Goal: Information Seeking & Learning: Learn about a topic

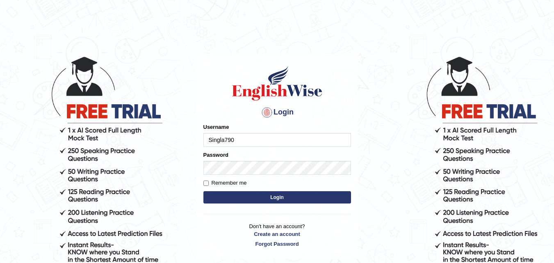
type input "Singla790"
click at [216, 195] on button "Login" at bounding box center [278, 197] width 148 height 12
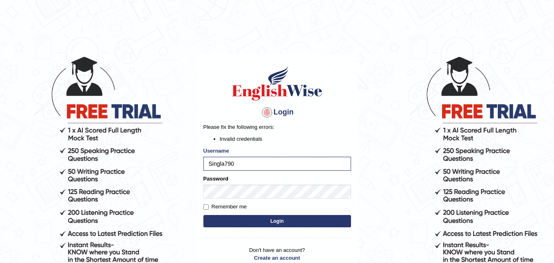
click at [235, 219] on button "Login" at bounding box center [278, 221] width 148 height 12
click at [263, 163] on input "Singla790" at bounding box center [278, 164] width 148 height 14
click at [248, 219] on button "Login" at bounding box center [278, 221] width 148 height 12
click at [232, 224] on button "Login" at bounding box center [278, 221] width 148 height 12
type input "singla790"
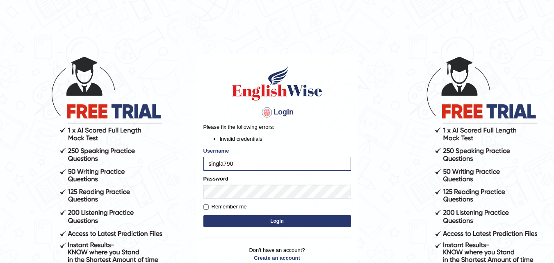
click at [241, 217] on button "Login" at bounding box center [278, 221] width 148 height 12
click at [252, 167] on input "singla790" at bounding box center [278, 164] width 148 height 14
type input "Singla790"
click at [238, 223] on button "Login" at bounding box center [278, 221] width 148 height 12
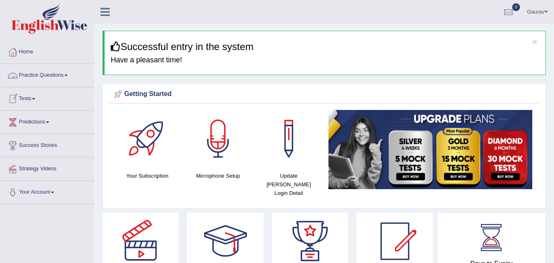
click at [55, 74] on link "Practice Questions" at bounding box center [47, 74] width 94 height 21
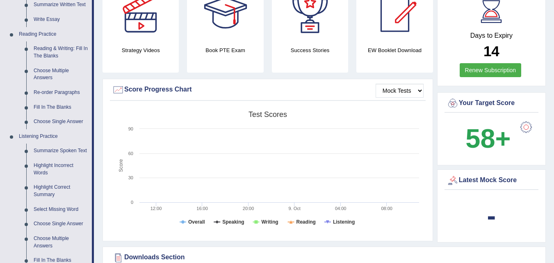
scroll to position [213, 0]
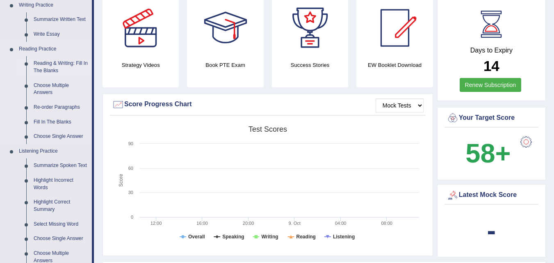
click at [65, 64] on link "Reading & Writing: Fill In The Blanks" at bounding box center [61, 67] width 62 height 22
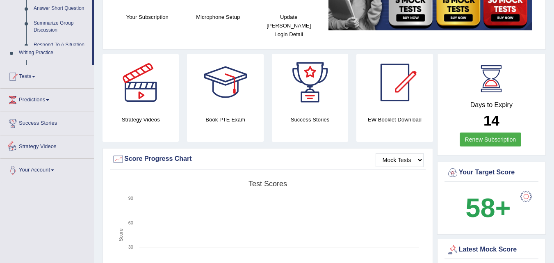
scroll to position [243, 0]
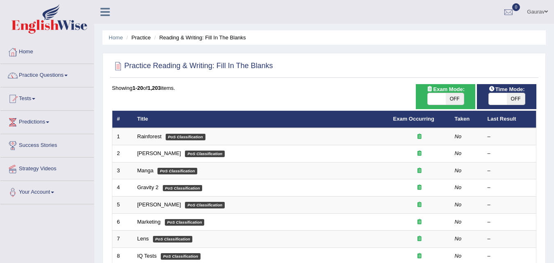
click at [514, 102] on span "OFF" at bounding box center [516, 98] width 18 height 11
checkbox input "true"
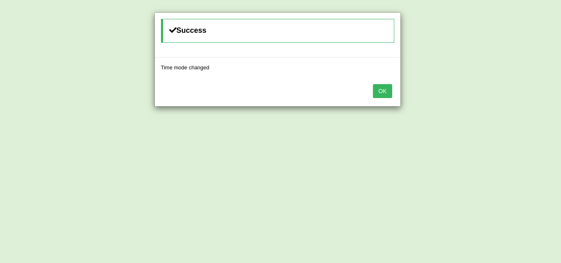
click at [383, 96] on button "OK" at bounding box center [382, 91] width 19 height 14
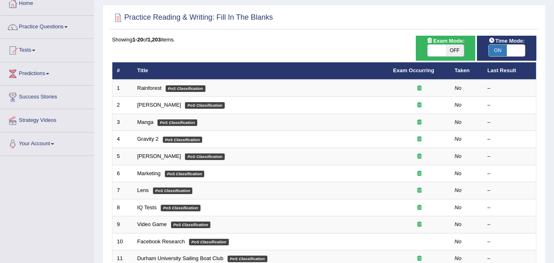
scroll to position [49, 0]
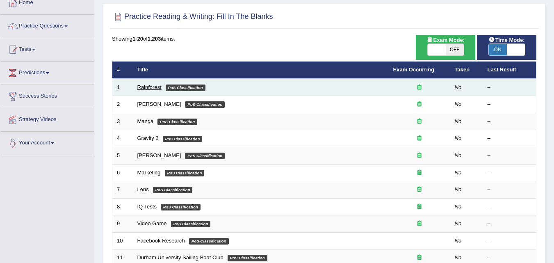
click at [153, 86] on link "Rainforest" at bounding box center [149, 87] width 24 height 6
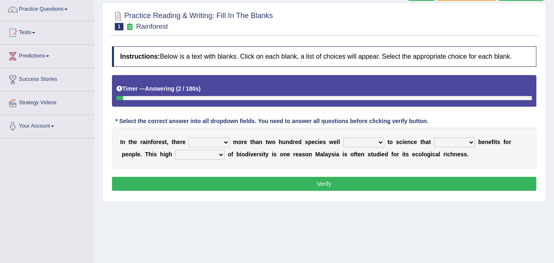
scroll to position [82, 0]
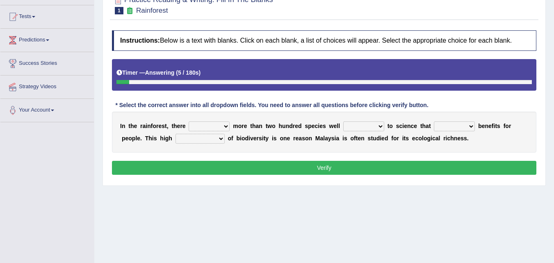
click at [223, 126] on select "have can be has is" at bounding box center [209, 126] width 41 height 10
select select "have"
click at [189, 121] on select "have can be has is" at bounding box center [209, 126] width 41 height 10
click at [378, 126] on select "knowing known knew know" at bounding box center [364, 126] width 41 height 10
click at [344, 121] on select "knowing known knew know" at bounding box center [364, 126] width 41 height 10
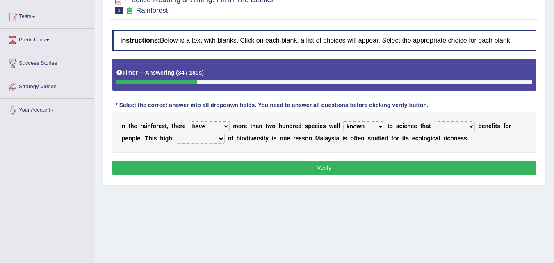
click at [376, 128] on select "knowing known knew know" at bounding box center [364, 126] width 41 height 10
select select "know"
click at [344, 121] on select "knowing known knew know" at bounding box center [364, 126] width 41 height 10
click at [475, 129] on select "contain contained containing contains" at bounding box center [454, 126] width 41 height 10
select select "contained"
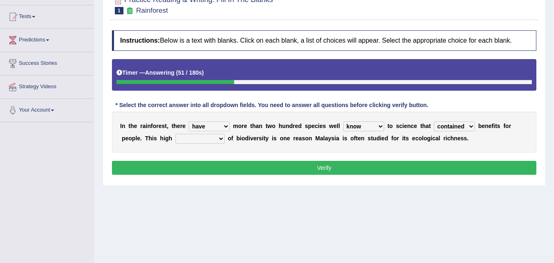
click at [434, 121] on select "contain contained containing contains" at bounding box center [454, 126] width 41 height 10
click at [222, 140] on select "condensation conjunction continuity complexity" at bounding box center [200, 139] width 49 height 10
select select "complexity"
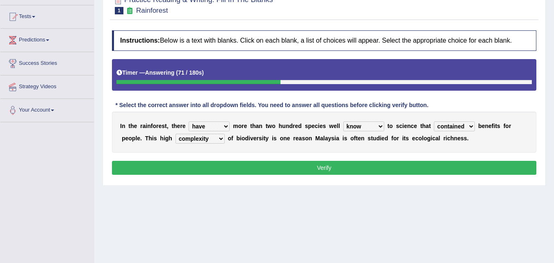
click at [176, 134] on select "condensation conjunction continuity complexity" at bounding box center [200, 139] width 49 height 10
click at [247, 171] on button "Verify" at bounding box center [324, 168] width 425 height 14
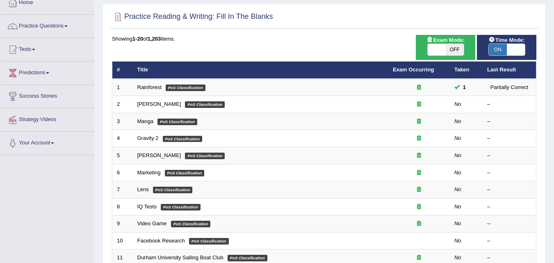
click at [160, 84] on link "Rainforest" at bounding box center [149, 87] width 24 height 6
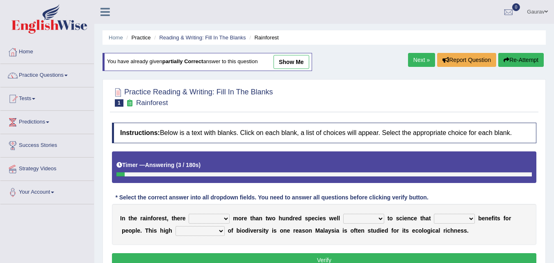
click at [516, 62] on button "Re-Attempt" at bounding box center [522, 60] width 46 height 14
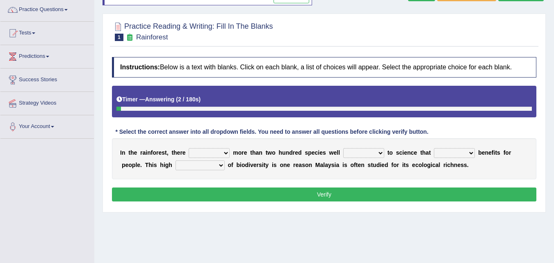
click at [230, 149] on b at bounding box center [231, 152] width 3 height 7
click at [226, 151] on select "have can be has is" at bounding box center [209, 153] width 41 height 10
select select "can be"
click at [189, 148] on select "have can be has is" at bounding box center [209, 153] width 41 height 10
click at [363, 154] on select "knowing known knew know" at bounding box center [364, 153] width 41 height 10
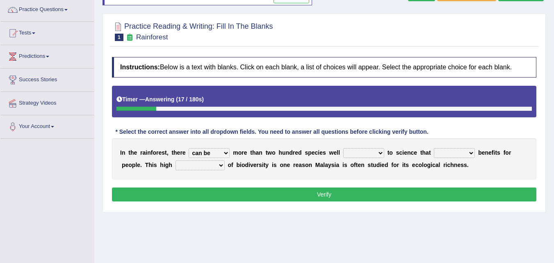
select select "known"
click at [344, 148] on select "knowing known knew know" at bounding box center [364, 153] width 41 height 10
click at [463, 156] on select "contain contained containing contains" at bounding box center [454, 153] width 41 height 10
select select "contained"
click at [434, 148] on select "contain contained containing contains" at bounding box center [454, 153] width 41 height 10
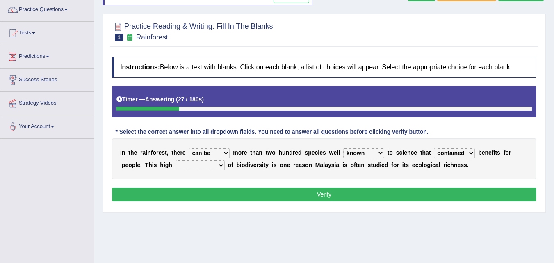
click at [218, 165] on select "condensation conjunction continuity complexity" at bounding box center [200, 165] width 49 height 10
select select "complexity"
click at [176, 160] on select "condensation conjunction continuity complexity" at bounding box center [200, 165] width 49 height 10
click at [219, 200] on button "Verify" at bounding box center [324, 195] width 425 height 14
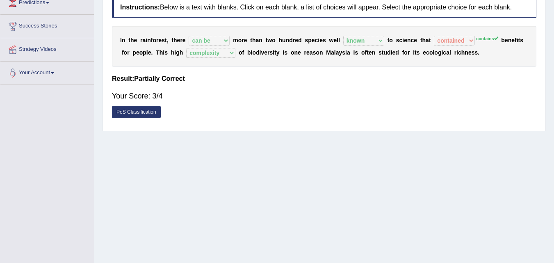
scroll to position [131, 0]
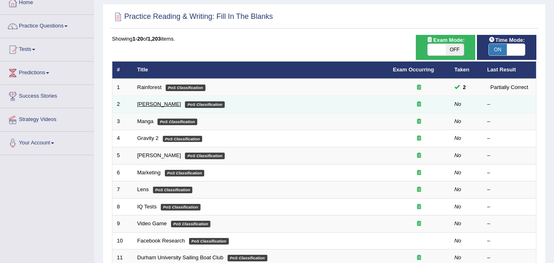
click at [150, 104] on link "Kennedy" at bounding box center [159, 104] width 44 height 6
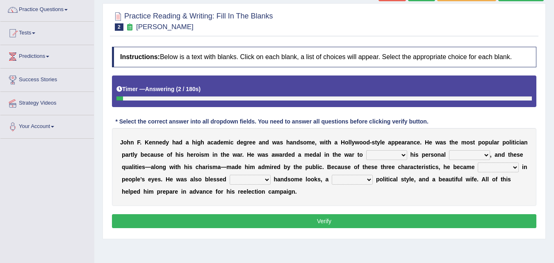
scroll to position [82, 0]
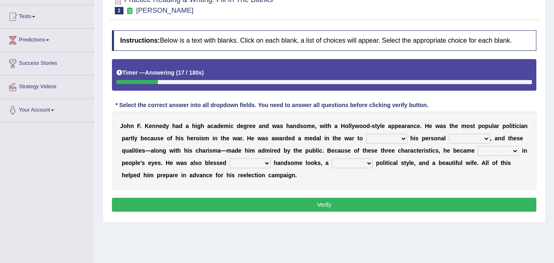
click at [398, 142] on select "prove show evidence upthrow" at bounding box center [387, 139] width 41 height 10
select select "prove"
click at [367, 134] on select "prove show evidence upthrow" at bounding box center [387, 139] width 41 height 10
click at [487, 140] on select "passion courage charm liking" at bounding box center [469, 139] width 41 height 10
select select "courage"
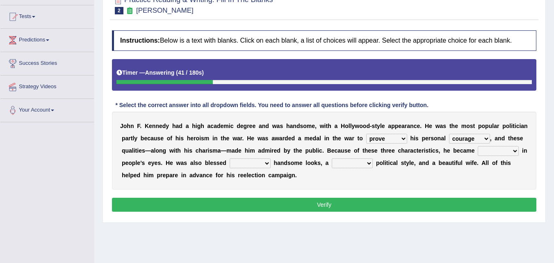
click at [449, 134] on select "passion courage charm liking" at bounding box center [469, 139] width 41 height 10
click at [266, 163] on select "with in upon to" at bounding box center [250, 163] width 41 height 10
click at [370, 165] on select "mending mends mended mend" at bounding box center [352, 163] width 41 height 10
select select "mended"
click at [332, 158] on select "mending mends mended mend" at bounding box center [352, 163] width 41 height 10
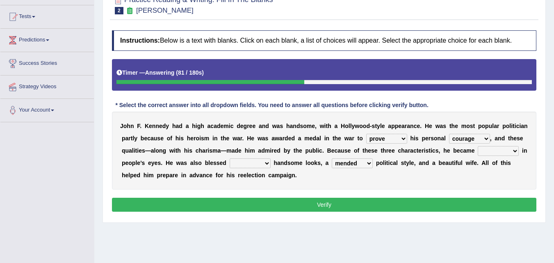
click at [266, 163] on select "with in upon to" at bounding box center [250, 163] width 41 height 10
select select "to"
click at [230, 158] on select "with in upon to" at bounding box center [250, 163] width 41 height 10
click at [399, 138] on select "prove show evidence upthrow" at bounding box center [387, 139] width 41 height 10
click at [308, 210] on button "Verify" at bounding box center [324, 205] width 425 height 14
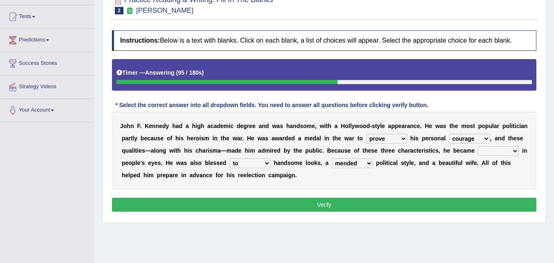
click at [308, 210] on button "Verify" at bounding box center [324, 205] width 425 height 14
click at [517, 151] on select "iconic ironic identical impotent" at bounding box center [498, 151] width 41 height 10
select select "identical"
click at [478, 146] on select "iconic ironic identical impotent" at bounding box center [498, 151] width 41 height 10
click at [314, 206] on button "Verify" at bounding box center [324, 205] width 425 height 14
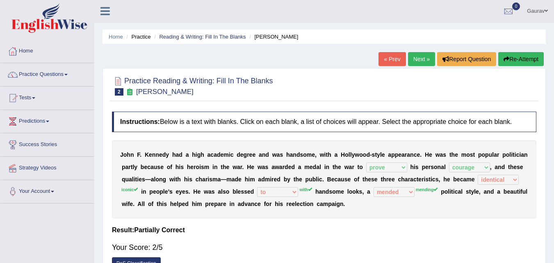
scroll to position [0, 0]
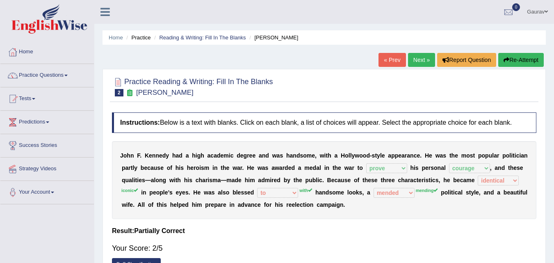
click at [510, 55] on button "Re-Attempt" at bounding box center [522, 60] width 46 height 14
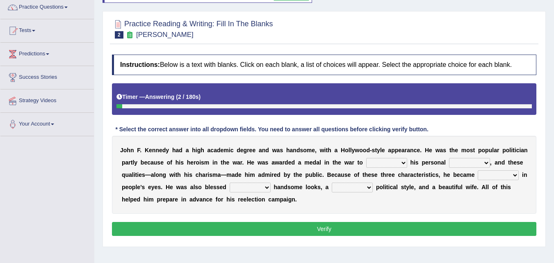
scroll to position [82, 0]
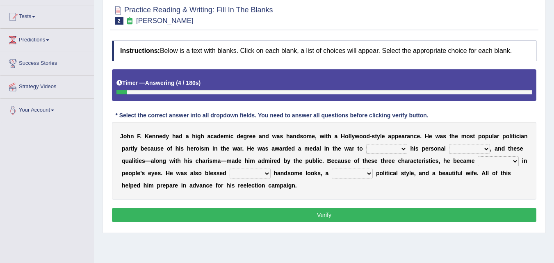
click at [402, 151] on select "prove show evidence upthrow" at bounding box center [387, 149] width 41 height 10
select select "prove"
click at [367, 144] on select "prove show evidence upthrow" at bounding box center [387, 149] width 41 height 10
click at [474, 146] on select "passion courage charm liking" at bounding box center [469, 149] width 41 height 10
select select "courage"
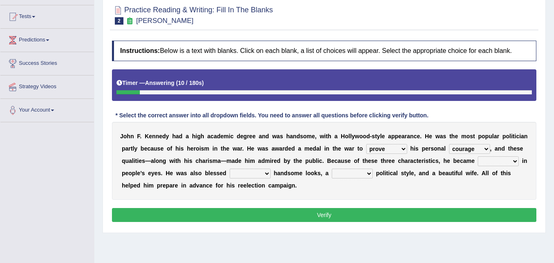
click at [449, 144] on select "passion courage charm liking" at bounding box center [469, 149] width 41 height 10
click at [260, 171] on select "with in upon to" at bounding box center [250, 174] width 41 height 10
select select "with"
click at [230, 169] on select "with in upon to" at bounding box center [250, 174] width 41 height 10
click at [368, 174] on select "mending mends mended mend" at bounding box center [352, 174] width 41 height 10
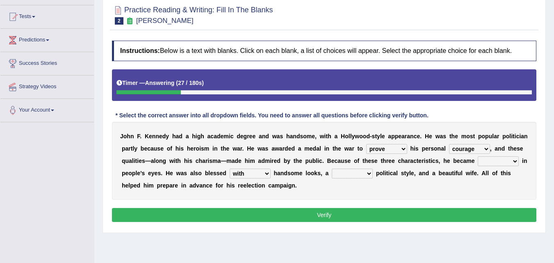
select select "mends"
click at [332, 169] on select "mending mends mended mend" at bounding box center [352, 174] width 41 height 10
click at [489, 167] on div "J o h n F . K e n n e d y h a d a h i g h a c a d e m i c d e g r e e a n d w a…" at bounding box center [324, 161] width 425 height 78
click at [490, 163] on select "iconic ironic identical impotent" at bounding box center [498, 161] width 41 height 10
select select "iconic"
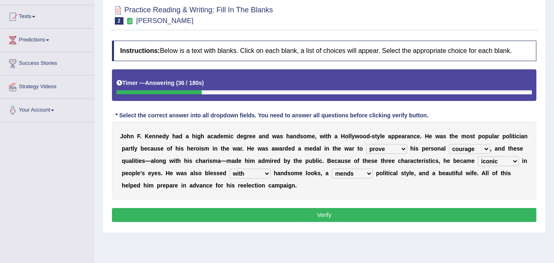
click at [478, 156] on select "iconic ironic identical impotent" at bounding box center [498, 161] width 41 height 10
click at [401, 216] on button "Verify" at bounding box center [324, 215] width 425 height 14
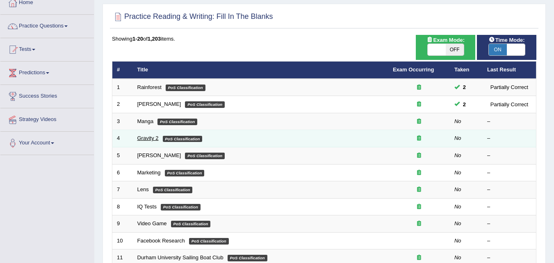
click at [153, 137] on link "Gravity 2" at bounding box center [147, 138] width 21 height 6
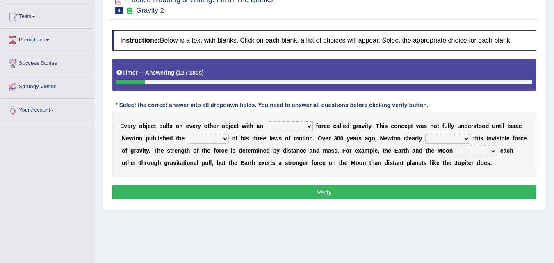
click at [307, 128] on select "invisible unknown unbelievable inconsistent" at bounding box center [290, 126] width 46 height 10
select select "inconsistent"
click at [267, 121] on select "invisible unknown unbelievable inconsistent" at bounding box center [290, 126] width 46 height 10
click at [220, 139] on select "concept theory method argument" at bounding box center [208, 139] width 41 height 10
select select "theory"
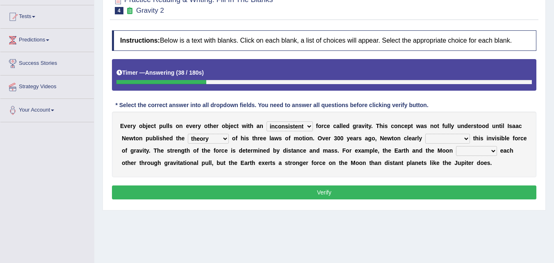
click at [188, 134] on select "concept theory method argument" at bounding box center [208, 139] width 41 height 10
click at [453, 139] on select "explained undermined overturned realized" at bounding box center [448, 139] width 45 height 10
select select "explained"
click at [426, 134] on select "explained undermined overturned realized" at bounding box center [448, 139] width 45 height 10
click at [486, 151] on select "affect spin evade span" at bounding box center [476, 151] width 41 height 10
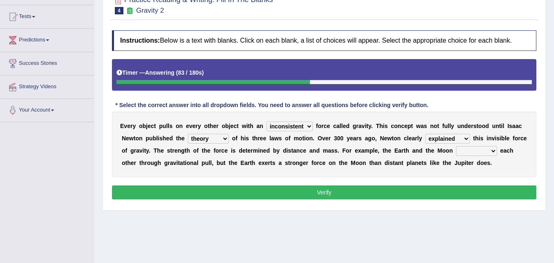
select select "evade"
click at [456, 146] on select "affect spin evade span" at bounding box center [476, 151] width 41 height 10
click at [405, 192] on button "Verify" at bounding box center [324, 193] width 425 height 14
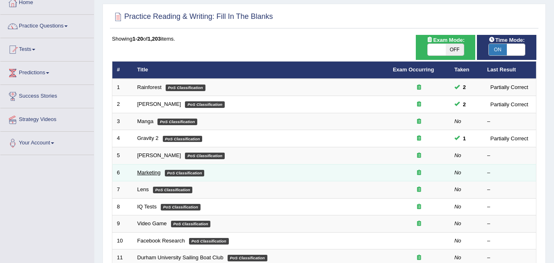
click at [153, 173] on link "Marketing" at bounding box center [148, 173] width 23 height 6
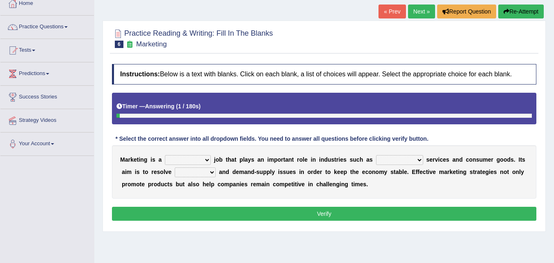
scroll to position [49, 0]
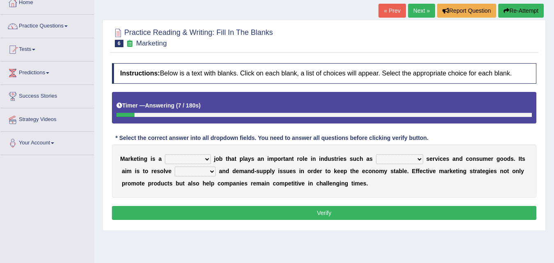
click at [206, 160] on select "professional flexible parochial descriptive" at bounding box center [188, 159] width 46 height 10
select select "professional"
click at [165, 154] on select "professional flexible parochial descriptive" at bounding box center [188, 159] width 46 height 10
click at [418, 162] on select "civil financial conventional foremost" at bounding box center [399, 159] width 47 height 10
select select "financial"
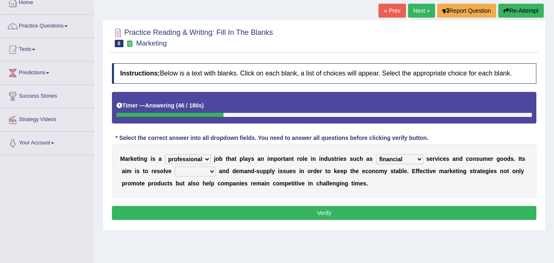
click at [376, 154] on select "civil financial conventional foremost" at bounding box center [399, 159] width 47 height 10
click at [211, 172] on select "imbalance excess symmetry budget" at bounding box center [195, 172] width 41 height 10
select select "imbalance"
click at [175, 167] on select "imbalance excess symmetry budget" at bounding box center [195, 172] width 41 height 10
click at [365, 215] on button "Verify" at bounding box center [324, 213] width 425 height 14
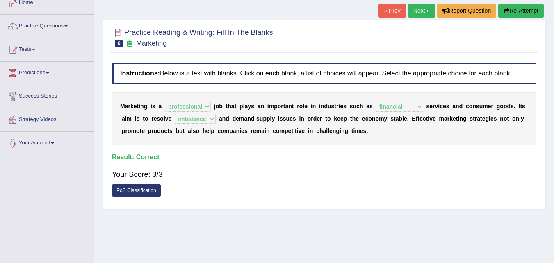
click at [415, 8] on link "Next »" at bounding box center [421, 11] width 27 height 14
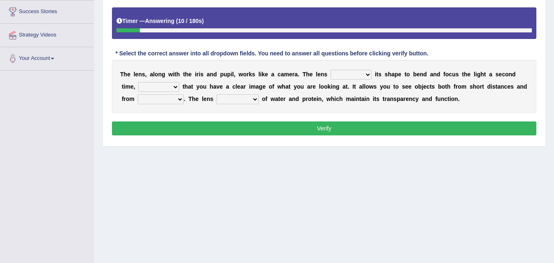
scroll to position [148, 0]
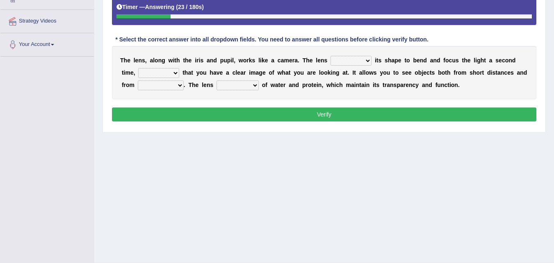
click at [366, 62] on select "adjusts shows selects presents" at bounding box center [351, 61] width 41 height 10
select select "adjusts"
click at [331, 56] on select "adjusts shows selects presents" at bounding box center [351, 61] width 41 height 10
click at [172, 72] on select "ensures to ensure ensure ensured" at bounding box center [158, 73] width 41 height 10
select select "ensured"
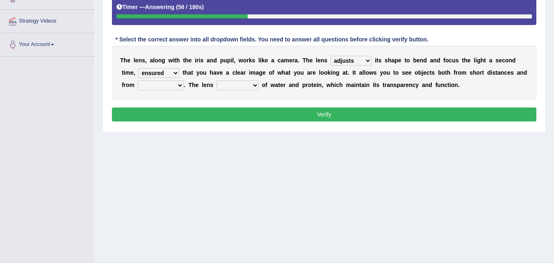
click at [138, 68] on select "ensures to ensure ensure ensured" at bounding box center [158, 73] width 41 height 10
click at [180, 87] on select "far away in between further apart all along" at bounding box center [161, 85] width 46 height 10
select select "far away"
click at [138, 80] on select "far away in between further apart all along" at bounding box center [161, 85] width 46 height 10
click at [252, 85] on select "constitutes comprises composes consists" at bounding box center [238, 85] width 42 height 10
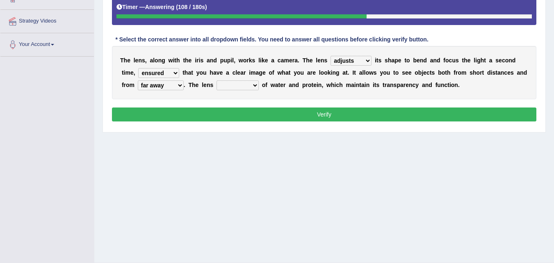
select select "composes"
click at [217, 80] on select "constitutes comprises composes consists" at bounding box center [238, 85] width 42 height 10
click at [266, 115] on button "Verify" at bounding box center [324, 115] width 425 height 14
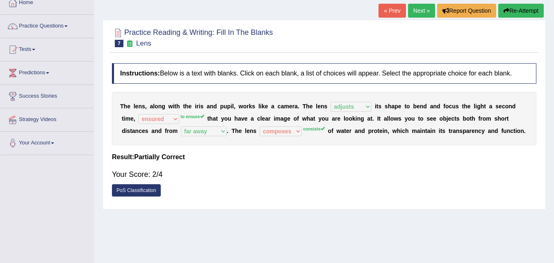
scroll to position [33, 0]
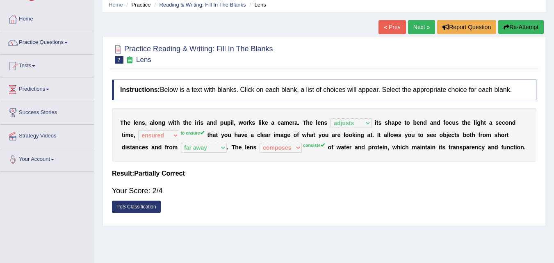
click at [424, 27] on link "Next »" at bounding box center [421, 27] width 27 height 14
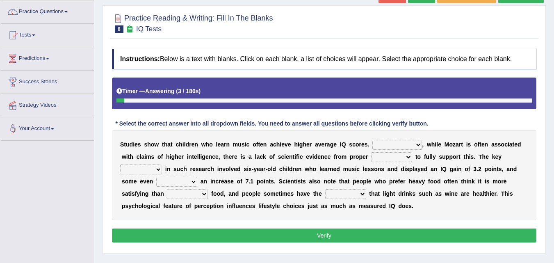
scroll to position [66, 0]
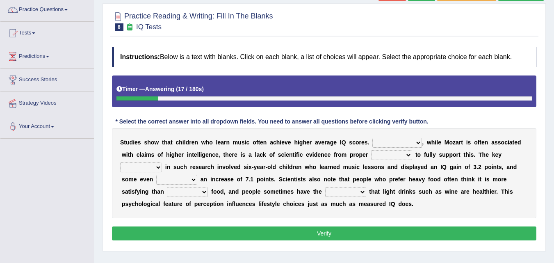
click at [416, 141] on select "However Therefore Consequently While" at bounding box center [398, 143] width 50 height 10
select select "However"
click at [373, 138] on select "However Therefore Consequently While" at bounding box center [398, 143] width 50 height 10
click at [406, 158] on select "test tests testing tested" at bounding box center [391, 155] width 41 height 10
select select "testing"
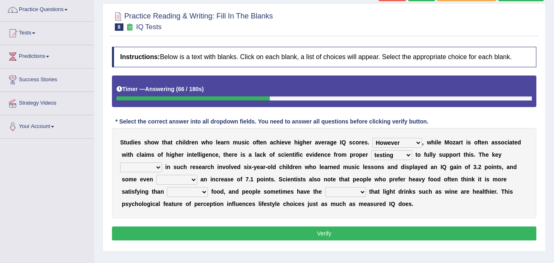
click at [371, 150] on select "test tests testing tested" at bounding box center [391, 155] width 41 height 10
click at [158, 170] on select "process goal implication odd" at bounding box center [141, 168] width 42 height 10
select select "goal"
click at [120, 163] on select "process goal implication odd" at bounding box center [141, 168] width 42 height 10
click at [194, 178] on select "exhibited taught learned threatened" at bounding box center [176, 180] width 41 height 10
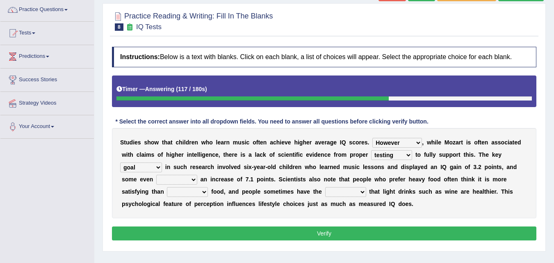
select select "learned"
click at [156, 175] on select "exhibited taught learned threatened" at bounding box center [176, 180] width 41 height 10
click at [206, 191] on select "choosy lighter cushiony spooky" at bounding box center [187, 192] width 41 height 10
select select "cushiony"
click at [167, 187] on select "choosy lighter cushiony spooky" at bounding box center [187, 192] width 41 height 10
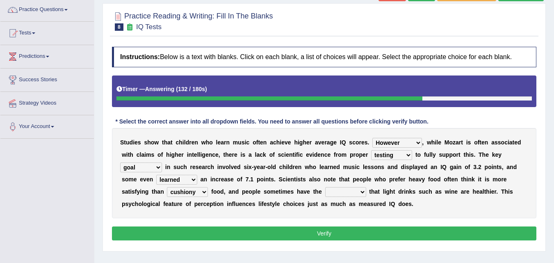
click at [359, 192] on select "illusion sight anecdote intention" at bounding box center [345, 192] width 41 height 10
select select "illusion"
click at [325, 187] on select "illusion sight anecdote intention" at bounding box center [345, 192] width 41 height 10
click at [322, 231] on button "Verify" at bounding box center [324, 234] width 425 height 14
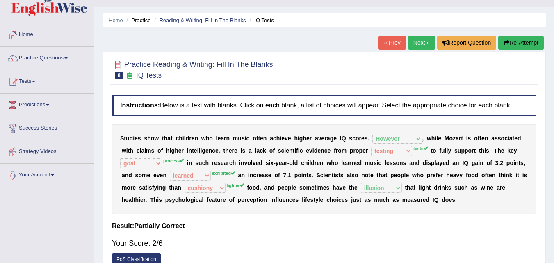
scroll to position [16, 0]
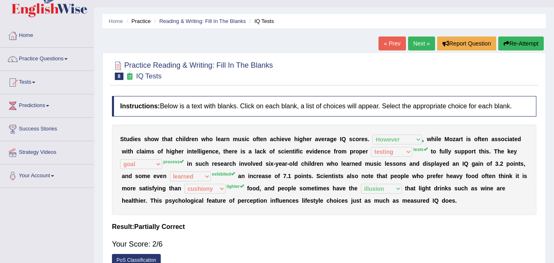
click at [522, 42] on button "Re-Attempt" at bounding box center [522, 44] width 46 height 14
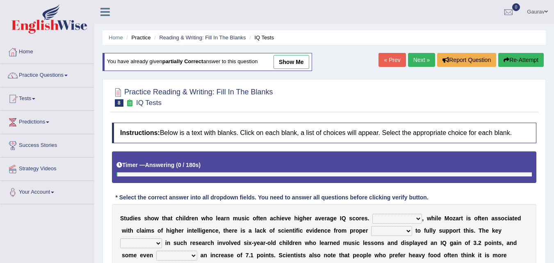
drag, startPoint x: 0, startPoint y: 0, endPoint x: 410, endPoint y: 202, distance: 456.7
click at [410, 214] on select "However Therefore Consequently While" at bounding box center [398, 219] width 50 height 10
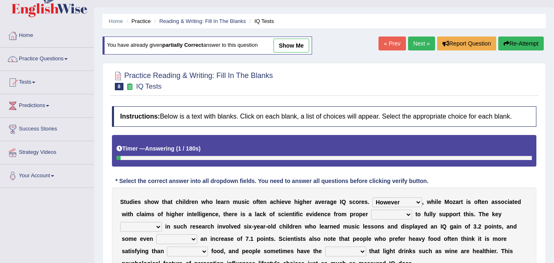
click at [373, 197] on select "However Therefore Consequently While" at bounding box center [398, 202] width 50 height 10
click at [410, 202] on select "However Therefore Consequently While" at bounding box center [398, 202] width 50 height 10
select select "However"
click at [373, 197] on select "However Therefore Consequently While" at bounding box center [398, 202] width 50 height 10
click at [544, 206] on div "Practice Reading & Writing: Fill In The Blanks 8 IQ Tests Instructions: Below i…" at bounding box center [325, 187] width 444 height 248
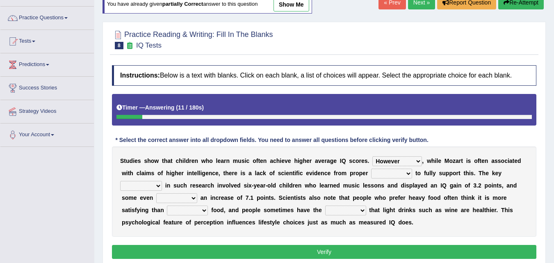
scroll to position [66, 0]
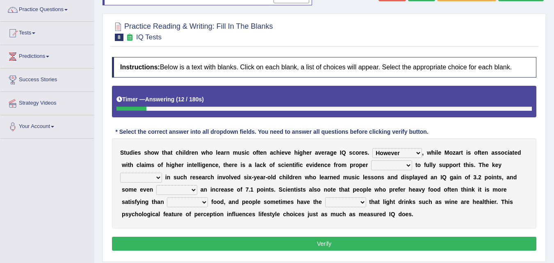
click at [403, 167] on select "test tests testing tested" at bounding box center [391, 165] width 41 height 10
select select "tested"
click at [371, 160] on select "test tests testing tested" at bounding box center [391, 165] width 41 height 10
click at [160, 179] on select "process goal implication odd" at bounding box center [141, 178] width 42 height 10
select select "process"
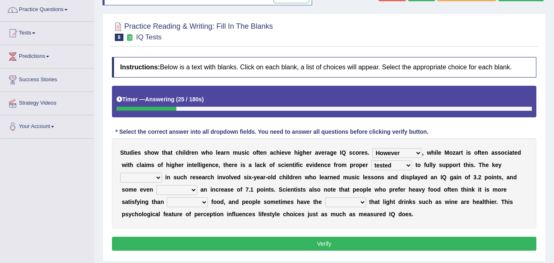
click at [120, 173] on select "process goal implication odd" at bounding box center [141, 178] width 42 height 10
click at [192, 192] on select "exhibited taught learned threatened" at bounding box center [176, 190] width 41 height 10
select select "exhibited"
click at [156, 185] on select "exhibited taught learned threatened" at bounding box center [176, 190] width 41 height 10
click at [354, 196] on div "S t u d i e s s h o w t h a t c h i l d r e n w h o l e a r n m u s i c o f t e…" at bounding box center [324, 183] width 425 height 90
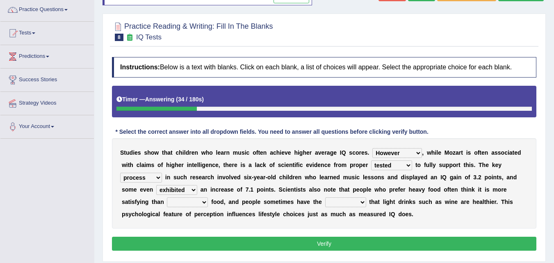
click at [355, 204] on select "illusion sight anecdote intention" at bounding box center [345, 202] width 41 height 10
select select "illusion"
click at [325, 197] on select "illusion sight anecdote intention" at bounding box center [345, 202] width 41 height 10
click at [201, 203] on select "choosy lighter cushiony spooky" at bounding box center [187, 202] width 41 height 10
select select "cushiony"
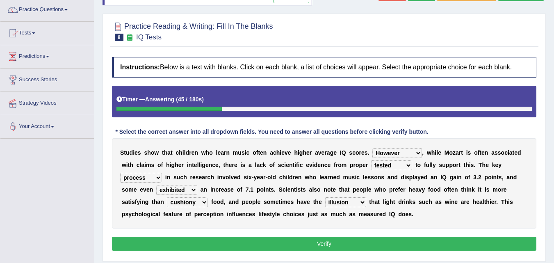
click at [167, 197] on select "choosy lighter cushiony spooky" at bounding box center [187, 202] width 41 height 10
click at [220, 238] on button "Verify" at bounding box center [324, 244] width 425 height 14
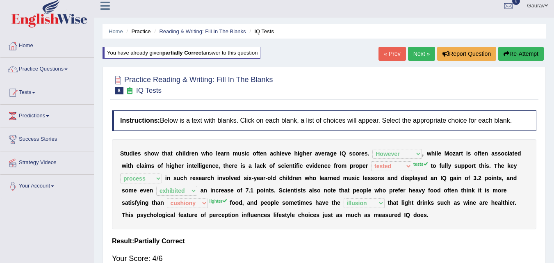
scroll to position [0, 0]
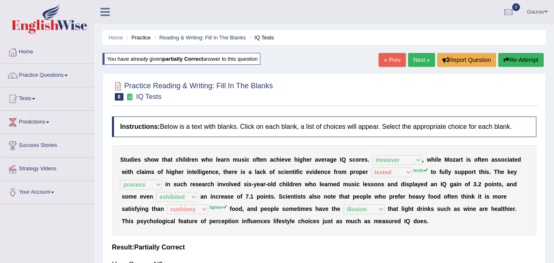
click at [410, 58] on link "Next »" at bounding box center [421, 60] width 27 height 14
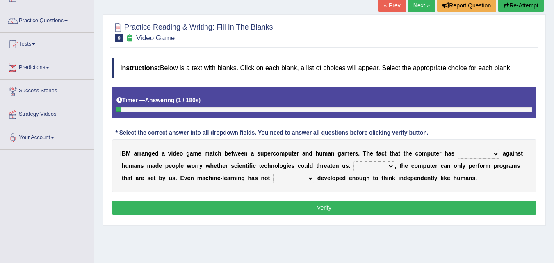
scroll to position [71, 0]
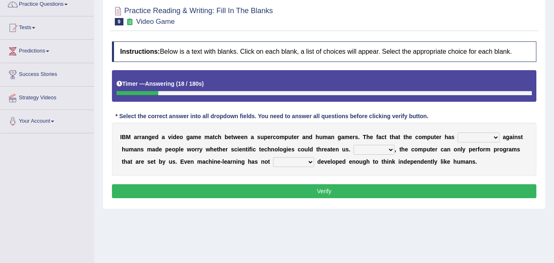
click at [497, 138] on select "competed fought acted challenged" at bounding box center [479, 138] width 42 height 10
click at [399, 193] on button "Verify" at bounding box center [324, 191] width 425 height 14
click at [390, 152] on select "Moreover However Thus So" at bounding box center [374, 150] width 41 height 10
select select "However"
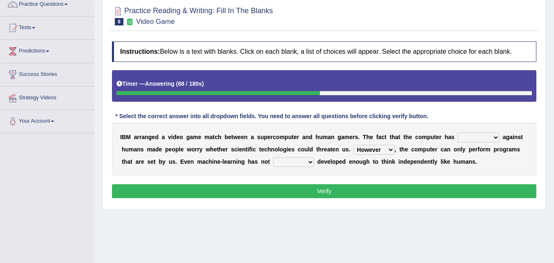
click at [354, 145] on select "Moreover However Thus So" at bounding box center [374, 150] width 41 height 10
click at [302, 163] on select "yet still only just" at bounding box center [293, 162] width 41 height 10
select select "still"
click at [273, 157] on select "yet still only just" at bounding box center [293, 162] width 41 height 10
click at [478, 140] on select "competed fought acted challenged" at bounding box center [479, 138] width 42 height 10
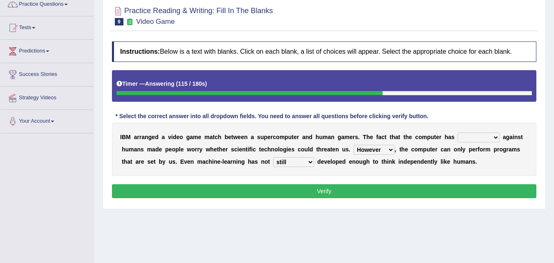
select select "competed"
click at [458, 133] on select "competed fought acted challenged" at bounding box center [479, 138] width 42 height 10
click at [389, 192] on button "Verify" at bounding box center [324, 191] width 425 height 14
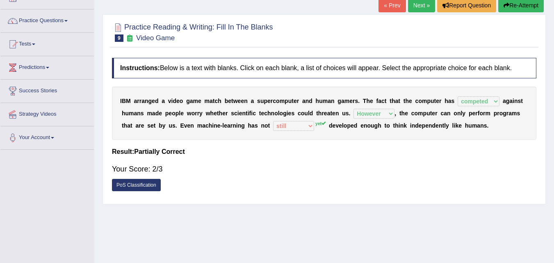
scroll to position [22, 0]
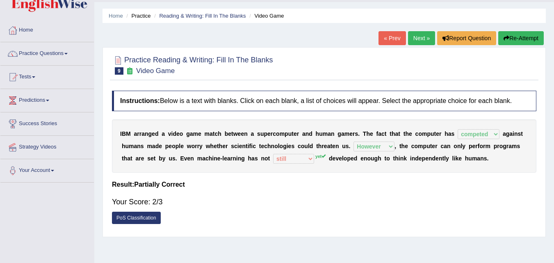
click at [426, 34] on link "Next »" at bounding box center [421, 38] width 27 height 14
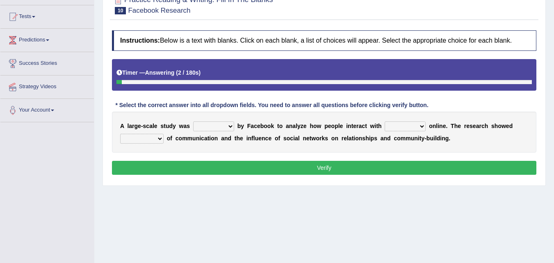
scroll to position [99, 0]
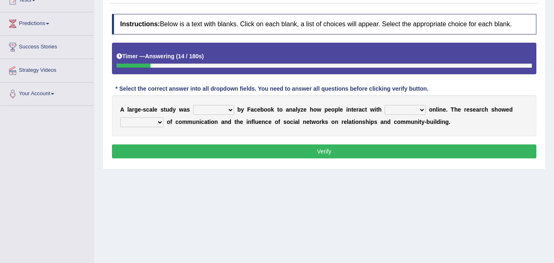
click at [228, 112] on select "surveyed had asked made" at bounding box center [213, 110] width 41 height 10
select select "surveyed"
click at [193, 105] on select "surveyed had asked made" at bounding box center [213, 110] width 41 height 10
click at [410, 110] on select "together all each other another" at bounding box center [405, 110] width 41 height 10
select select "each other"
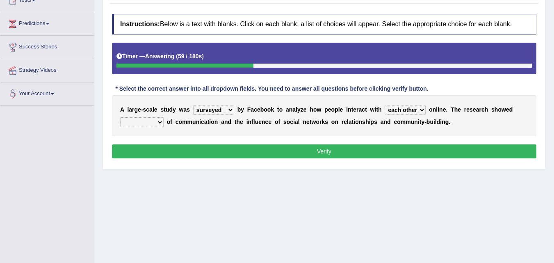
click at [385, 105] on select "together all each other another" at bounding box center [405, 110] width 41 height 10
click at [163, 125] on select "advantages standards fellowships patterns" at bounding box center [142, 122] width 44 height 10
select select "advantages"
click at [120, 117] on select "advantages standards fellowships patterns" at bounding box center [142, 122] width 44 height 10
click at [183, 146] on button "Verify" at bounding box center [324, 151] width 425 height 14
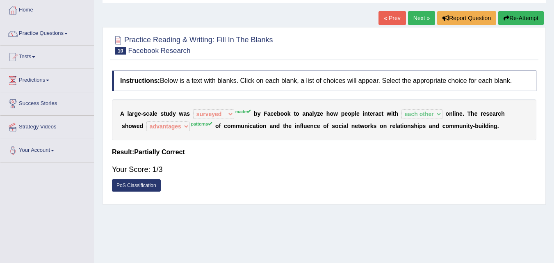
scroll to position [33, 0]
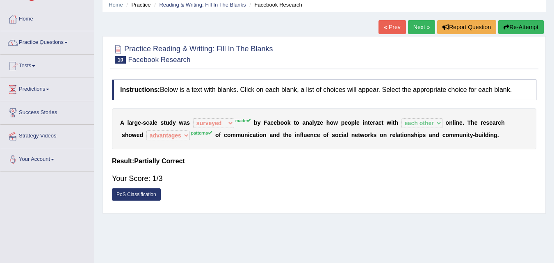
click at [522, 31] on button "Re-Attempt" at bounding box center [522, 27] width 46 height 14
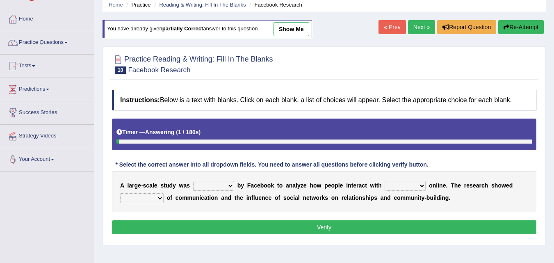
click at [224, 185] on select "surveyed had asked made" at bounding box center [213, 186] width 41 height 10
select select "made"
click at [193, 181] on select "surveyed had asked made" at bounding box center [213, 186] width 41 height 10
click at [402, 184] on select "together all each other another" at bounding box center [405, 186] width 41 height 10
select select "each other"
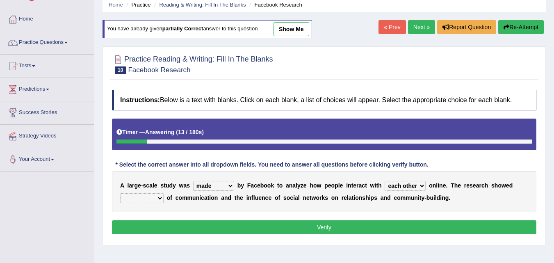
click at [385, 181] on select "together all each other another" at bounding box center [405, 186] width 41 height 10
click at [160, 201] on select "advantages standards fellowships patterns" at bounding box center [142, 198] width 44 height 10
select select "patterns"
click at [120, 193] on select "advantages standards fellowships patterns" at bounding box center [142, 198] width 44 height 10
click at [224, 185] on select "surveyed had asked made" at bounding box center [213, 186] width 41 height 10
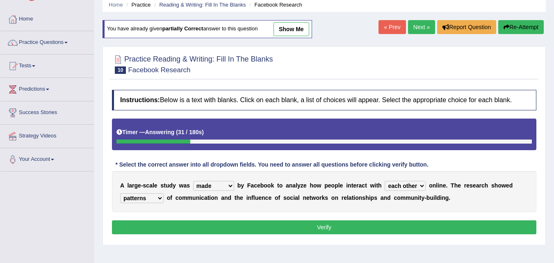
click at [193, 181] on select "surveyed had asked made" at bounding box center [213, 186] width 41 height 10
click at [250, 226] on button "Verify" at bounding box center [324, 227] width 425 height 14
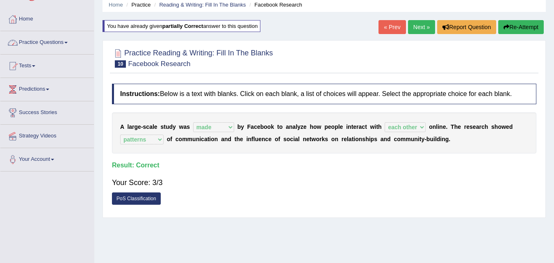
click at [65, 44] on link "Practice Questions" at bounding box center [47, 41] width 94 height 21
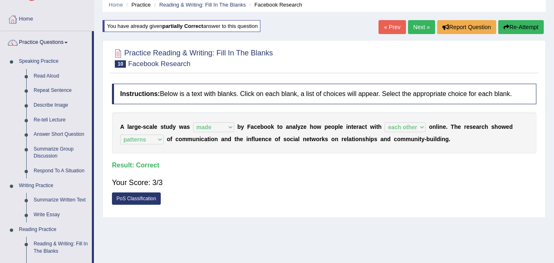
click at [98, 184] on div "Home Practice Reading & Writing: Fill In The Blanks Facebook Research You have …" at bounding box center [324, 172] width 460 height 410
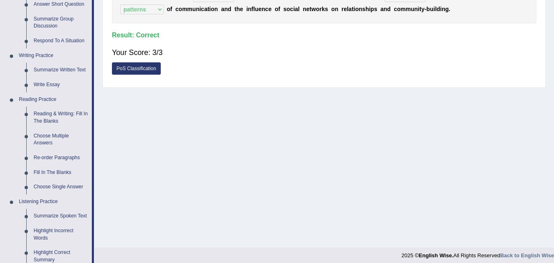
scroll to position [164, 0]
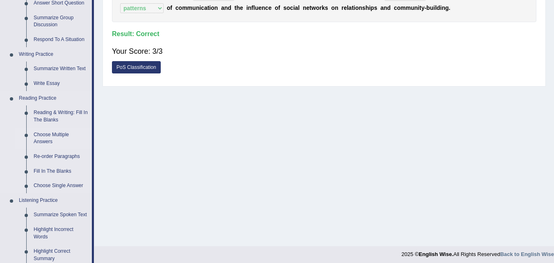
click at [56, 136] on link "Choose Multiple Answers" at bounding box center [61, 139] width 62 height 22
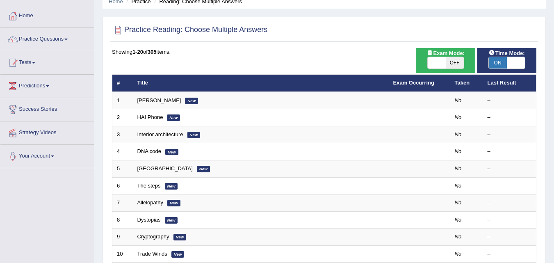
scroll to position [49, 0]
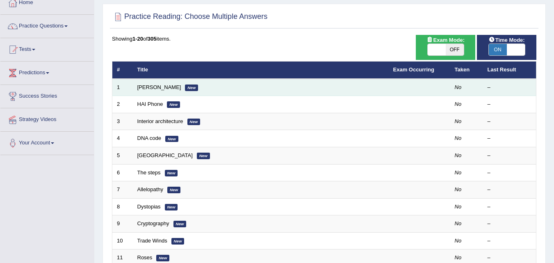
click at [155, 91] on td "[PERSON_NAME] New" at bounding box center [261, 87] width 256 height 17
click at [163, 86] on link "[PERSON_NAME]" at bounding box center [159, 87] width 44 height 6
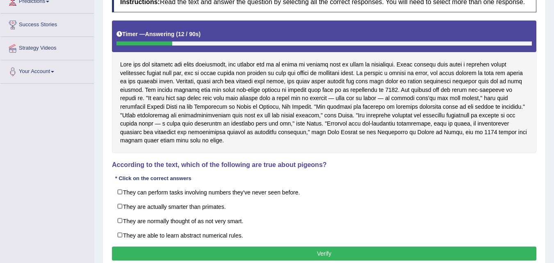
scroll to position [131, 0]
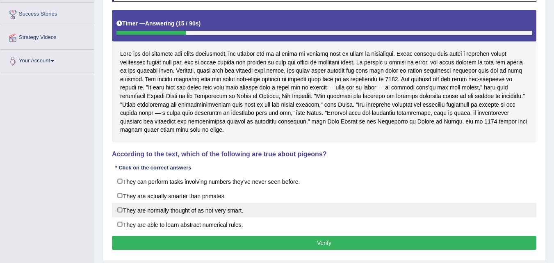
click at [124, 211] on label "They are normally thought of as not very smart." at bounding box center [324, 210] width 425 height 15
checkbox input "true"
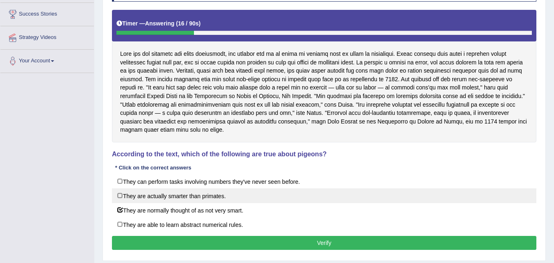
click at [124, 195] on label "They are actually smarter than primates." at bounding box center [324, 195] width 425 height 15
checkbox input "true"
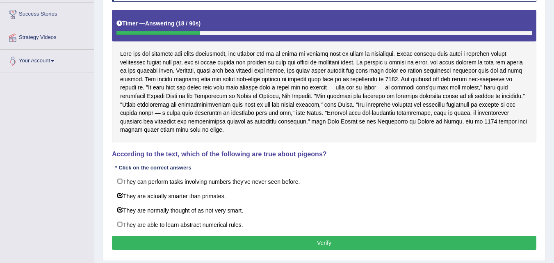
click at [220, 236] on button "Verify" at bounding box center [324, 243] width 425 height 14
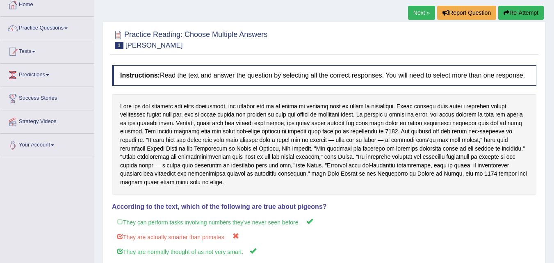
scroll to position [49, 0]
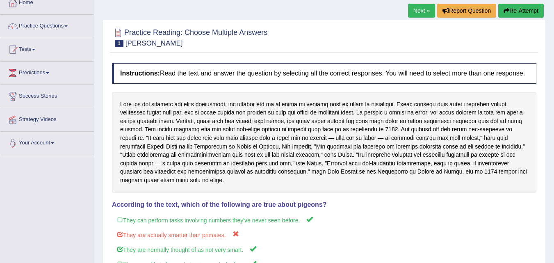
click at [410, 12] on link "Next »" at bounding box center [421, 11] width 27 height 14
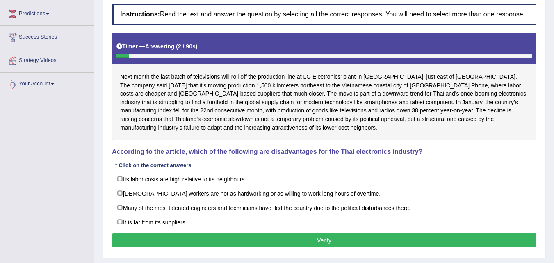
scroll to position [116, 0]
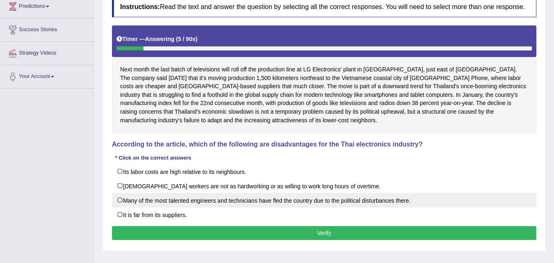
click at [119, 201] on label "Many of the most talented engineers and technicians have fled the country due t…" at bounding box center [324, 200] width 425 height 15
checkbox input "true"
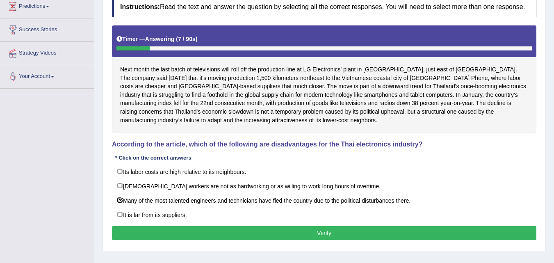
click at [242, 239] on button "Verify" at bounding box center [324, 233] width 425 height 14
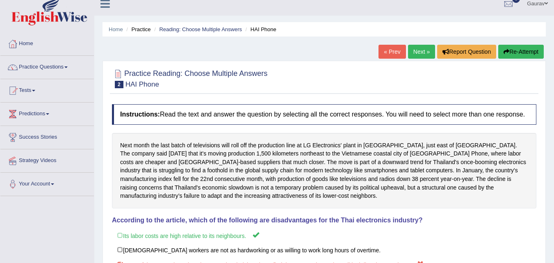
scroll to position [0, 0]
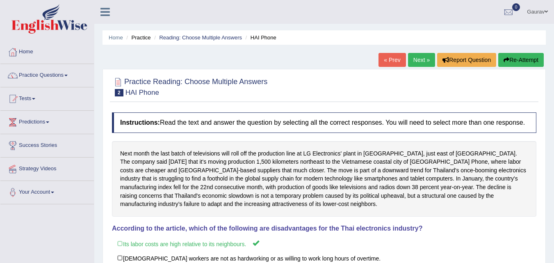
click at [419, 57] on link "Next »" at bounding box center [421, 60] width 27 height 14
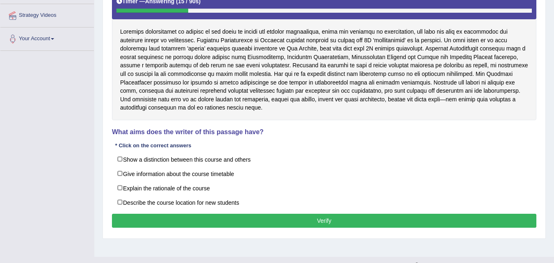
scroll to position [164, 0]
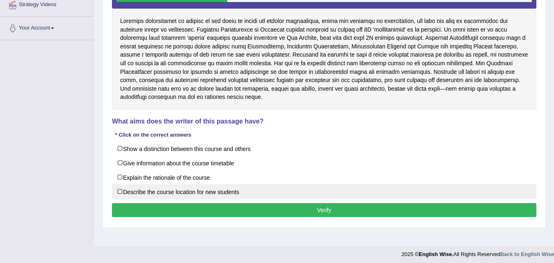
click at [125, 190] on label "Describe the course location for new students" at bounding box center [324, 191] width 425 height 15
checkbox input "true"
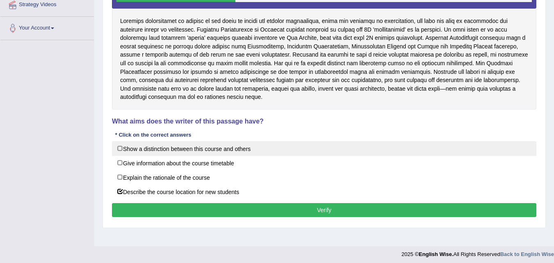
click at [126, 154] on label "Show a distinction between this course and others" at bounding box center [324, 148] width 425 height 15
checkbox input "true"
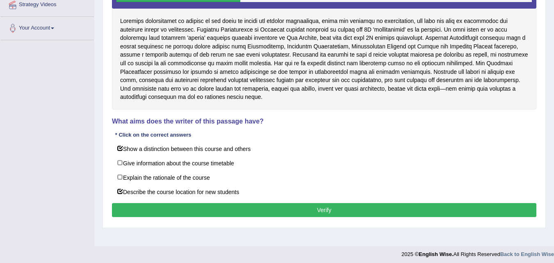
click at [179, 212] on button "Verify" at bounding box center [324, 210] width 425 height 14
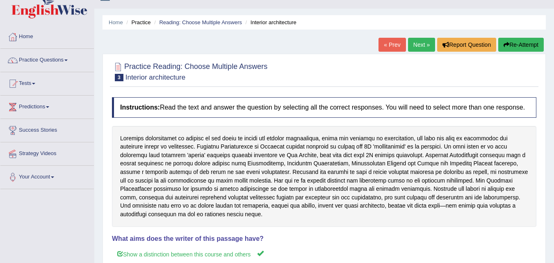
scroll to position [0, 0]
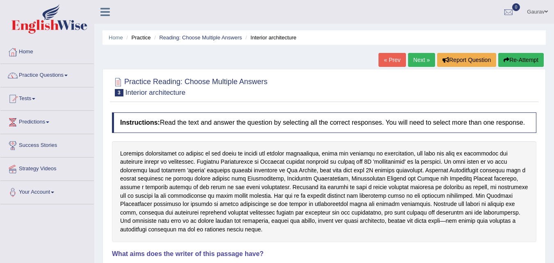
click at [424, 55] on link "Next »" at bounding box center [421, 60] width 27 height 14
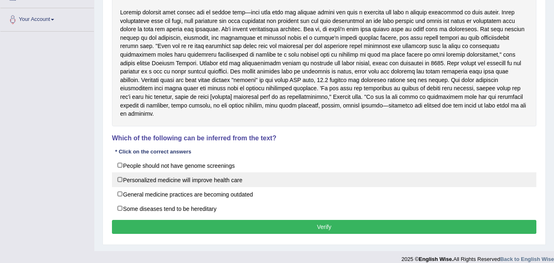
click at [135, 174] on label "Personalized medicine will improve health care" at bounding box center [324, 179] width 425 height 15
checkbox input "true"
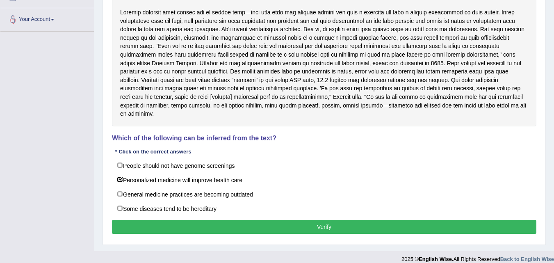
click at [222, 220] on button "Verify" at bounding box center [324, 227] width 425 height 14
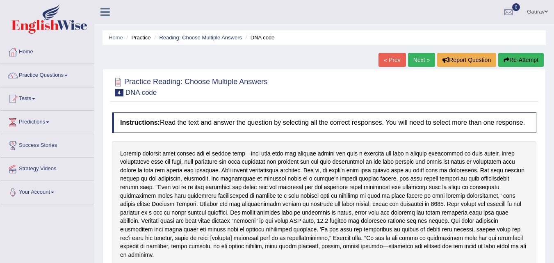
click at [427, 63] on link "Next »" at bounding box center [421, 60] width 27 height 14
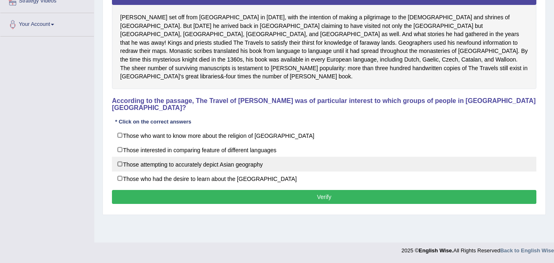
click at [147, 157] on label "Those attempting to accurately depict Asian geography" at bounding box center [324, 164] width 425 height 15
checkbox input "true"
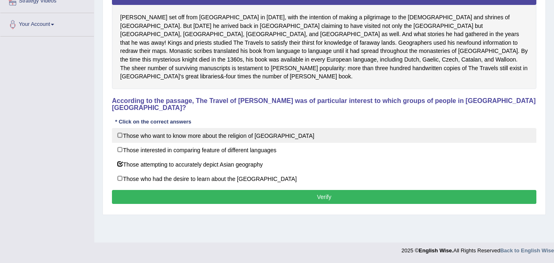
click at [122, 128] on label "Those who want to know more about the religion of [GEOGRAPHIC_DATA]" at bounding box center [324, 135] width 425 height 15
checkbox input "true"
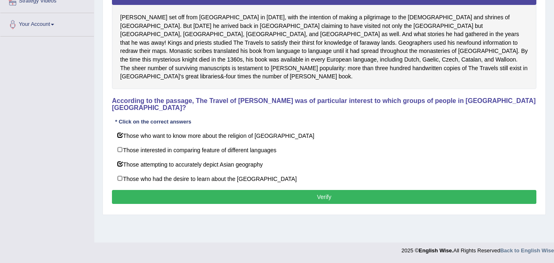
click at [201, 190] on button "Verify" at bounding box center [324, 197] width 425 height 14
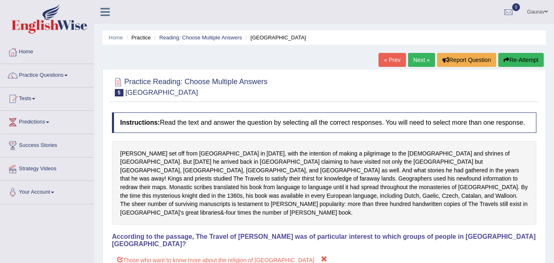
click at [418, 56] on link "Next »" at bounding box center [421, 60] width 27 height 14
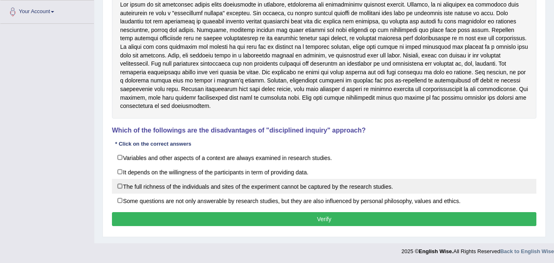
click at [119, 186] on label "The full richness of the individuals and sites of the experiment cannot be capt…" at bounding box center [324, 186] width 425 height 15
checkbox input "true"
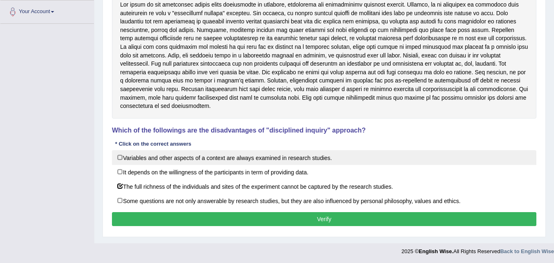
click at [126, 156] on label "Variables and other aspects of a context are always examined in research studie…" at bounding box center [324, 157] width 425 height 15
checkbox input "true"
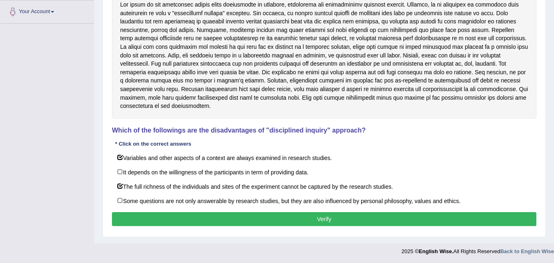
click at [183, 220] on button "Verify" at bounding box center [324, 219] width 425 height 14
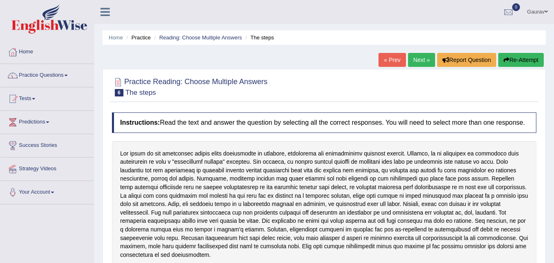
click at [413, 58] on link "Next »" at bounding box center [421, 60] width 27 height 14
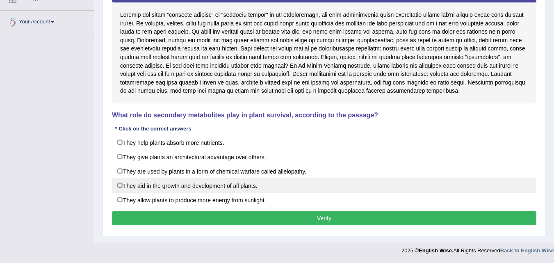
click at [118, 185] on label "They aid in the growth and development of all plants." at bounding box center [324, 185] width 425 height 15
checkbox input "true"
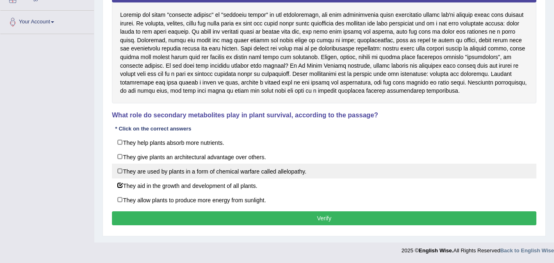
click at [124, 172] on label "They are used by plants in a form of chemical warfare called allelopathy." at bounding box center [324, 171] width 425 height 15
checkbox input "true"
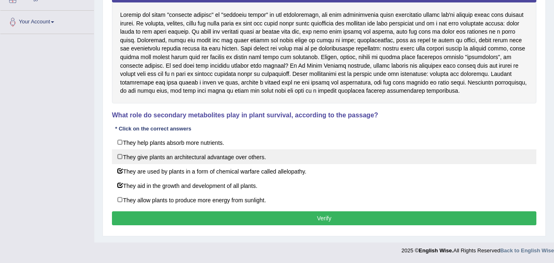
click at [126, 160] on label "They give plants an architectural advantage over others." at bounding box center [324, 156] width 425 height 15
checkbox input "true"
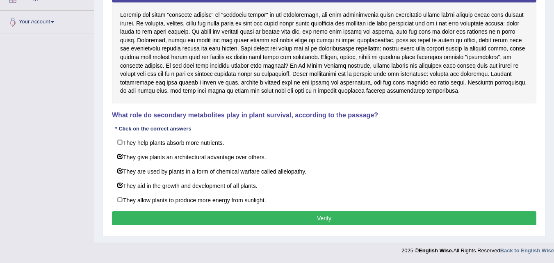
click at [181, 212] on button "Verify" at bounding box center [324, 218] width 425 height 14
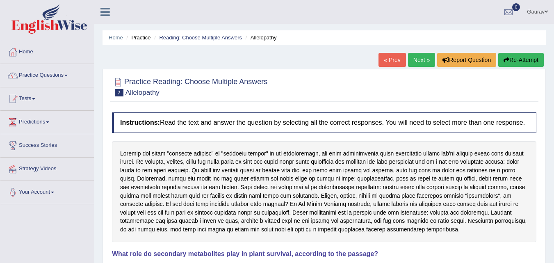
click at [414, 63] on link "Next »" at bounding box center [421, 60] width 27 height 14
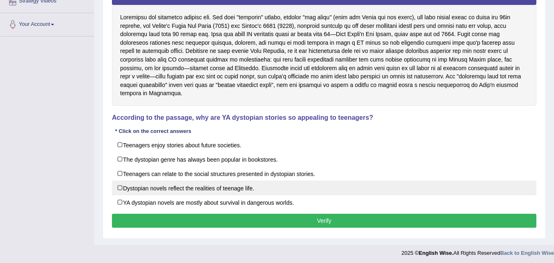
click at [129, 183] on label "Dystopian novels reflect the realities of teenage life." at bounding box center [324, 188] width 425 height 15
checkbox input "true"
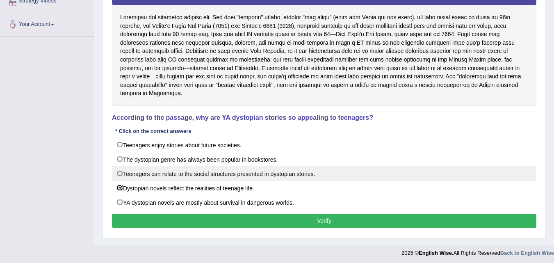
click at [129, 167] on label "Teenagers can relate to the social structures presented in dystopian stories." at bounding box center [324, 173] width 425 height 15
checkbox input "true"
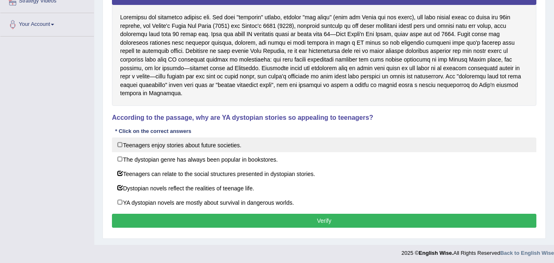
drag, startPoint x: 128, startPoint y: 139, endPoint x: 135, endPoint y: 135, distance: 7.7
click at [135, 137] on label "Teenagers enjoy stories about future societies." at bounding box center [324, 144] width 425 height 15
click at [133, 140] on label "Teenagers enjoy stories about future societies." at bounding box center [324, 144] width 425 height 15
click at [143, 137] on label "Teenagers enjoy stories about future societies." at bounding box center [324, 144] width 425 height 15
checkbox input "true"
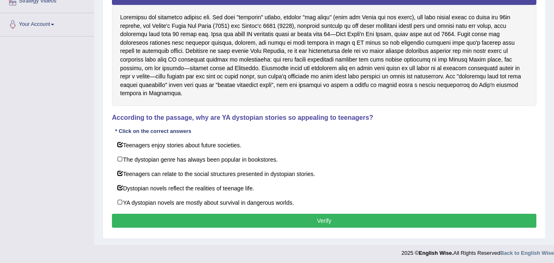
click at [187, 214] on button "Verify" at bounding box center [324, 221] width 425 height 14
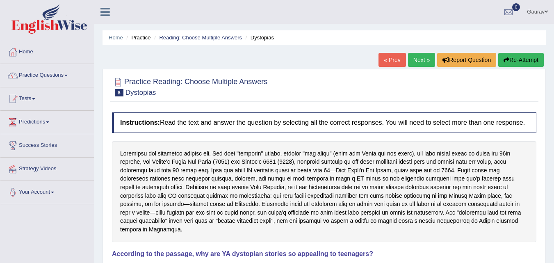
click at [412, 60] on link "Next »" at bounding box center [421, 60] width 27 height 14
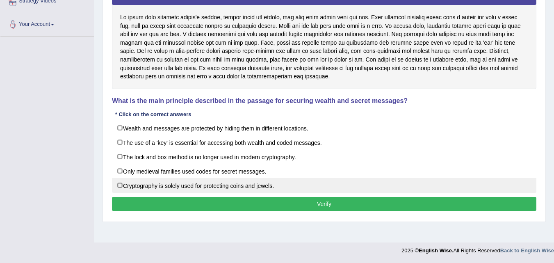
click at [164, 182] on label "Cryptography is solely used for protecting coins and jewels." at bounding box center [324, 185] width 425 height 15
checkbox input "true"
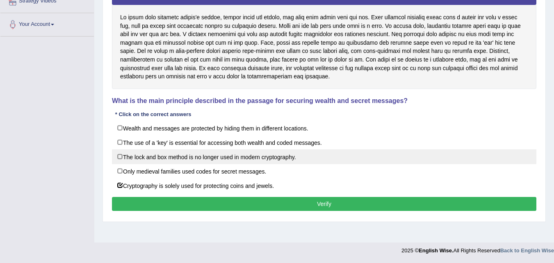
click at [159, 161] on label "The lock and box method is no longer used in modern cryptography." at bounding box center [324, 156] width 425 height 15
checkbox input "true"
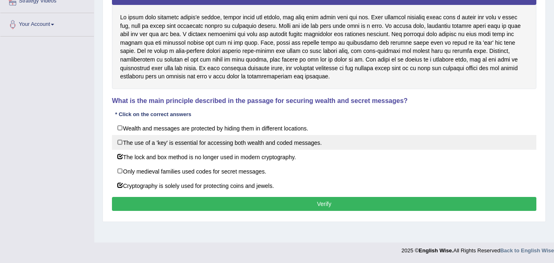
click at [141, 145] on label "The use of a 'key' is essential for accessing both wealth and coded messages." at bounding box center [324, 142] width 425 height 15
checkbox input "true"
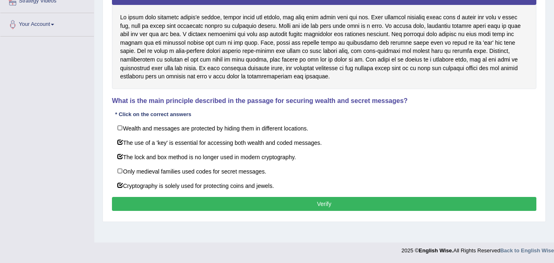
click at [169, 197] on button "Verify" at bounding box center [324, 204] width 425 height 14
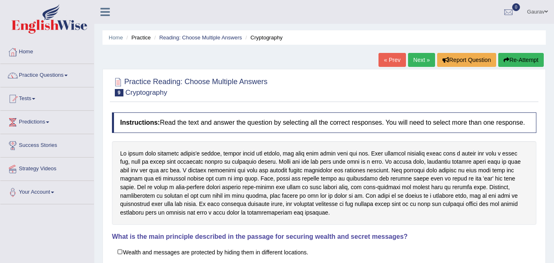
click at [414, 50] on div "Home Practice Reading: Choose Multiple Answers Cryptography « Prev Next » Repor…" at bounding box center [324, 205] width 460 height 410
click at [59, 75] on link "Practice Questions" at bounding box center [47, 74] width 94 height 21
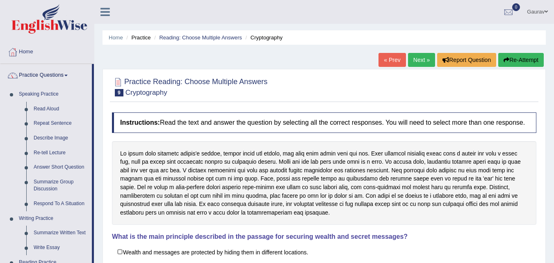
click at [102, 113] on div "Home Practice Reading: Choose Multiple Answers Cryptography « Prev Next » Repor…" at bounding box center [324, 205] width 460 height 410
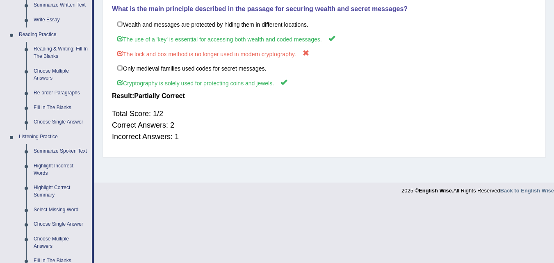
scroll to position [230, 0]
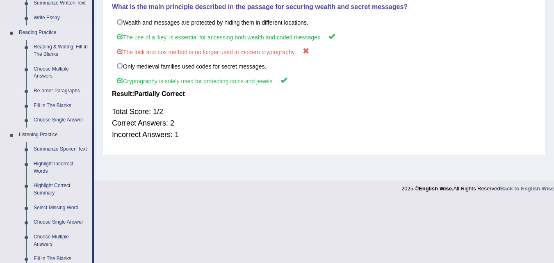
click at [75, 89] on link "Re-order Paragraphs" at bounding box center [61, 91] width 62 height 15
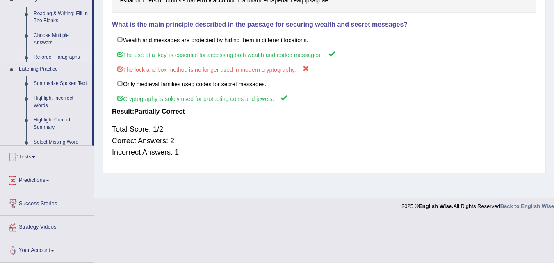
scroll to position [168, 0]
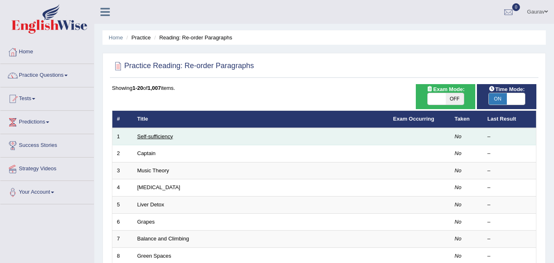
click at [156, 135] on link "Self-sufficiency" at bounding box center [155, 136] width 36 height 6
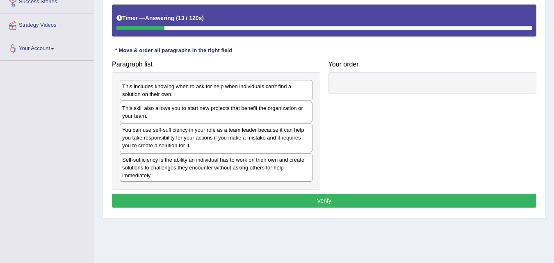
scroll to position [140, 0]
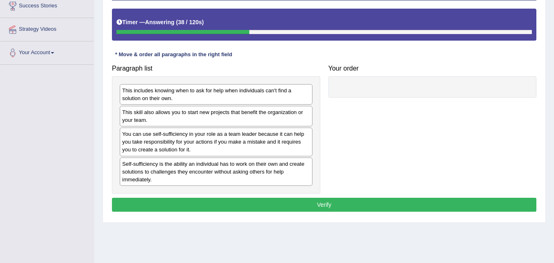
click at [202, 146] on div "You can use self-sufficiency in your role as a team leader because it can help …" at bounding box center [216, 142] width 193 height 28
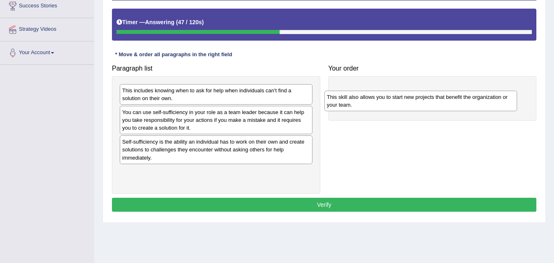
drag, startPoint x: 222, startPoint y: 126, endPoint x: 427, endPoint y: 111, distance: 205.4
click at [427, 111] on div "This skill also allows you to start new projects that benefit the organization …" at bounding box center [421, 101] width 193 height 21
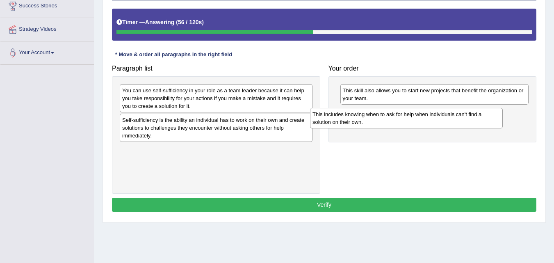
drag, startPoint x: 240, startPoint y: 97, endPoint x: 434, endPoint y: 120, distance: 195.5
click at [434, 120] on div "This includes knowing when to ask for help when individuals can't find a soluti…" at bounding box center [406, 118] width 193 height 21
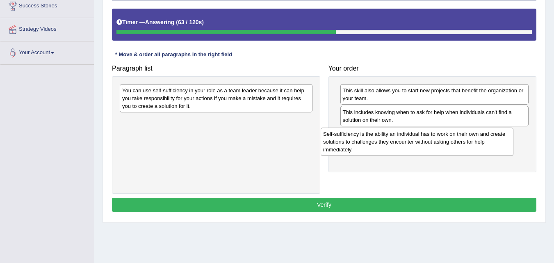
drag, startPoint x: 215, startPoint y: 133, endPoint x: 417, endPoint y: 147, distance: 201.6
click at [417, 147] on div "Self-sufficiency is the ability an individual has to work on their own and crea…" at bounding box center [417, 142] width 193 height 28
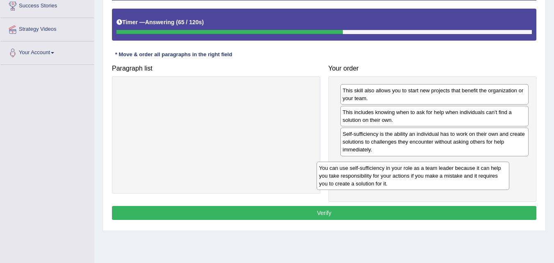
drag, startPoint x: 205, startPoint y: 107, endPoint x: 402, endPoint y: 184, distance: 211.7
click at [402, 184] on div "You can use self-sufficiency in your role as a team leader because it can help …" at bounding box center [413, 176] width 193 height 28
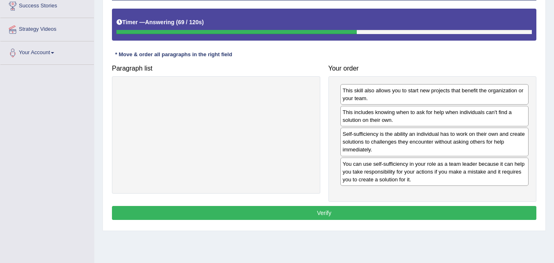
click at [353, 214] on button "Verify" at bounding box center [324, 213] width 425 height 14
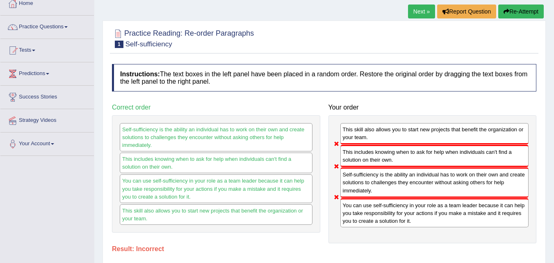
scroll to position [41, 0]
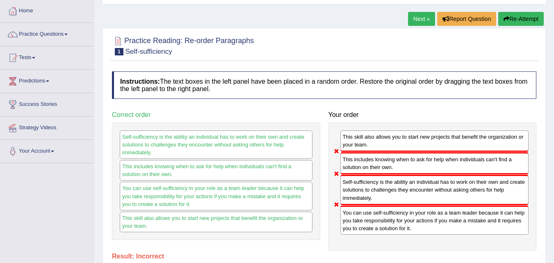
click at [509, 17] on button "Re-Attempt" at bounding box center [522, 19] width 46 height 14
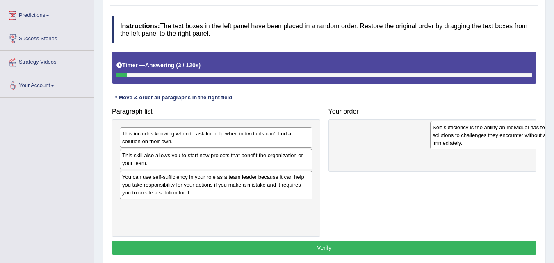
drag, startPoint x: 0, startPoint y: 0, endPoint x: 456, endPoint y: 135, distance: 476.1
click at [465, 135] on div "Self-sufficiency is the ability an individual has to work on their own and crea…" at bounding box center [527, 135] width 193 height 28
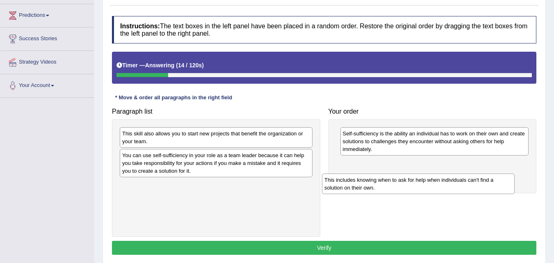
drag, startPoint x: 242, startPoint y: 139, endPoint x: 459, endPoint y: 188, distance: 222.6
click at [459, 188] on div "This includes knowing when to ask for help when individuals can't find a soluti…" at bounding box center [418, 184] width 193 height 21
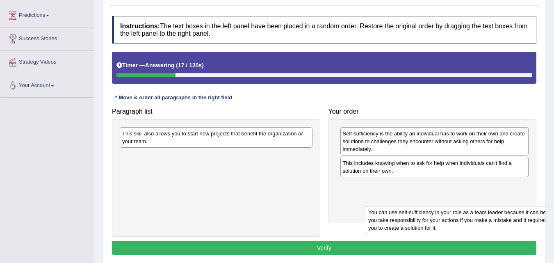
drag, startPoint x: 213, startPoint y: 170, endPoint x: 463, endPoint y: 212, distance: 253.1
click at [463, 213] on div "You can use self-sufficiency in your role as a team leader because it can help …" at bounding box center [462, 220] width 193 height 28
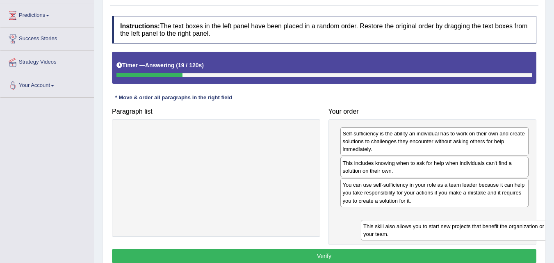
drag, startPoint x: 229, startPoint y: 132, endPoint x: 470, endPoint y: 224, distance: 258.5
click at [470, 224] on div "This skill also allows you to start new projects that benefit the organization …" at bounding box center [457, 230] width 193 height 21
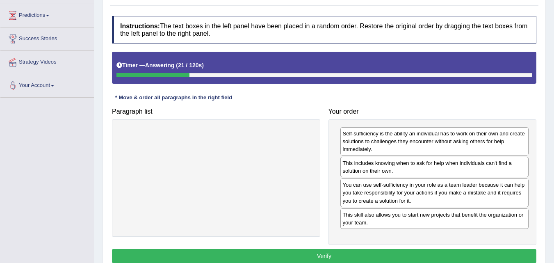
click at [380, 257] on button "Verify" at bounding box center [324, 256] width 425 height 14
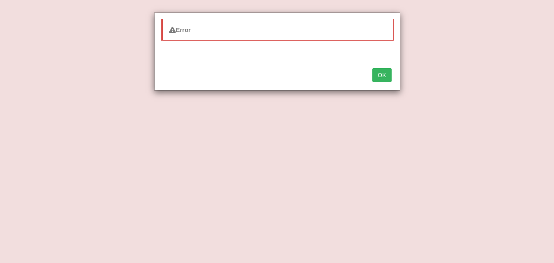
scroll to position [25, 0]
click at [380, 80] on button "OK" at bounding box center [382, 75] width 19 height 14
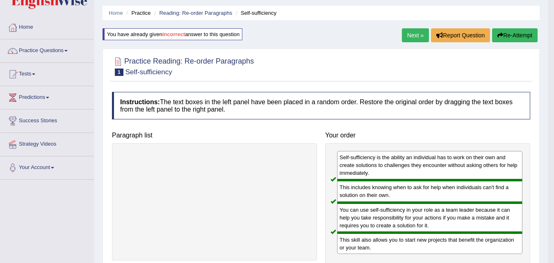
click at [414, 39] on link "Next »" at bounding box center [415, 35] width 27 height 14
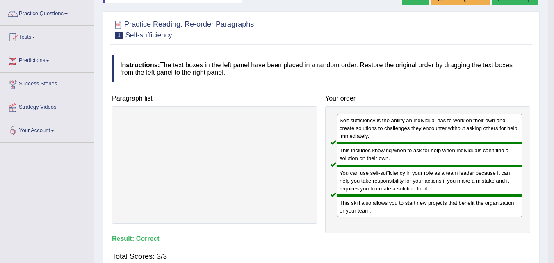
scroll to position [74, 0]
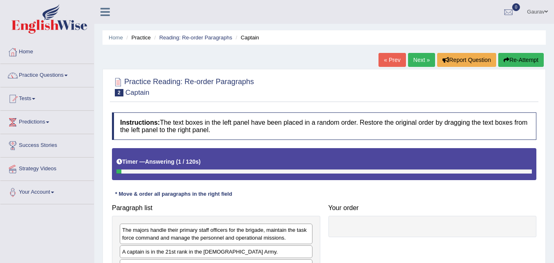
click at [387, 204] on div "Your order" at bounding box center [433, 218] width 217 height 37
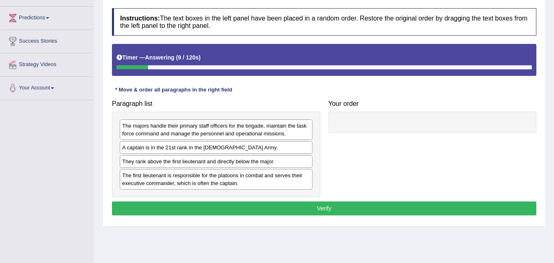
scroll to position [168, 0]
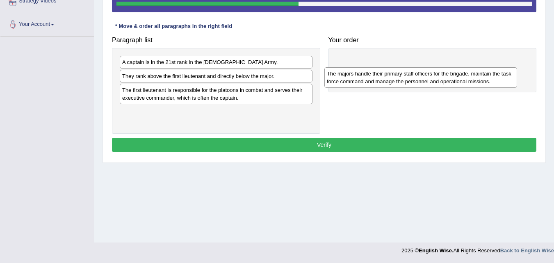
drag, startPoint x: 192, startPoint y: 73, endPoint x: 397, endPoint y: 84, distance: 205.1
click at [397, 84] on div "The majors handle their primary staff officers for the brigade, maintain the ta…" at bounding box center [421, 77] width 193 height 21
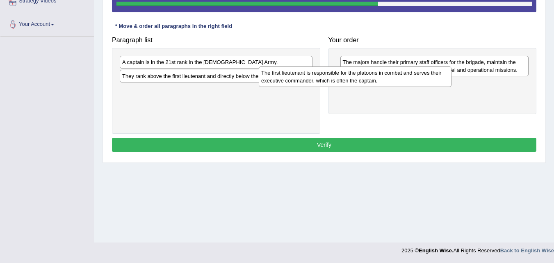
drag, startPoint x: 220, startPoint y: 97, endPoint x: 359, endPoint y: 80, distance: 140.2
click at [359, 80] on div "The first lieutenant is responsible for the platoons in combat and serves their…" at bounding box center [355, 76] width 193 height 21
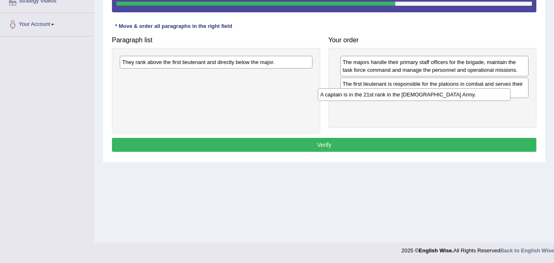
drag, startPoint x: 231, startPoint y: 65, endPoint x: 442, endPoint y: 97, distance: 213.0
click at [442, 97] on div "A captain is in the 21st rank in the [DEMOGRAPHIC_DATA] Army." at bounding box center [414, 94] width 193 height 13
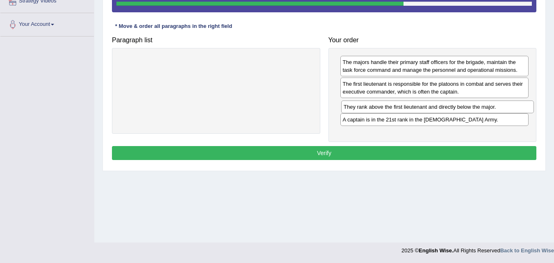
drag, startPoint x: 261, startPoint y: 65, endPoint x: 485, endPoint y: 112, distance: 228.1
click at [485, 112] on div "They rank above the first lieutenant and directly below the major." at bounding box center [437, 107] width 193 height 13
click at [383, 155] on button "Verify" at bounding box center [324, 153] width 425 height 14
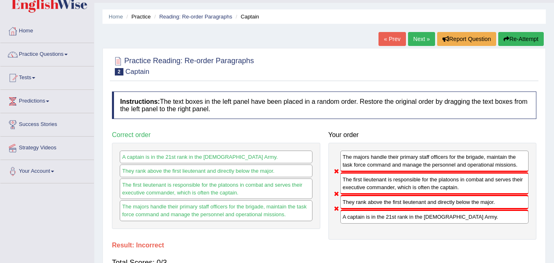
scroll to position [20, 0]
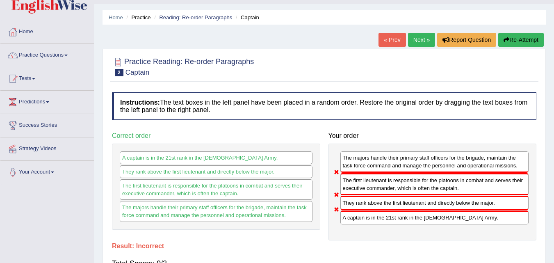
click at [525, 36] on button "Re-Attempt" at bounding box center [522, 40] width 46 height 14
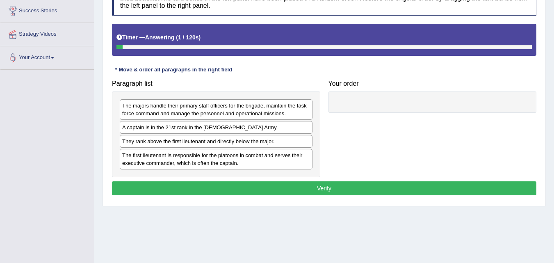
scroll to position [135, 0]
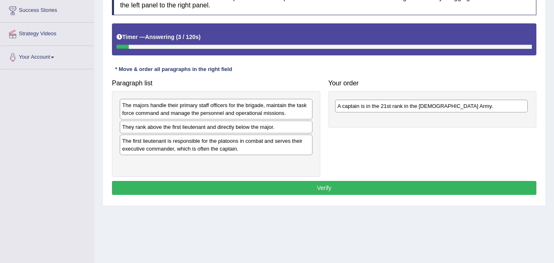
drag, startPoint x: 163, startPoint y: 129, endPoint x: 386, endPoint y: 106, distance: 224.0
click at [386, 106] on div "A captain is in the 21st rank in the [DEMOGRAPHIC_DATA] Army." at bounding box center [431, 106] width 193 height 13
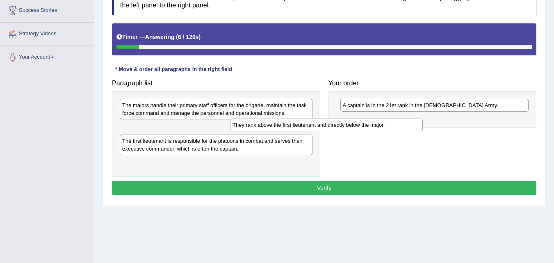
drag, startPoint x: 222, startPoint y: 130, endPoint x: 389, endPoint y: 124, distance: 167.1
click at [376, 126] on div "They rank above the first lieutenant and directly below the major." at bounding box center [326, 125] width 193 height 13
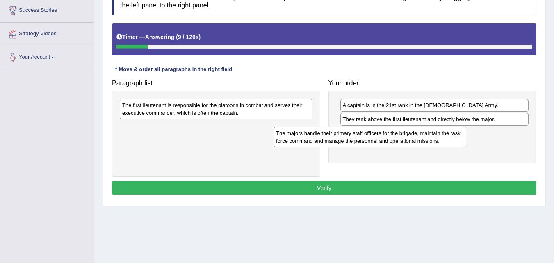
drag, startPoint x: 190, startPoint y: 111, endPoint x: 393, endPoint y: 143, distance: 205.7
click at [392, 144] on div "The majors handle their primary staff officers for the brigade, maintain the ta…" at bounding box center [370, 137] width 193 height 21
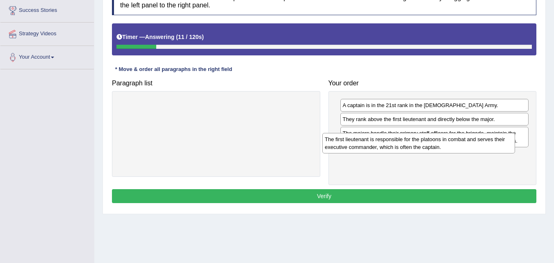
drag, startPoint x: 227, startPoint y: 112, endPoint x: 432, endPoint y: 151, distance: 209.0
click at [431, 149] on div "The first lieutenant is responsible for the platoons in combat and serves their…" at bounding box center [419, 143] width 193 height 21
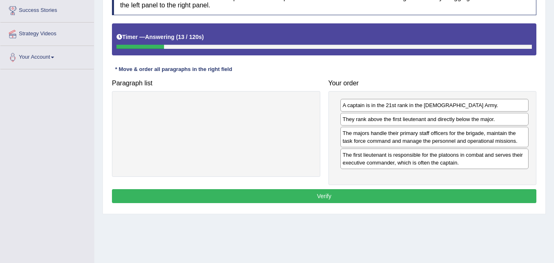
click at [263, 201] on button "Verify" at bounding box center [324, 196] width 425 height 14
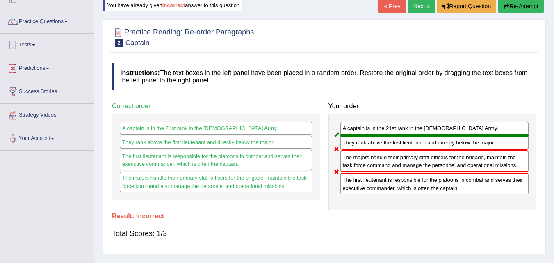
scroll to position [53, 0]
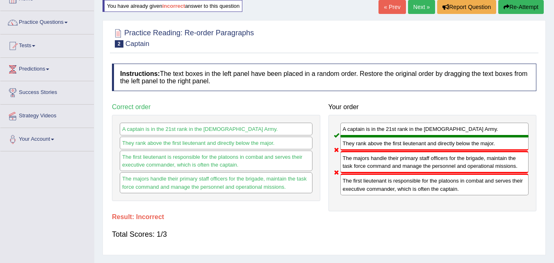
click at [519, 9] on button "Re-Attempt" at bounding box center [522, 7] width 46 height 14
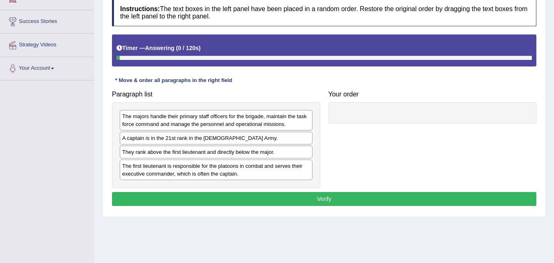
scroll to position [168, 0]
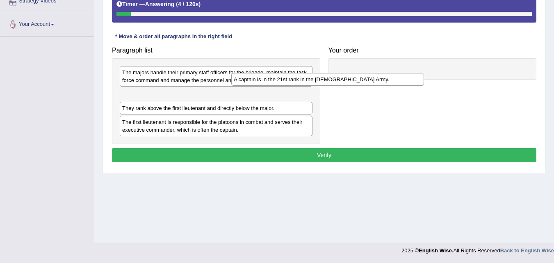
drag, startPoint x: 265, startPoint y: 99, endPoint x: 410, endPoint y: 82, distance: 145.9
click at [401, 82] on div "A captain is in the 21st rank in the US Army." at bounding box center [327, 79] width 193 height 13
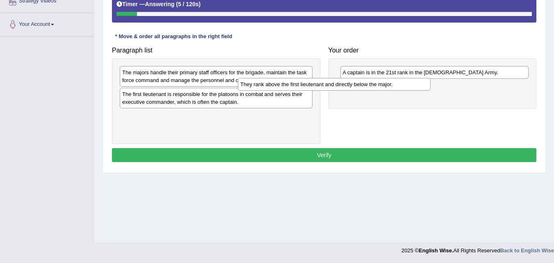
drag, startPoint x: 233, startPoint y: 96, endPoint x: 476, endPoint y: 97, distance: 243.0
click at [431, 91] on div "They rank above the first lieutenant and directly below the major." at bounding box center [334, 84] width 193 height 13
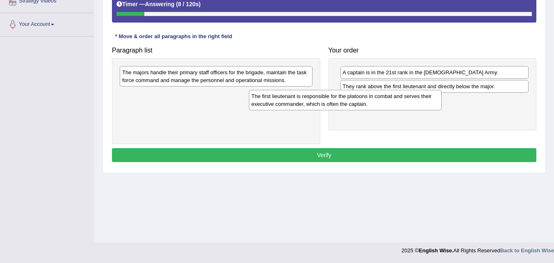
drag, startPoint x: 258, startPoint y: 102, endPoint x: 413, endPoint y: 104, distance: 155.2
click at [403, 104] on div "The first lieutenant is responsible for the platoons in combat and serves their…" at bounding box center [345, 100] width 193 height 21
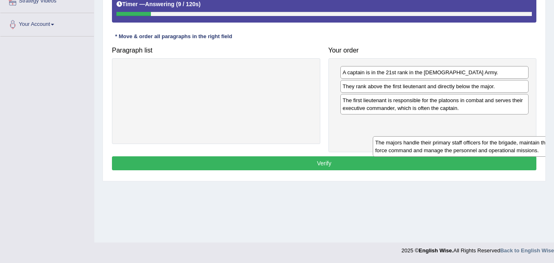
drag, startPoint x: 270, startPoint y: 76, endPoint x: 534, endPoint y: 142, distance: 272.5
click at [534, 142] on div "The majors handle their primary staff officers for the brigade, maintain the ta…" at bounding box center [469, 146] width 193 height 21
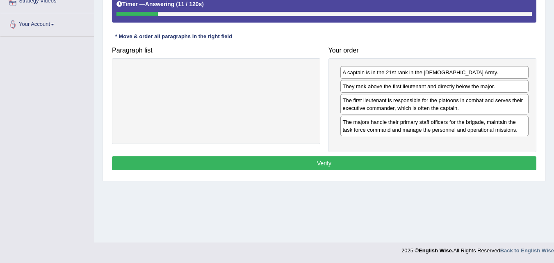
click at [440, 170] on button "Verify" at bounding box center [324, 163] width 425 height 14
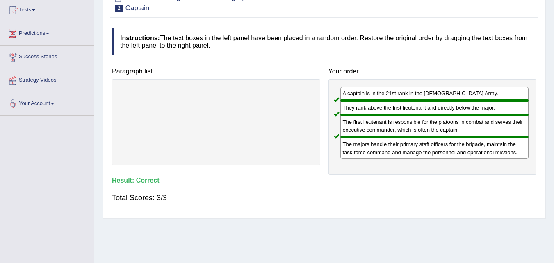
scroll to position [20, 0]
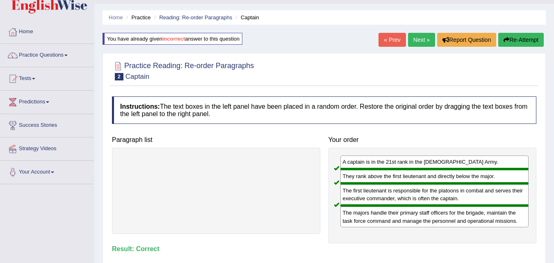
click at [416, 37] on link "Next »" at bounding box center [421, 40] width 27 height 14
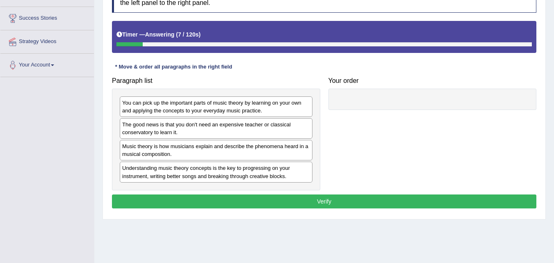
scroll to position [148, 0]
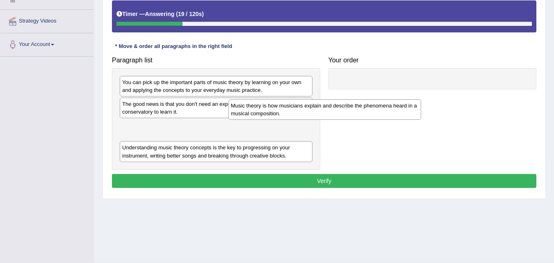
drag, startPoint x: 231, startPoint y: 135, endPoint x: 405, endPoint y: 97, distance: 178.6
click at [405, 99] on div "Music theory is how musicians explain and describe the phenomena heard in a mus…" at bounding box center [325, 109] width 193 height 21
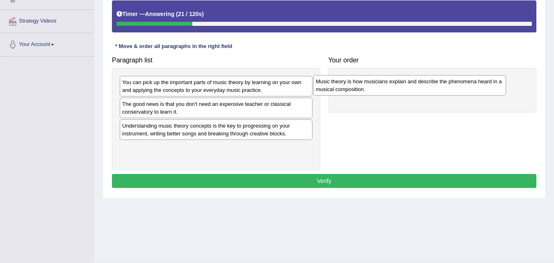
drag, startPoint x: 249, startPoint y: 135, endPoint x: 454, endPoint y: 81, distance: 211.3
click at [454, 81] on div "Music theory is how musicians explain and describe the phenomena heard in a mus…" at bounding box center [410, 85] width 193 height 21
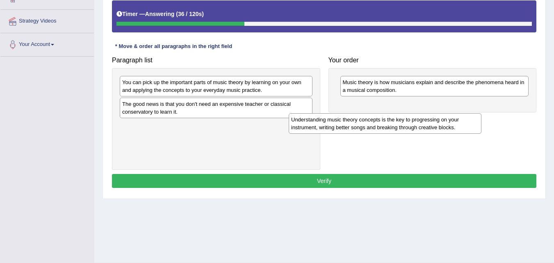
drag, startPoint x: 181, startPoint y: 133, endPoint x: 395, endPoint y: 127, distance: 214.8
click at [395, 127] on div "Understanding music theory concepts is the key to progressing on your instrumen…" at bounding box center [385, 123] width 193 height 21
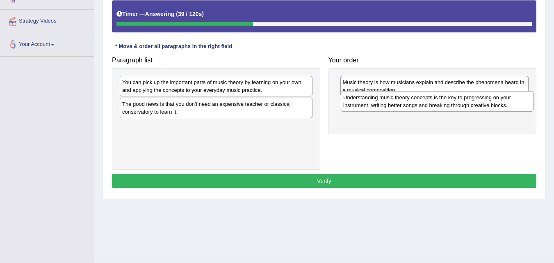
drag, startPoint x: 291, startPoint y: 133, endPoint x: 512, endPoint y: 105, distance: 223.0
click at [512, 105] on div "Understanding music theory concepts is the key to progressing on your instrumen…" at bounding box center [437, 101] width 193 height 21
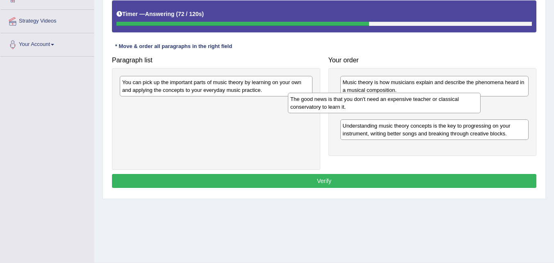
drag, startPoint x: 212, startPoint y: 109, endPoint x: 380, endPoint y: 104, distance: 168.3
click at [380, 104] on div "The good news is that you don't need an expensive teacher or classical conserva…" at bounding box center [384, 103] width 193 height 21
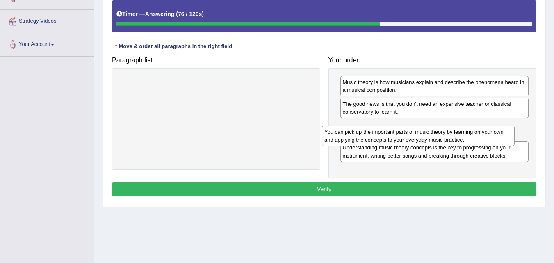
drag, startPoint x: 272, startPoint y: 87, endPoint x: 481, endPoint y: 133, distance: 214.9
click at [481, 133] on div "You can pick up the important parts of music theory by learning on your own and…" at bounding box center [418, 136] width 193 height 21
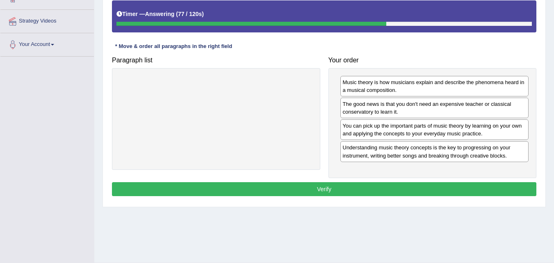
click at [353, 190] on button "Verify" at bounding box center [324, 189] width 425 height 14
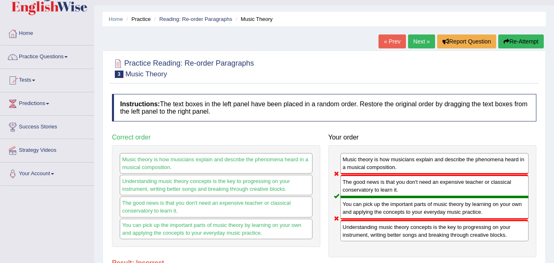
scroll to position [16, 0]
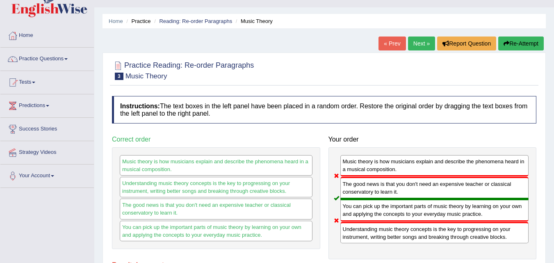
click at [513, 39] on button "Re-Attempt" at bounding box center [522, 44] width 46 height 14
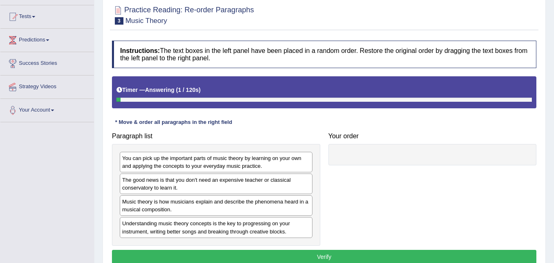
scroll to position [99, 0]
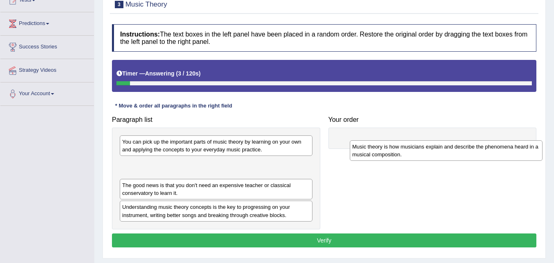
drag, startPoint x: 148, startPoint y: 188, endPoint x: 385, endPoint y: 148, distance: 240.1
click at [385, 148] on div "Music theory is how musicians explain and describe the phenomena heard in a mus…" at bounding box center [446, 150] width 193 height 21
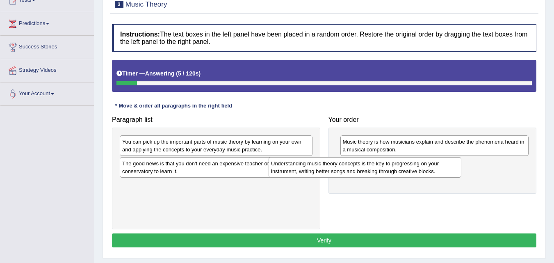
drag, startPoint x: 191, startPoint y: 194, endPoint x: 405, endPoint y: 164, distance: 216.3
click at [405, 164] on div "Understanding music theory concepts is the key to progressing on your instrumen…" at bounding box center [365, 167] width 193 height 21
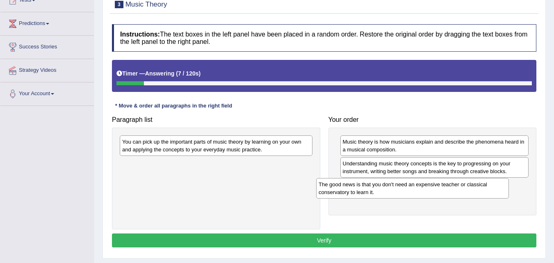
drag, startPoint x: 208, startPoint y: 175, endPoint x: 421, endPoint y: 200, distance: 214.1
click at [421, 199] on div "The good news is that you don't need an expensive teacher or classical conserva…" at bounding box center [412, 188] width 193 height 21
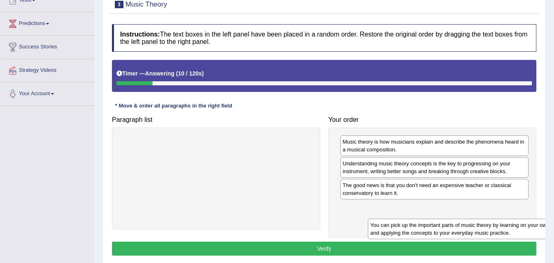
drag, startPoint x: 193, startPoint y: 140, endPoint x: 441, endPoint y: 223, distance: 261.9
click at [441, 223] on div "You can pick up the important parts of music theory by learning on your own and…" at bounding box center [464, 229] width 193 height 21
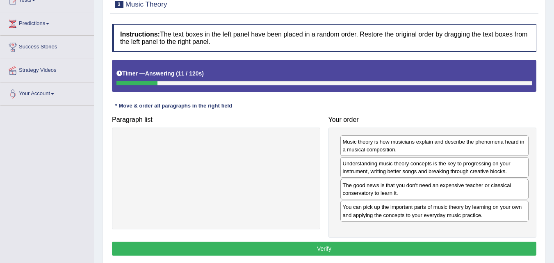
click at [372, 246] on button "Verify" at bounding box center [324, 249] width 425 height 14
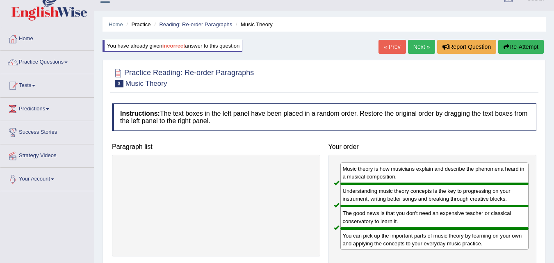
scroll to position [0, 0]
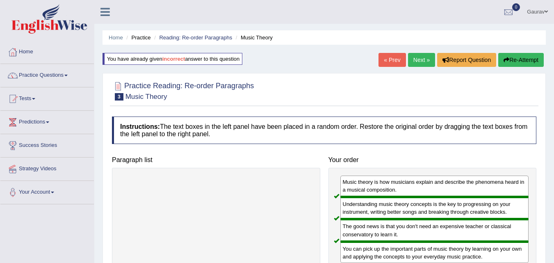
click at [424, 53] on link "Next »" at bounding box center [421, 60] width 27 height 14
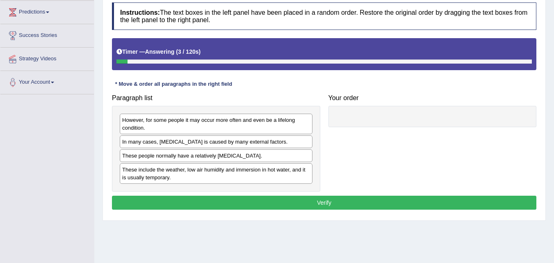
scroll to position [131, 0]
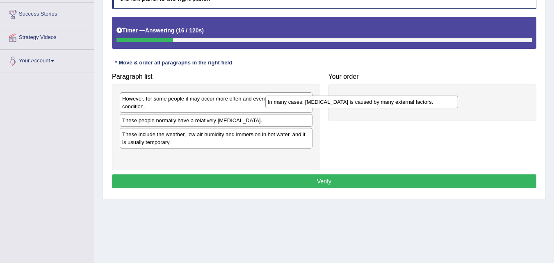
drag, startPoint x: 200, startPoint y: 121, endPoint x: 365, endPoint y: 103, distance: 166.0
click at [364, 103] on div "In many cases, [MEDICAL_DATA] is caused by many external factors." at bounding box center [362, 102] width 193 height 13
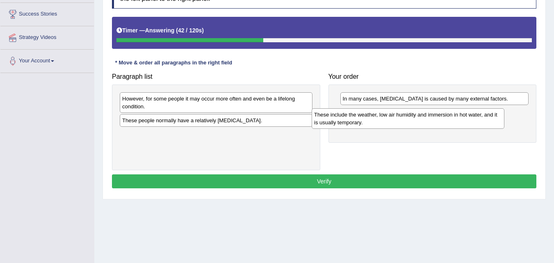
drag, startPoint x: 228, startPoint y: 143, endPoint x: 420, endPoint y: 123, distance: 193.1
click at [420, 123] on div "These include the weather, low air humidity and immersion in hot water, and it …" at bounding box center [408, 118] width 193 height 21
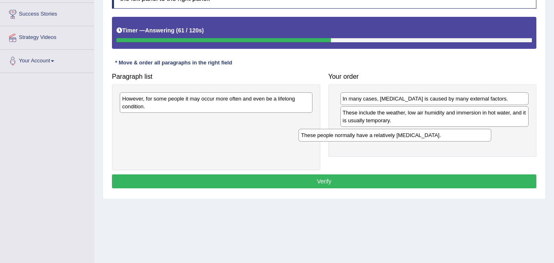
drag, startPoint x: 231, startPoint y: 124, endPoint x: 413, endPoint y: 138, distance: 182.8
click at [413, 138] on div "These people normally have a relatively [MEDICAL_DATA]." at bounding box center [395, 135] width 193 height 13
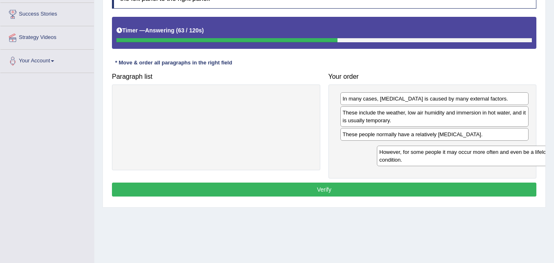
drag, startPoint x: 215, startPoint y: 100, endPoint x: 473, endPoint y: 153, distance: 262.8
click at [473, 153] on div "However, for some people it may occur more often and even be a lifelong conditi…" at bounding box center [473, 156] width 193 height 21
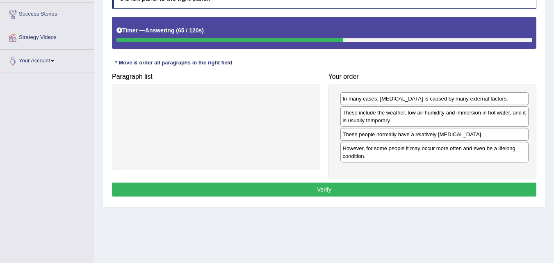
click at [398, 189] on button "Verify" at bounding box center [324, 190] width 425 height 14
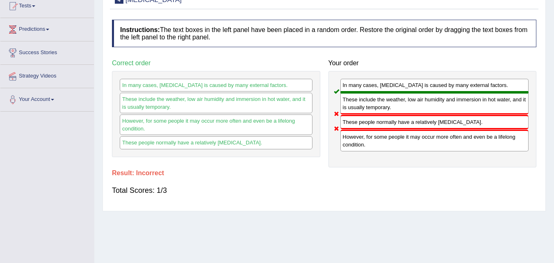
scroll to position [49, 0]
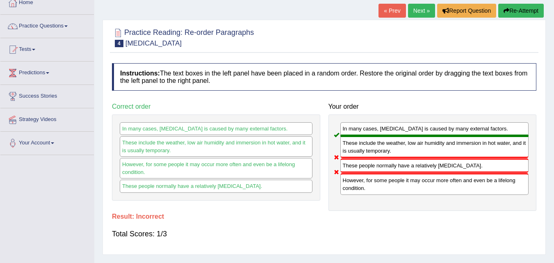
click at [521, 15] on button "Re-Attempt" at bounding box center [522, 11] width 46 height 14
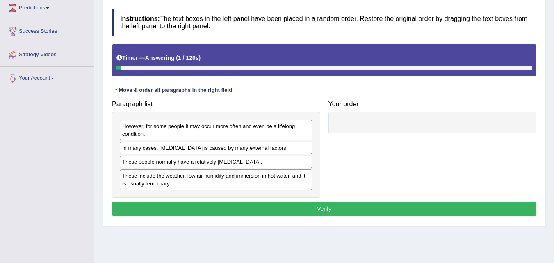
scroll to position [115, 0]
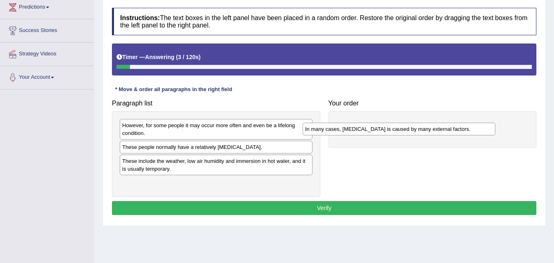
drag, startPoint x: 212, startPoint y: 149, endPoint x: 401, endPoint y: 131, distance: 189.3
click at [401, 131] on div "In many cases, dry skin is caused by many external factors." at bounding box center [399, 129] width 193 height 13
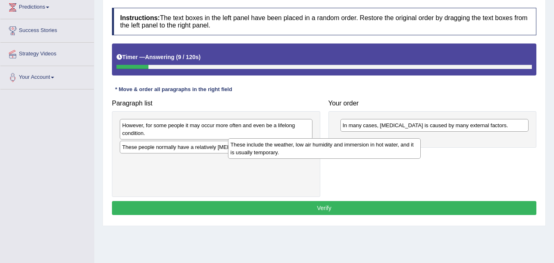
drag, startPoint x: 203, startPoint y: 174, endPoint x: 366, endPoint y: 152, distance: 164.4
click at [366, 152] on div "These include the weather, low air humidity and immersion in hot water, and it …" at bounding box center [324, 148] width 193 height 21
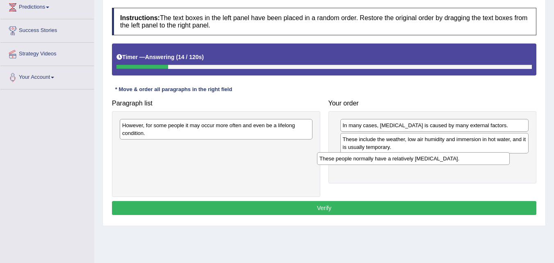
drag, startPoint x: 212, startPoint y: 149, endPoint x: 413, endPoint y: 160, distance: 201.0
click at [413, 160] on div "These people normally have a relatively sensitive skin." at bounding box center [413, 158] width 193 height 13
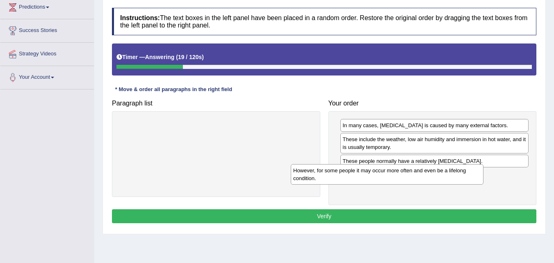
drag, startPoint x: 256, startPoint y: 132, endPoint x: 427, endPoint y: 177, distance: 177.0
click at [427, 177] on div "However, for some people it may occur more often and even be a lifelong conditi…" at bounding box center [387, 174] width 193 height 21
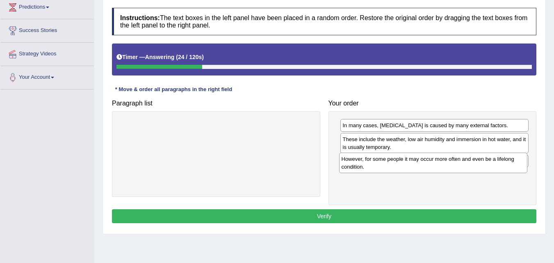
drag, startPoint x: 367, startPoint y: 181, endPoint x: 365, endPoint y: 163, distance: 17.3
click at [365, 163] on div "However, for some people it may occur more often and even be a lifelong conditi…" at bounding box center [433, 163] width 189 height 21
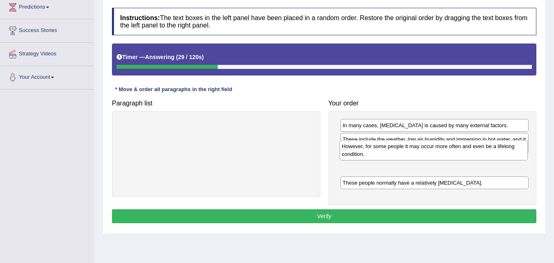
drag, startPoint x: 364, startPoint y: 180, endPoint x: 363, endPoint y: 151, distance: 28.7
click at [363, 151] on div "However, for some people it may occur more often and even be a lifelong conditi…" at bounding box center [434, 150] width 189 height 21
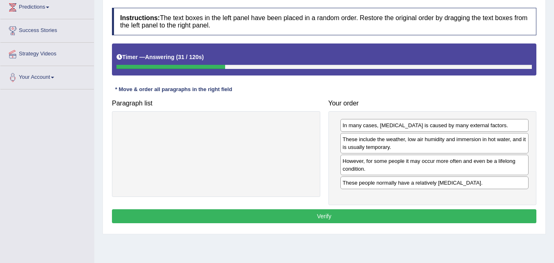
click at [318, 210] on button "Verify" at bounding box center [324, 216] width 425 height 14
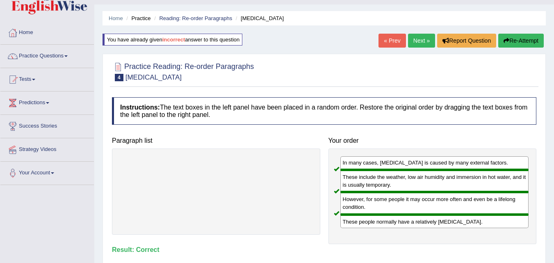
scroll to position [0, 0]
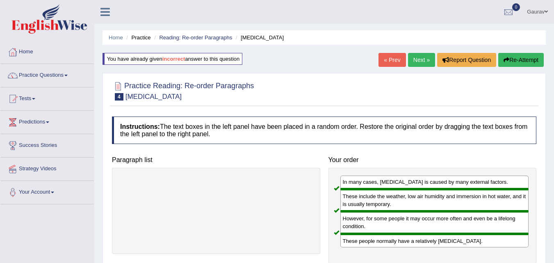
click at [418, 58] on link "Next »" at bounding box center [421, 60] width 27 height 14
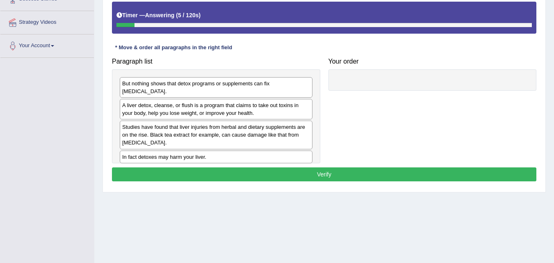
scroll to position [148, 0]
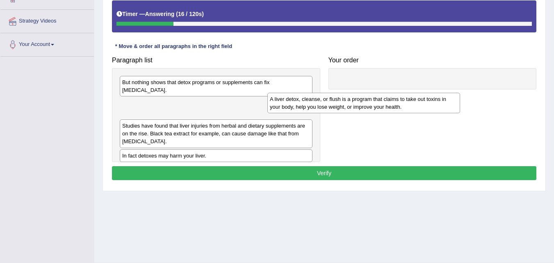
drag, startPoint x: 197, startPoint y: 110, endPoint x: 369, endPoint y: 113, distance: 171.6
click at [365, 113] on div "A liver detox, cleanse, or flush is a program that claims to take out toxins in…" at bounding box center [364, 103] width 193 height 21
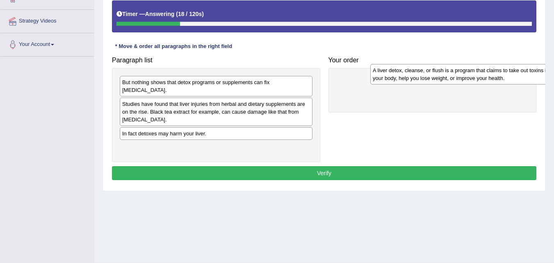
drag, startPoint x: 245, startPoint y: 105, endPoint x: 495, endPoint y: 79, distance: 252.1
click at [495, 79] on div "A liver detox, cleanse, or flush is a program that claims to take out toxins in…" at bounding box center [467, 74] width 193 height 21
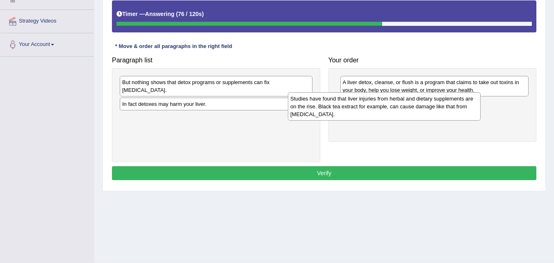
drag, startPoint x: 231, startPoint y: 101, endPoint x: 402, endPoint y: 101, distance: 171.1
click at [402, 101] on div "Studies have found that liver injuries from herbal and dietary supplements are …" at bounding box center [384, 106] width 193 height 28
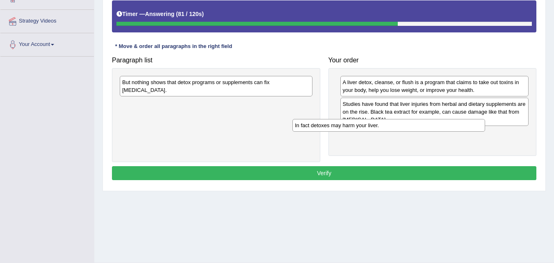
drag, startPoint x: 245, startPoint y: 96, endPoint x: 418, endPoint y: 125, distance: 175.2
click at [418, 125] on div "In fact detoxes may harm your liver." at bounding box center [389, 125] width 193 height 13
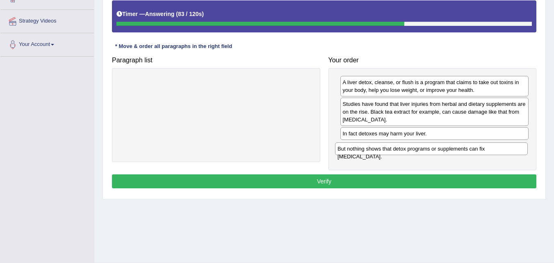
drag, startPoint x: 259, startPoint y: 88, endPoint x: 476, endPoint y: 154, distance: 226.7
click at [476, 154] on div "But nothing shows that detox programs or supplements can fix [MEDICAL_DATA]." at bounding box center [431, 148] width 193 height 13
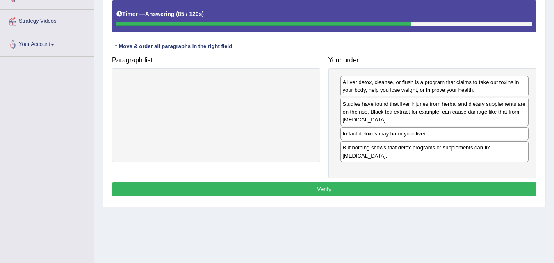
click at [406, 185] on button "Verify" at bounding box center [324, 189] width 425 height 14
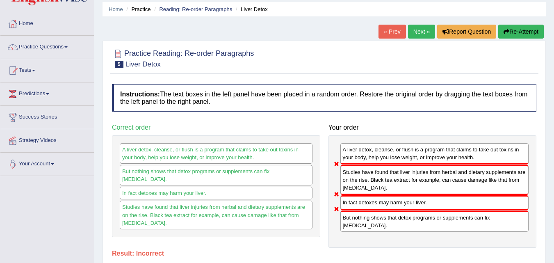
scroll to position [16, 0]
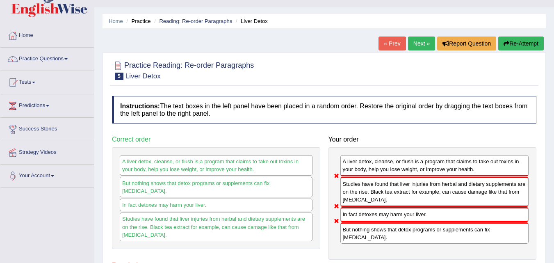
click at [519, 44] on button "Re-Attempt" at bounding box center [522, 44] width 46 height 14
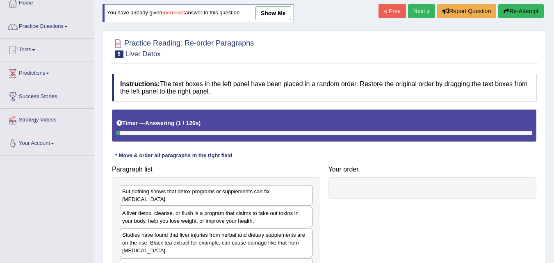
scroll to position [115, 0]
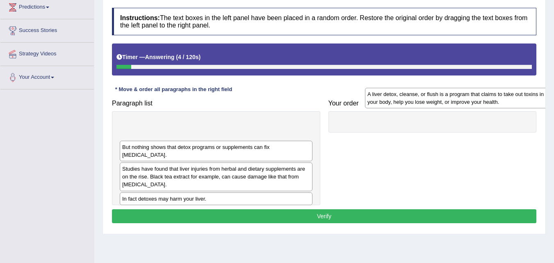
drag, startPoint x: 207, startPoint y: 149, endPoint x: 455, endPoint y: 105, distance: 252.2
click at [455, 103] on div "A liver detox, cleanse, or flush is a program that claims to take out toxins in…" at bounding box center [461, 98] width 193 height 21
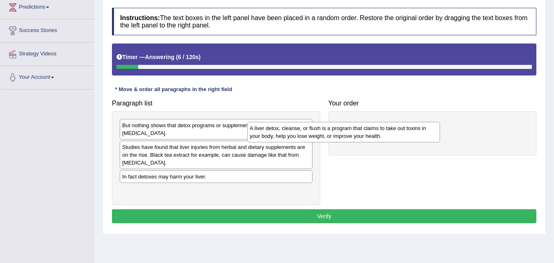
drag, startPoint x: 297, startPoint y: 130, endPoint x: 485, endPoint y: 129, distance: 188.4
click at [440, 129] on div "A liver detox, cleanse, or flush is a program that claims to take out toxins in…" at bounding box center [343, 132] width 193 height 21
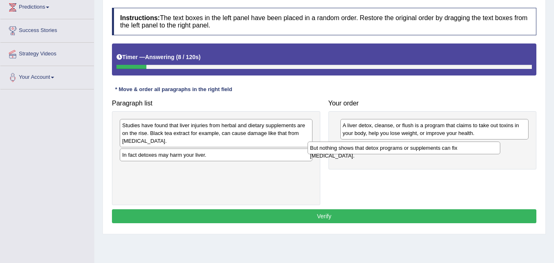
drag, startPoint x: 280, startPoint y: 126, endPoint x: 472, endPoint y: 149, distance: 193.8
click at [472, 149] on div "But nothing shows that detox programs or supplements can fix [MEDICAL_DATA]." at bounding box center [404, 148] width 193 height 13
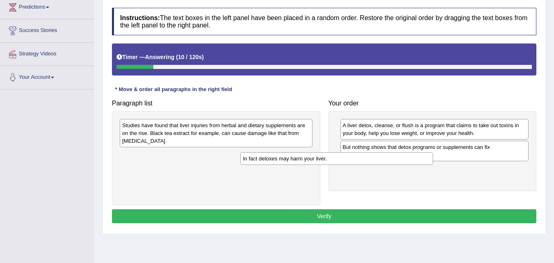
drag, startPoint x: 253, startPoint y: 158, endPoint x: 490, endPoint y: 172, distance: 237.2
click at [433, 165] on div "In fact detoxes may harm your liver." at bounding box center [337, 158] width 193 height 13
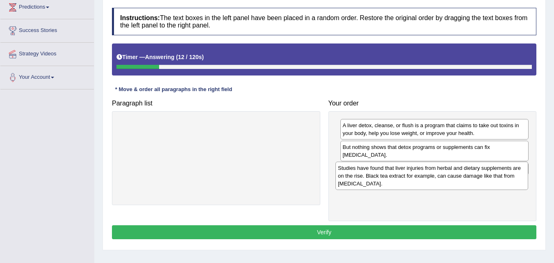
drag, startPoint x: 241, startPoint y: 142, endPoint x: 465, endPoint y: 188, distance: 228.7
click at [465, 188] on div "Studies have found that liver injuries from herbal and dietary supplements are …" at bounding box center [432, 176] width 193 height 28
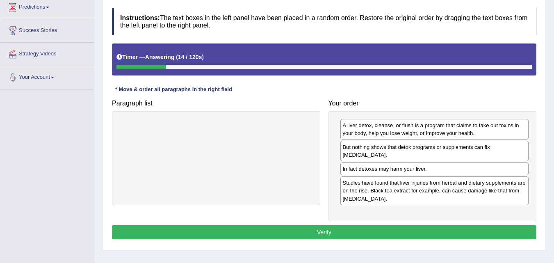
click at [330, 231] on button "Verify" at bounding box center [324, 232] width 425 height 14
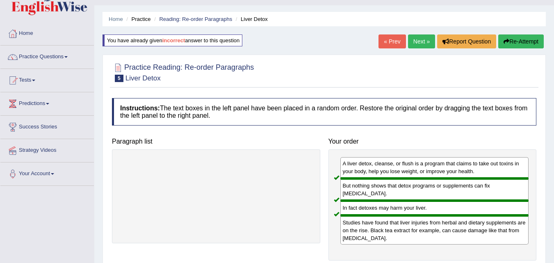
scroll to position [0, 0]
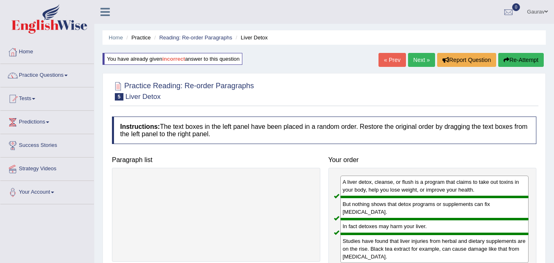
click at [412, 57] on link "Next »" at bounding box center [421, 60] width 27 height 14
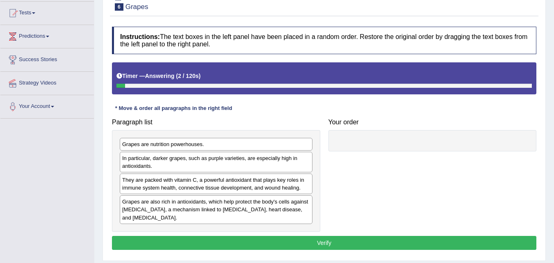
scroll to position [99, 0]
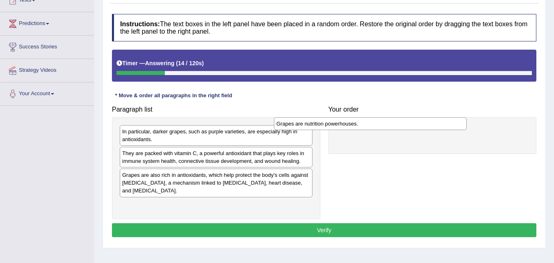
drag, startPoint x: 213, startPoint y: 132, endPoint x: 376, endPoint y: 124, distance: 163.5
click at [376, 124] on div "Grapes are nutrition powerhouses." at bounding box center [370, 123] width 193 height 13
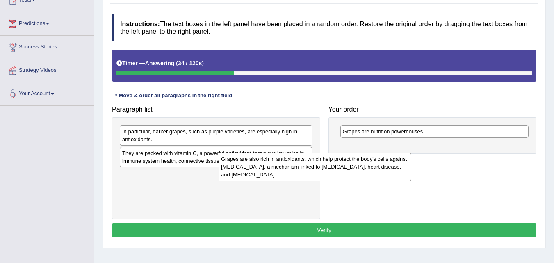
drag, startPoint x: 230, startPoint y: 184, endPoint x: 395, endPoint y: 156, distance: 167.8
click at [395, 156] on div "Grapes are also rich in antioxidants, which help protect the body's cells again…" at bounding box center [315, 167] width 193 height 28
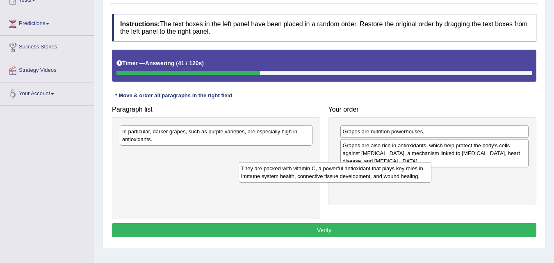
drag, startPoint x: 215, startPoint y: 160, endPoint x: 385, endPoint y: 185, distance: 172.2
click at [384, 183] on div "They are packed with vitamin C, a powerful antioxidant that plays key roles in …" at bounding box center [335, 172] width 193 height 21
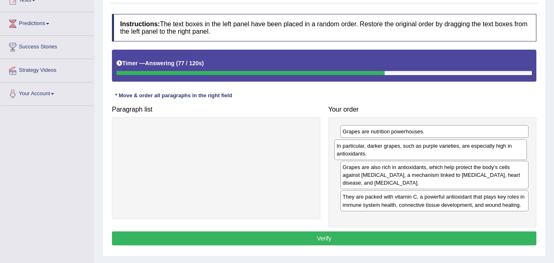
drag, startPoint x: 244, startPoint y: 145, endPoint x: 458, endPoint y: 159, distance: 215.1
click at [458, 159] on div "In particular, darker grapes, such as purple varieties, are especially high in …" at bounding box center [430, 150] width 193 height 21
click at [367, 240] on button "Verify" at bounding box center [324, 238] width 425 height 14
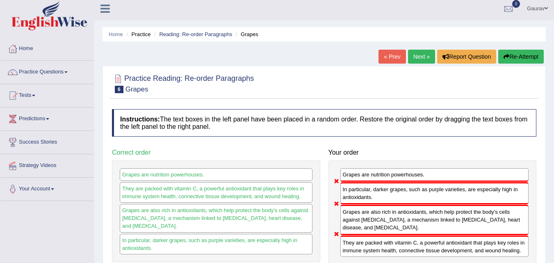
scroll to position [0, 0]
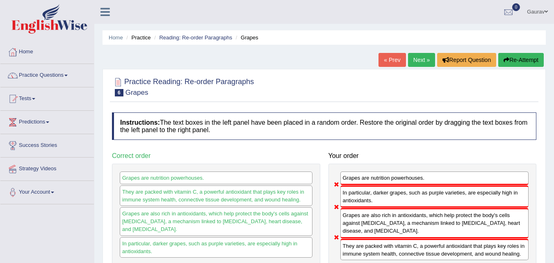
click at [514, 57] on button "Re-Attempt" at bounding box center [522, 60] width 46 height 14
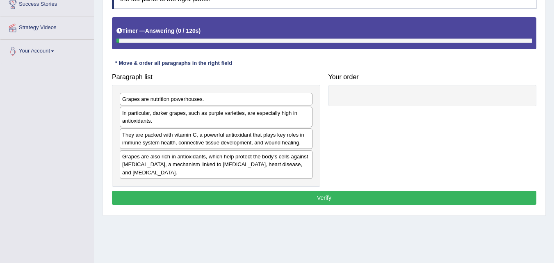
scroll to position [164, 0]
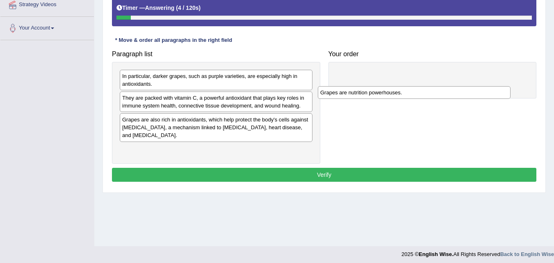
drag, startPoint x: 191, startPoint y: 80, endPoint x: 389, endPoint y: 96, distance: 198.9
click at [389, 96] on div "Grapes are nutrition powerhouses." at bounding box center [414, 92] width 193 height 13
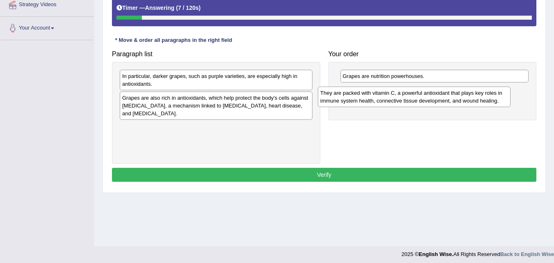
drag, startPoint x: 191, startPoint y: 105, endPoint x: 390, endPoint y: 100, distance: 198.7
click at [390, 100] on div "They are packed with vitamin C, a powerful antioxidant that plays key roles in …" at bounding box center [414, 97] width 193 height 21
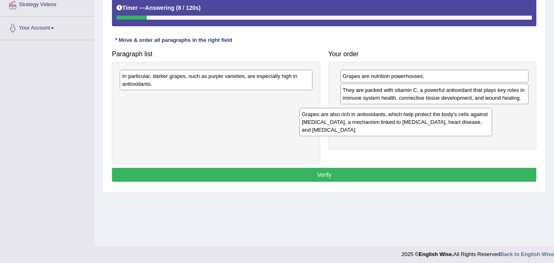
drag, startPoint x: 224, startPoint y: 113, endPoint x: 433, endPoint y: 137, distance: 210.7
click at [433, 136] on div "Grapes are also rich in antioxidants, which help protect the body's cells again…" at bounding box center [396, 122] width 193 height 28
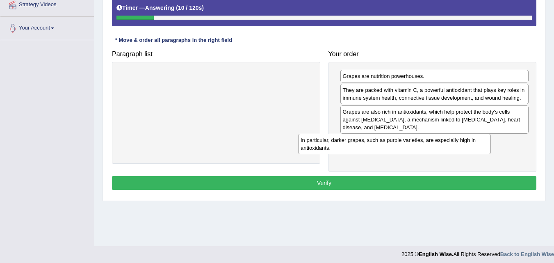
drag, startPoint x: 226, startPoint y: 79, endPoint x: 407, endPoint y: 143, distance: 192.4
click at [407, 143] on div "In particular, darker grapes, such as purple varieties, are especially high in …" at bounding box center [394, 144] width 193 height 21
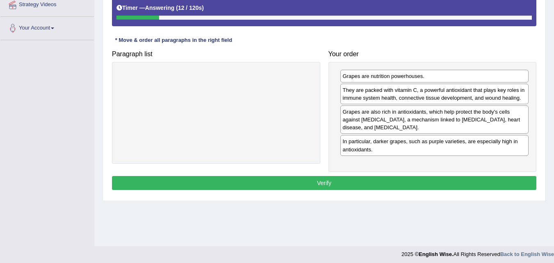
click at [335, 181] on button "Verify" at bounding box center [324, 183] width 425 height 14
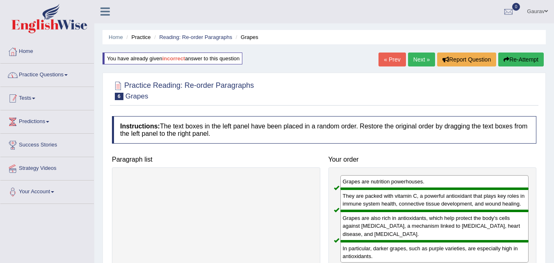
scroll to position [0, 0]
click at [49, 71] on link "Practice Questions" at bounding box center [47, 74] width 94 height 21
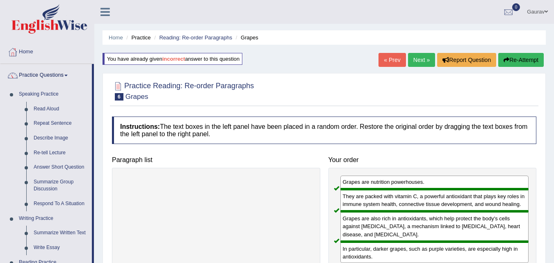
click at [97, 114] on div "Home Practice Reading: Re-order Paragraphs Grapes You have already given incorr…" at bounding box center [324, 205] width 460 height 410
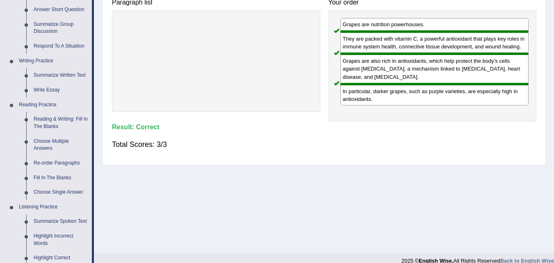
scroll to position [181, 0]
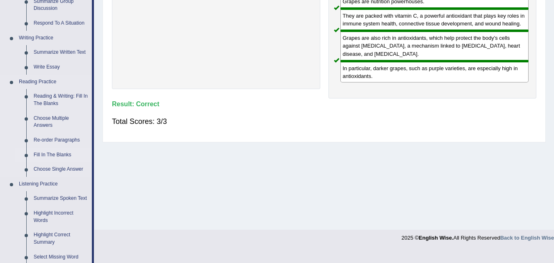
click at [69, 156] on link "Fill In The Blanks" at bounding box center [61, 155] width 62 height 15
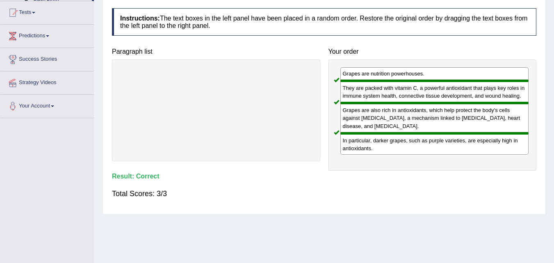
scroll to position [156, 0]
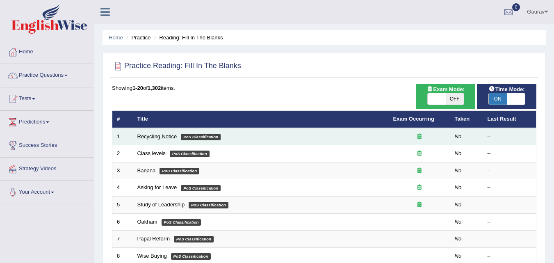
click at [160, 135] on link "Recycling Notice" at bounding box center [157, 136] width 40 height 6
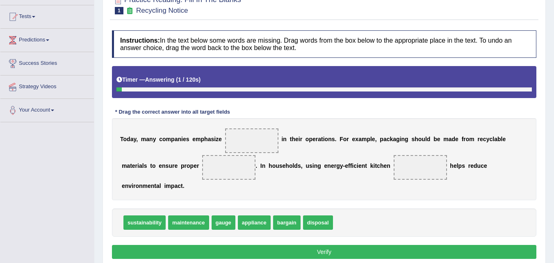
scroll to position [99, 0]
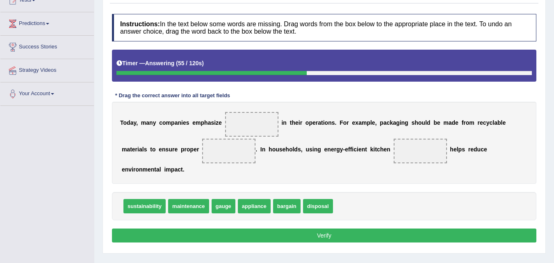
click at [267, 218] on div "sustainability maintenance gauge appliance bargain disposal" at bounding box center [324, 206] width 425 height 28
drag, startPoint x: 280, startPoint y: 206, endPoint x: 256, endPoint y: 131, distance: 78.8
drag, startPoint x: 226, startPoint y: 144, endPoint x: 239, endPoint y: 121, distance: 27.2
click at [239, 121] on div "T o d a y , m a n y c o m p a n i e s e m p h a s i z e i n t h e i r o p e r a…" at bounding box center [324, 143] width 425 height 82
drag, startPoint x: 231, startPoint y: 154, endPoint x: 242, endPoint y: 137, distance: 20.6
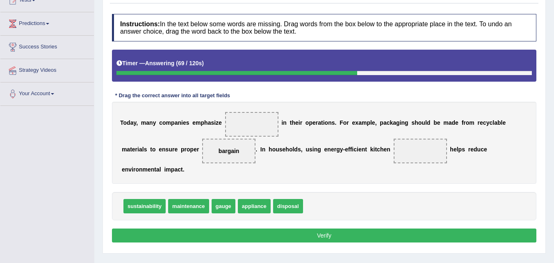
click at [252, 126] on div "T o d a y , m a n y c o m p a n i e s e m p h a s i z e i n t h e i r o p e r a…" at bounding box center [324, 143] width 425 height 82
click at [236, 153] on span "bargain" at bounding box center [229, 151] width 21 height 7
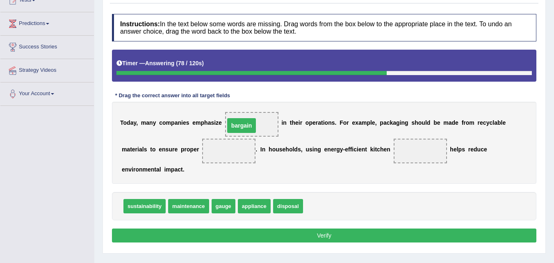
drag, startPoint x: 236, startPoint y: 153, endPoint x: 249, endPoint y: 128, distance: 28.4
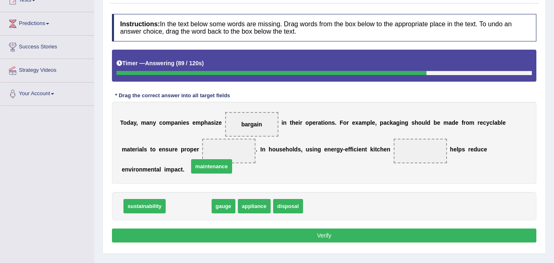
drag, startPoint x: 195, startPoint y: 194, endPoint x: 220, endPoint y: 149, distance: 50.9
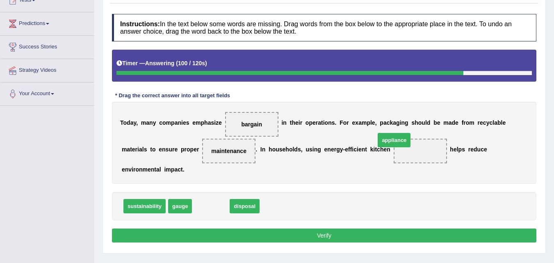
drag, startPoint x: 213, startPoint y: 204, endPoint x: 402, endPoint y: 144, distance: 197.7
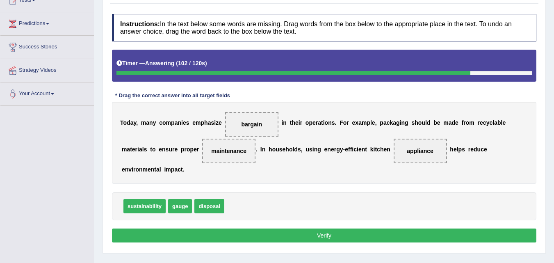
click at [202, 233] on button "Verify" at bounding box center [324, 236] width 425 height 14
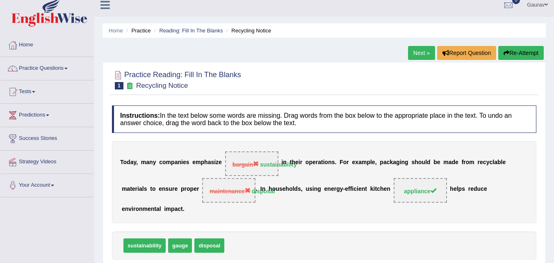
scroll to position [0, 0]
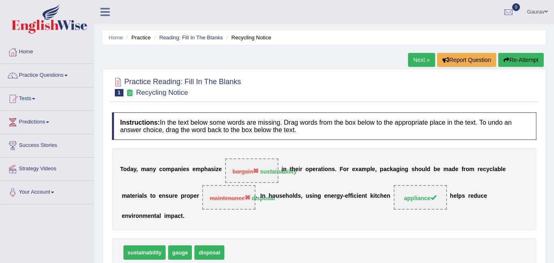
click at [411, 58] on link "Next »" at bounding box center [421, 60] width 27 height 14
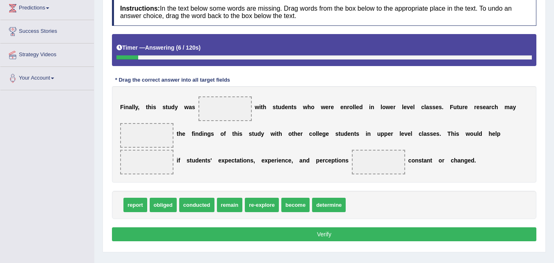
scroll to position [115, 0]
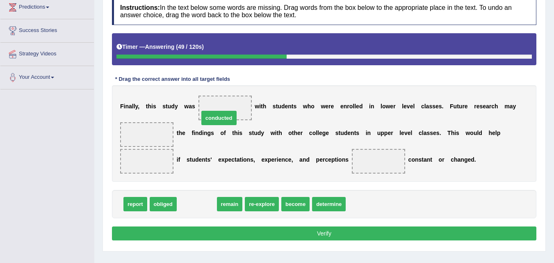
drag, startPoint x: 191, startPoint y: 201, endPoint x: 214, endPoint y: 112, distance: 91.9
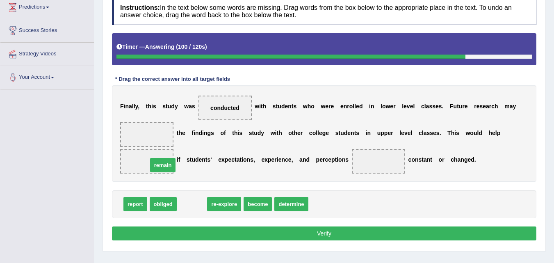
drag, startPoint x: 196, startPoint y: 199, endPoint x: 167, endPoint y: 160, distance: 48.7
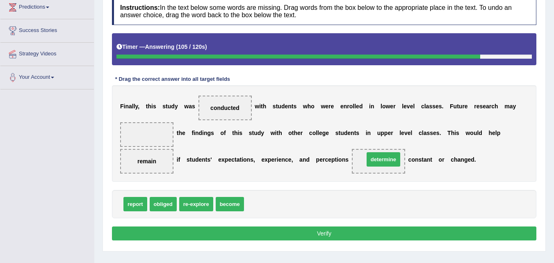
drag, startPoint x: 266, startPoint y: 199, endPoint x: 382, endPoint y: 154, distance: 124.5
click at [298, 228] on button "Verify" at bounding box center [324, 234] width 425 height 14
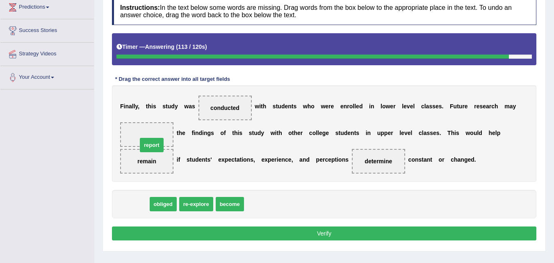
drag, startPoint x: 141, startPoint y: 202, endPoint x: 160, endPoint y: 133, distance: 71.2
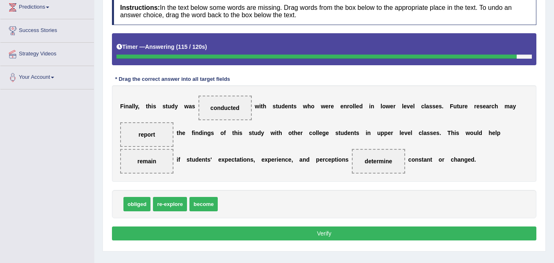
click at [228, 237] on button "Verify" at bounding box center [324, 234] width 425 height 14
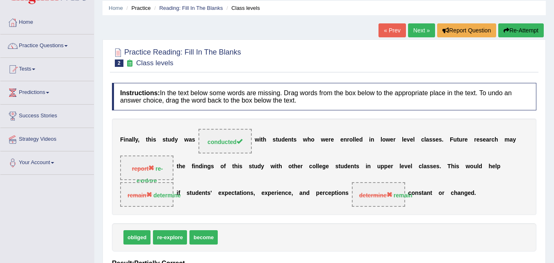
scroll to position [16, 0]
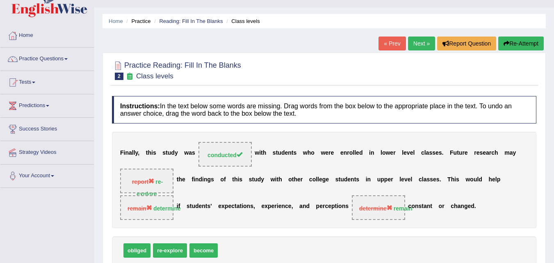
click at [509, 43] on button "Re-Attempt" at bounding box center [522, 44] width 46 height 14
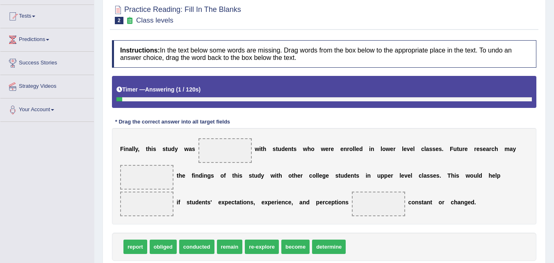
scroll to position [99, 0]
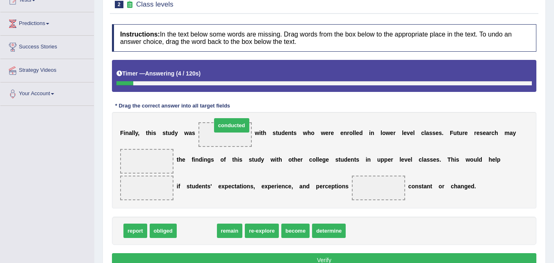
drag, startPoint x: 208, startPoint y: 230, endPoint x: 243, endPoint y: 125, distance: 110.7
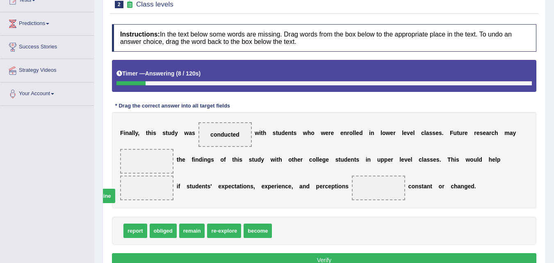
drag, startPoint x: 286, startPoint y: 230, endPoint x: 102, endPoint y: 192, distance: 187.4
click at [96, 195] on div "Home Practice Reading: Fill In The Blanks Class levels You have already given p…" at bounding box center [324, 106] width 460 height 410
drag, startPoint x: 283, startPoint y: 230, endPoint x: 156, endPoint y: 190, distance: 133.4
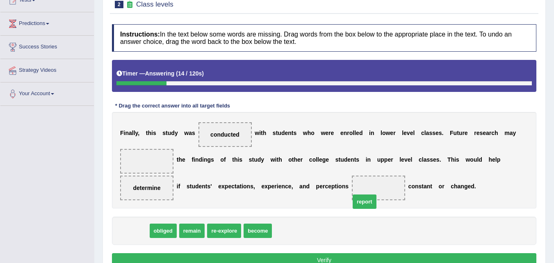
drag, startPoint x: 140, startPoint y: 232, endPoint x: 234, endPoint y: 217, distance: 95.1
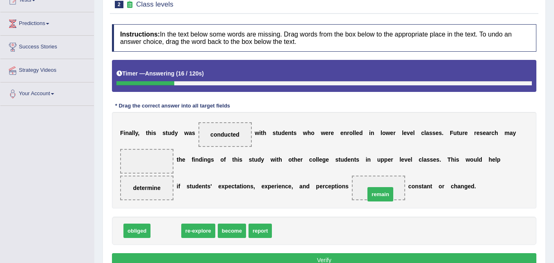
drag, startPoint x: 168, startPoint y: 236, endPoint x: 383, endPoint y: 199, distance: 217.7
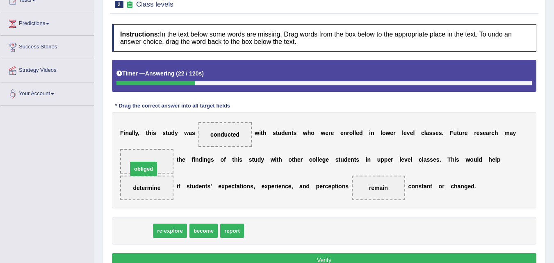
drag, startPoint x: 143, startPoint y: 230, endPoint x: 150, endPoint y: 168, distance: 62.3
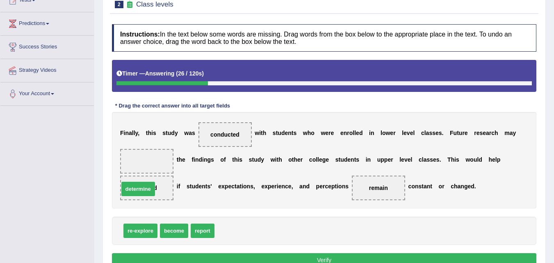
drag, startPoint x: 234, startPoint y: 234, endPoint x: 138, endPoint y: 192, distance: 104.4
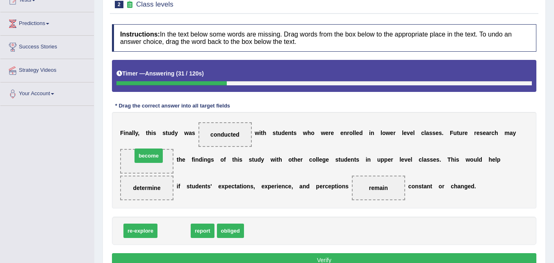
drag, startPoint x: 185, startPoint y: 227, endPoint x: 160, endPoint y: 152, distance: 79.3
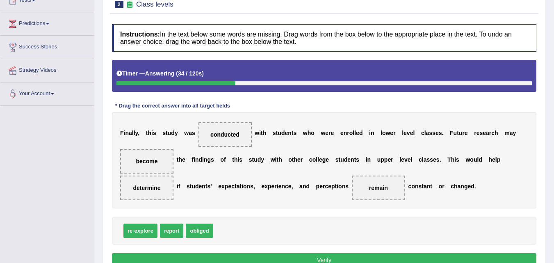
click at [258, 257] on button "Verify" at bounding box center [324, 260] width 425 height 14
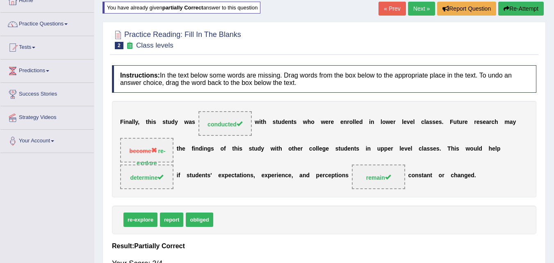
scroll to position [0, 0]
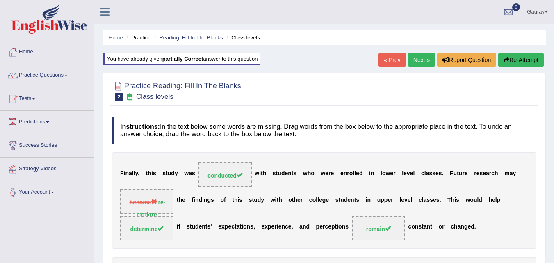
click at [420, 59] on link "Next »" at bounding box center [421, 60] width 27 height 14
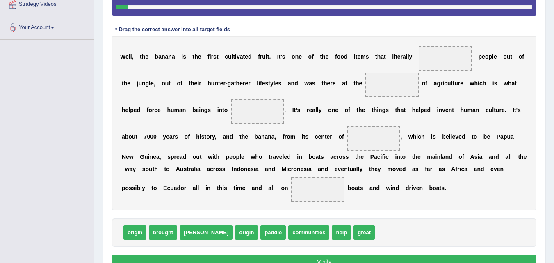
scroll to position [166, 0]
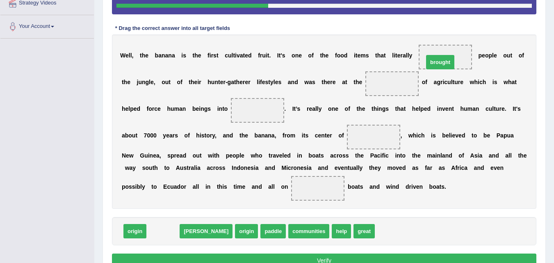
drag, startPoint x: 166, startPoint y: 230, endPoint x: 443, endPoint y: 61, distance: 324.6
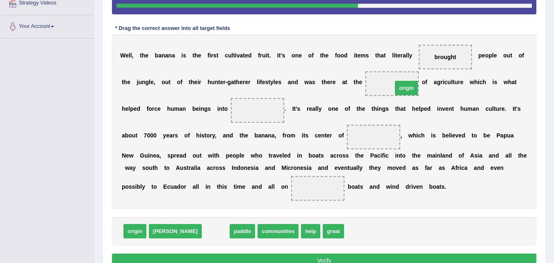
drag, startPoint x: 181, startPoint y: 230, endPoint x: 378, endPoint y: 86, distance: 244.7
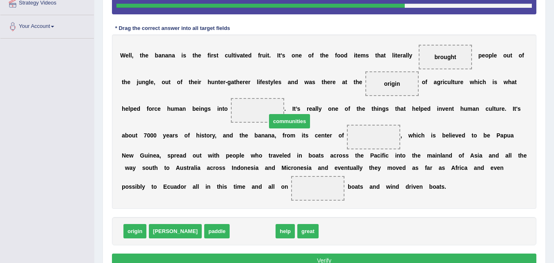
drag, startPoint x: 217, startPoint y: 231, endPoint x: 254, endPoint y: 121, distance: 116.0
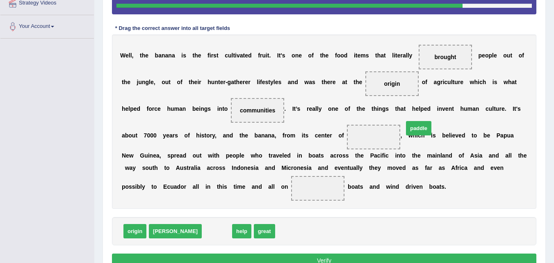
drag, startPoint x: 189, startPoint y: 228, endPoint x: 382, endPoint y: 133, distance: 215.7
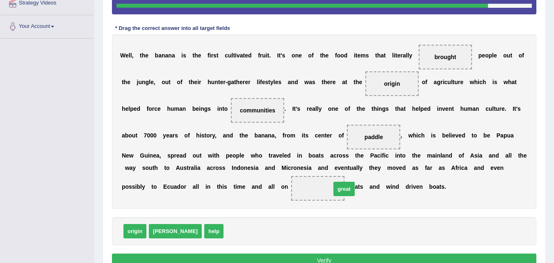
drag, startPoint x: 206, startPoint y: 229, endPoint x: 313, endPoint y: 187, distance: 115.5
click at [246, 254] on button "Verify" at bounding box center [324, 261] width 425 height 14
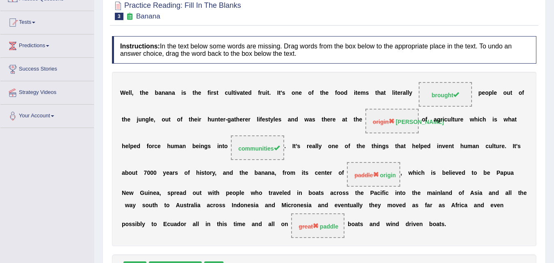
scroll to position [51, 0]
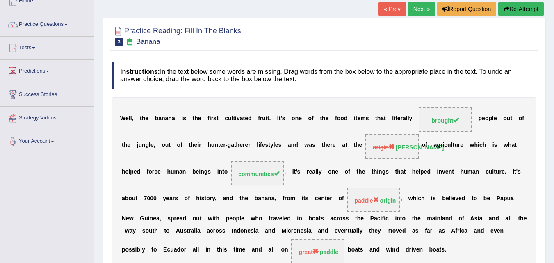
click at [540, 5] on button "Re-Attempt" at bounding box center [522, 9] width 46 height 14
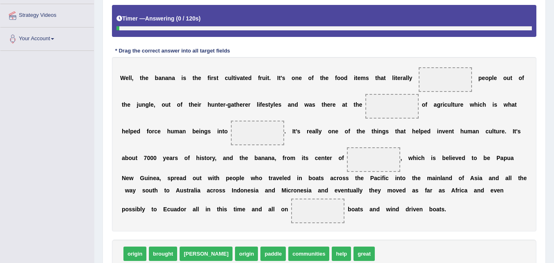
scroll to position [166, 0]
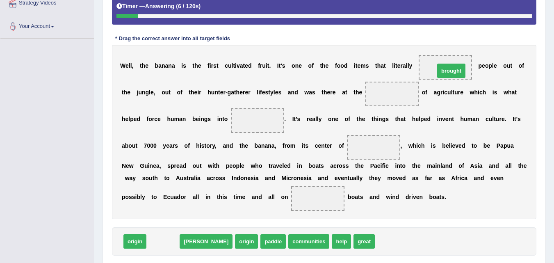
drag, startPoint x: 172, startPoint y: 244, endPoint x: 461, endPoint y: 73, distance: 335.3
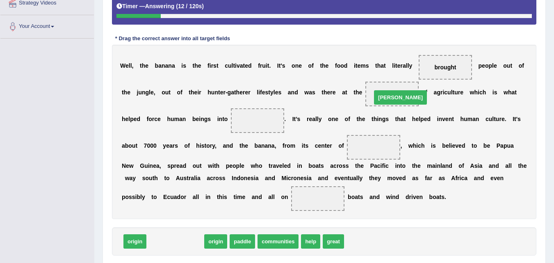
drag, startPoint x: 168, startPoint y: 245, endPoint x: 394, endPoint y: 101, distance: 267.4
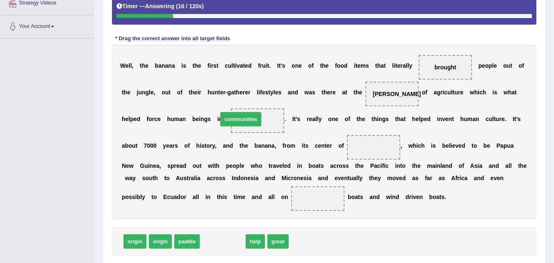
drag, startPoint x: 220, startPoint y: 241, endPoint x: 241, endPoint y: 118, distance: 124.4
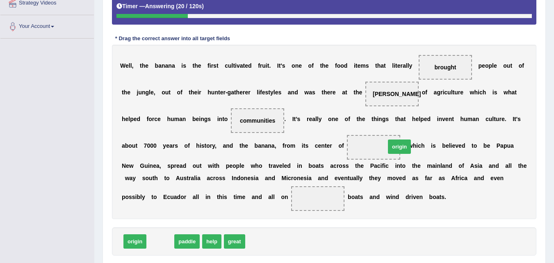
drag, startPoint x: 164, startPoint y: 244, endPoint x: 403, endPoint y: 149, distance: 257.4
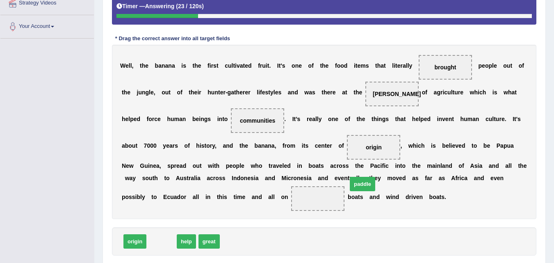
drag, startPoint x: 172, startPoint y: 241, endPoint x: 360, endPoint y: 192, distance: 194.7
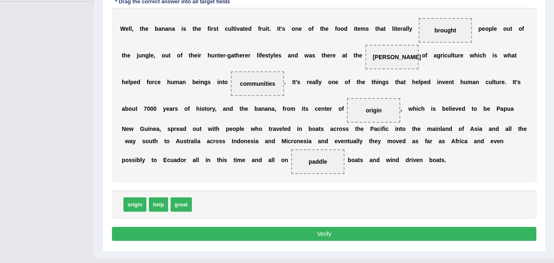
scroll to position [215, 0]
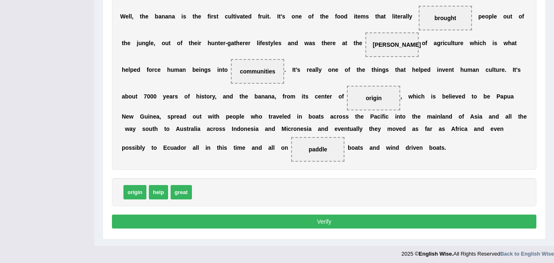
click at [296, 219] on button "Verify" at bounding box center [324, 222] width 425 height 14
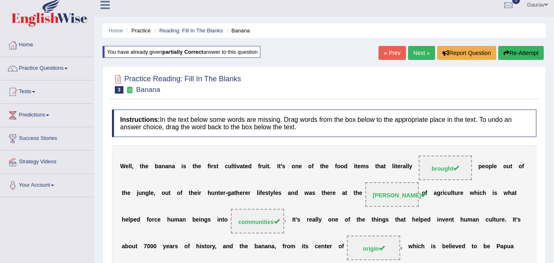
scroll to position [0, 0]
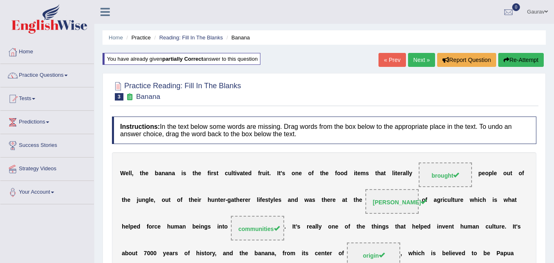
click at [419, 56] on link "Next »" at bounding box center [421, 60] width 27 height 14
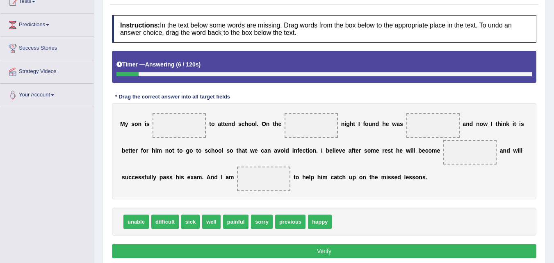
scroll to position [114, 0]
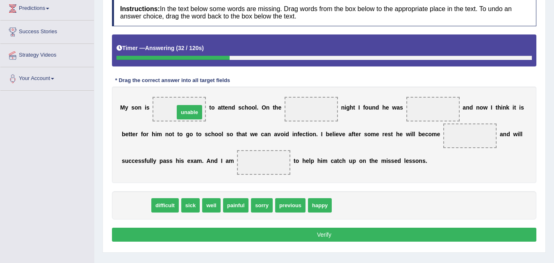
drag, startPoint x: 143, startPoint y: 197, endPoint x: 193, endPoint y: 110, distance: 100.6
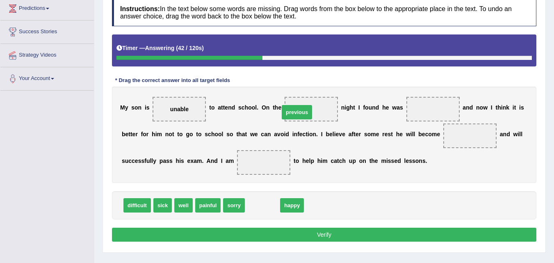
drag, startPoint x: 257, startPoint y: 208, endPoint x: 291, endPoint y: 115, distance: 99.3
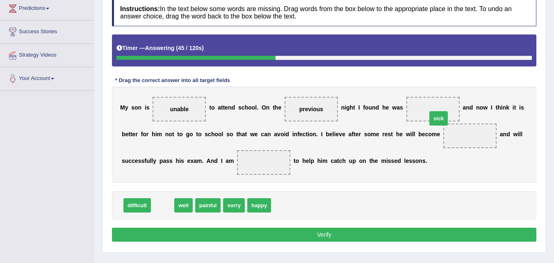
drag, startPoint x: 160, startPoint y: 204, endPoint x: 435, endPoint y: 116, distance: 289.1
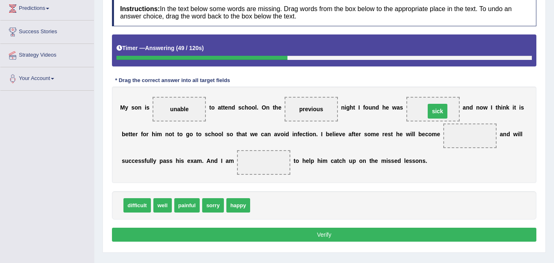
drag, startPoint x: 471, startPoint y: 135, endPoint x: 439, endPoint y: 111, distance: 40.7
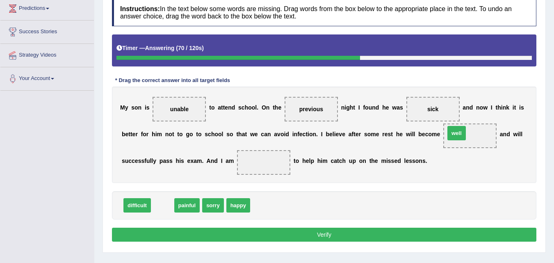
drag, startPoint x: 165, startPoint y: 204, endPoint x: 460, endPoint y: 132, distance: 303.8
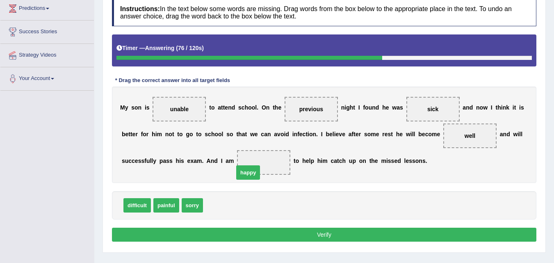
drag, startPoint x: 218, startPoint y: 207, endPoint x: 251, endPoint y: 170, distance: 50.0
click at [277, 231] on button "Verify" at bounding box center [324, 235] width 425 height 14
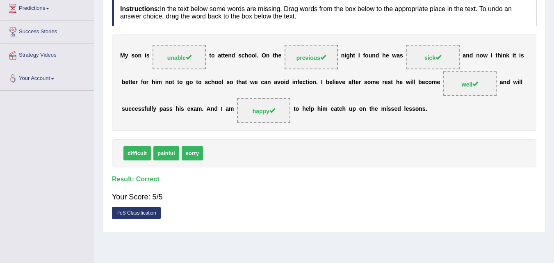
click at [277, 232] on div "Practice Reading: Fill In The Blanks 4 Asking for Leave Instructions: In the te…" at bounding box center [325, 93] width 444 height 277
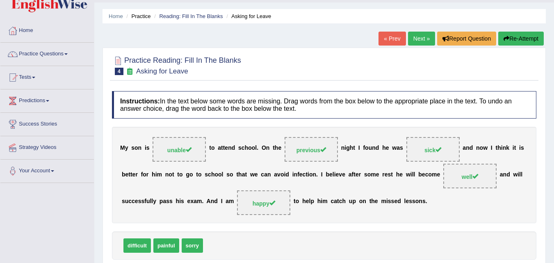
scroll to position [0, 0]
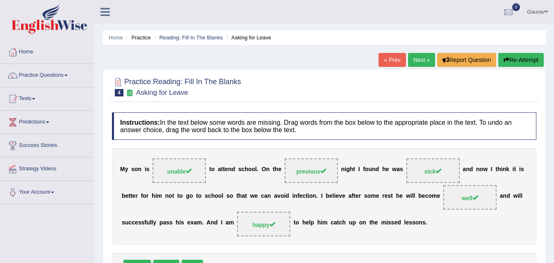
click at [422, 56] on link "Next »" at bounding box center [421, 60] width 27 height 14
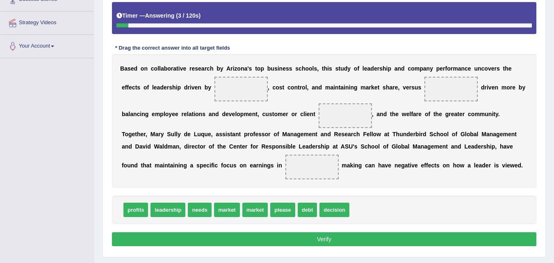
scroll to position [148, 0]
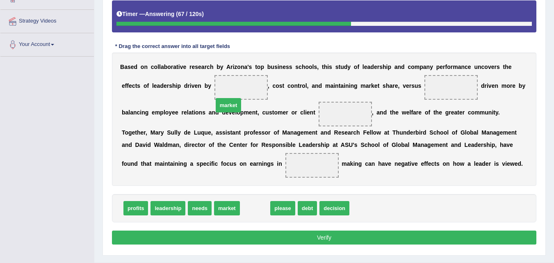
drag, startPoint x: 262, startPoint y: 211, endPoint x: 240, endPoint y: 104, distance: 109.7
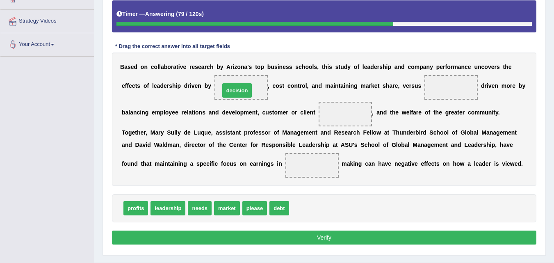
drag, startPoint x: 310, startPoint y: 207, endPoint x: 241, endPoint y: 90, distance: 136.3
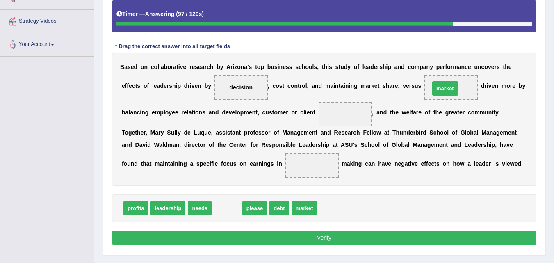
drag, startPoint x: 222, startPoint y: 210, endPoint x: 441, endPoint y: 90, distance: 249.1
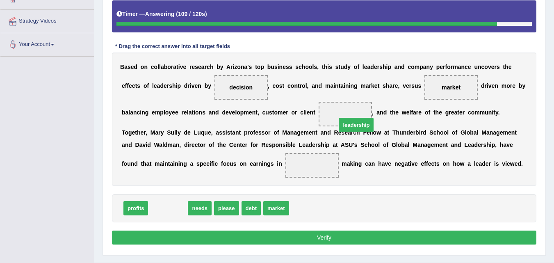
drag, startPoint x: 176, startPoint y: 210, endPoint x: 364, endPoint y: 126, distance: 206.0
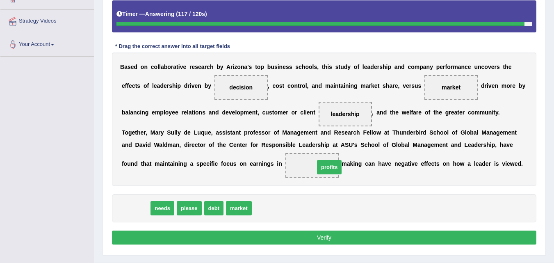
drag, startPoint x: 144, startPoint y: 209, endPoint x: 338, endPoint y: 168, distance: 198.0
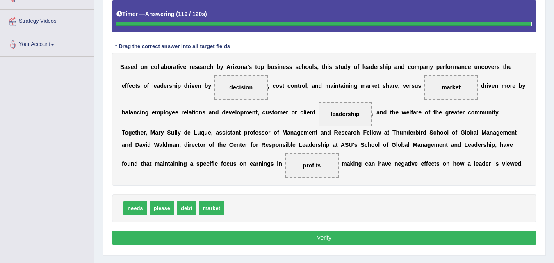
click at [342, 237] on button "Verify" at bounding box center [324, 238] width 425 height 14
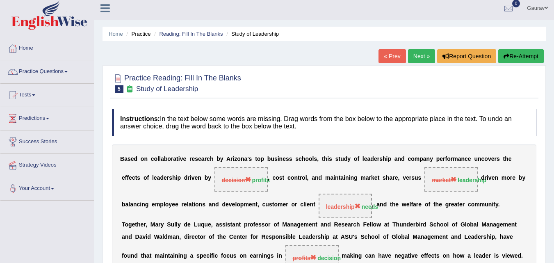
scroll to position [0, 0]
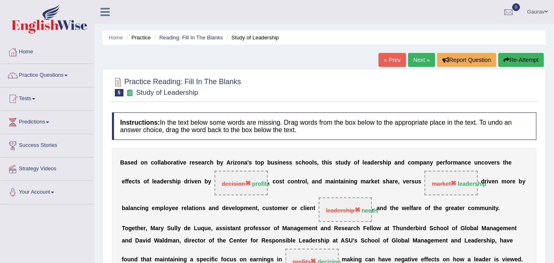
click at [522, 57] on button "Re-Attempt" at bounding box center [522, 60] width 46 height 14
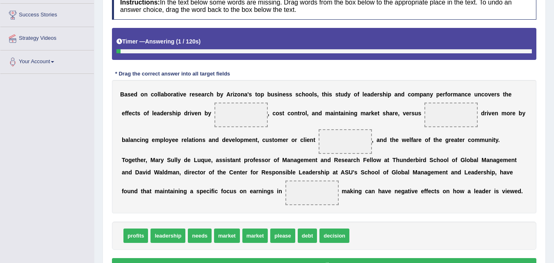
scroll to position [131, 0]
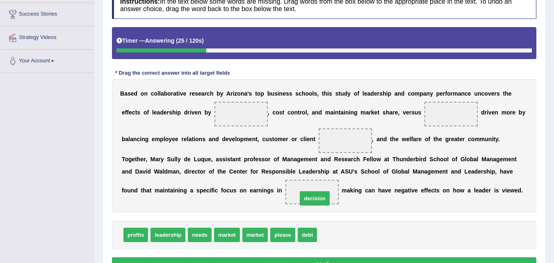
drag, startPoint x: 326, startPoint y: 235, endPoint x: 306, endPoint y: 199, distance: 41.5
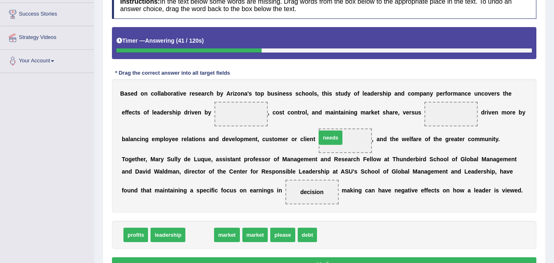
drag, startPoint x: 205, startPoint y: 240, endPoint x: 337, endPoint y: 143, distance: 163.3
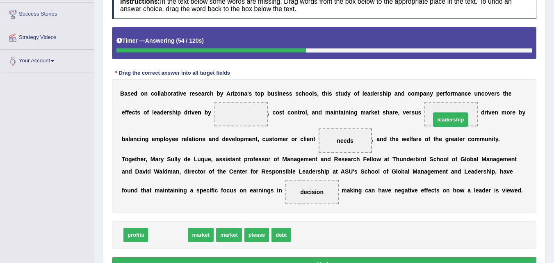
drag, startPoint x: 179, startPoint y: 236, endPoint x: 460, endPoint y: 121, distance: 303.9
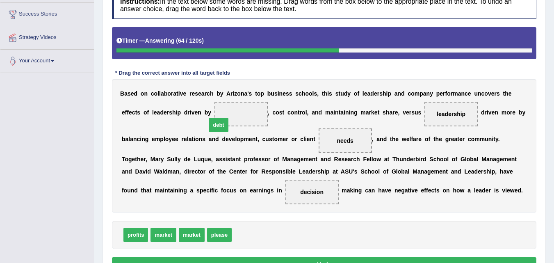
drag, startPoint x: 250, startPoint y: 232, endPoint x: 226, endPoint y: 122, distance: 113.1
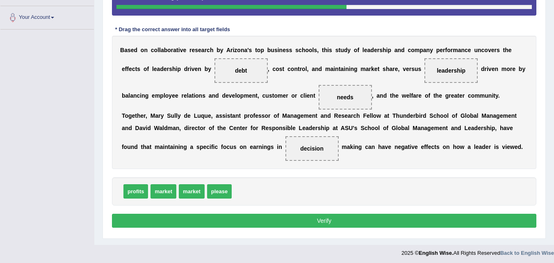
scroll to position [177, 0]
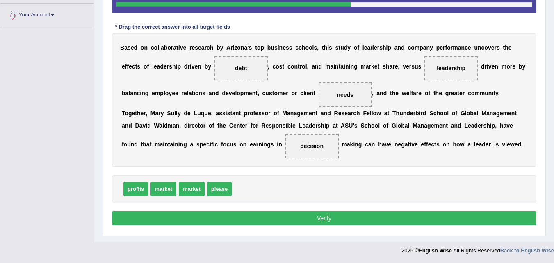
click at [293, 216] on button "Verify" at bounding box center [324, 218] width 425 height 14
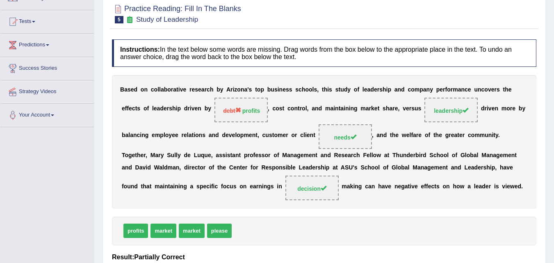
scroll to position [4, 0]
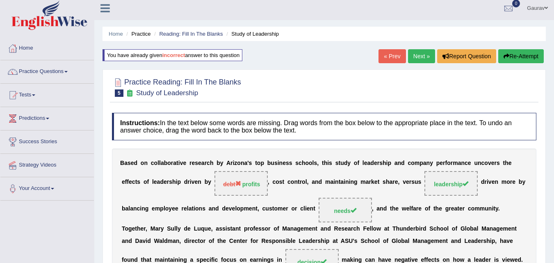
click at [416, 58] on link "Next »" at bounding box center [421, 56] width 27 height 14
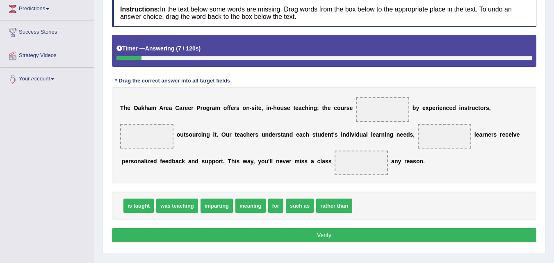
scroll to position [115, 0]
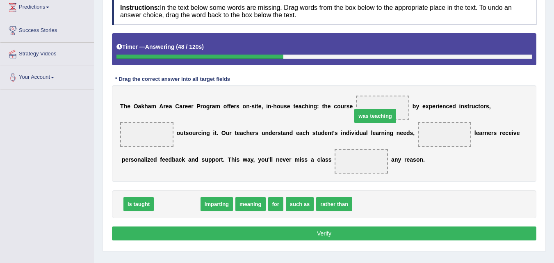
drag, startPoint x: 186, startPoint y: 206, endPoint x: 384, endPoint y: 117, distance: 217.0
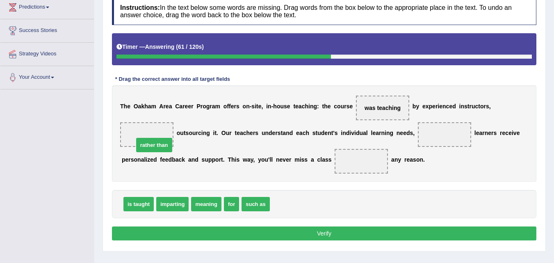
drag, startPoint x: 296, startPoint y: 210, endPoint x: 158, endPoint y: 149, distance: 151.4
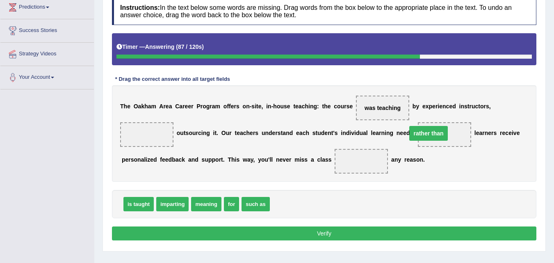
drag, startPoint x: 157, startPoint y: 136, endPoint x: 439, endPoint y: 135, distance: 282.0
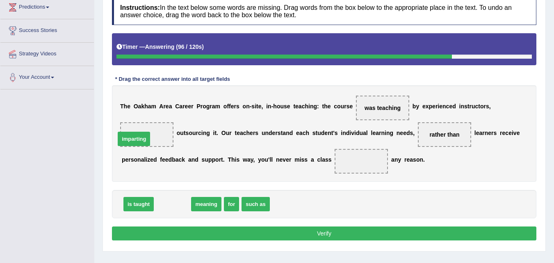
drag, startPoint x: 183, startPoint y: 199, endPoint x: 145, endPoint y: 134, distance: 75.8
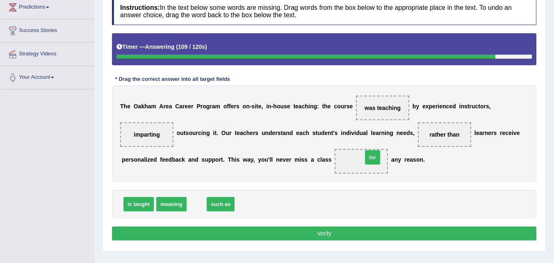
drag, startPoint x: 198, startPoint y: 203, endPoint x: 374, endPoint y: 154, distance: 183.1
click at [303, 236] on button "Verify" at bounding box center [324, 234] width 425 height 14
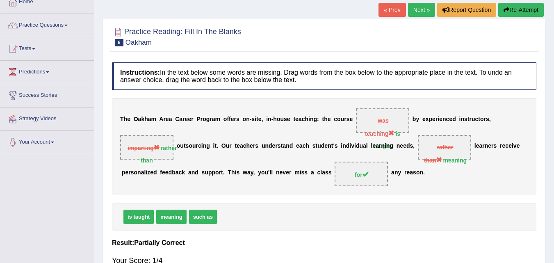
scroll to position [49, 0]
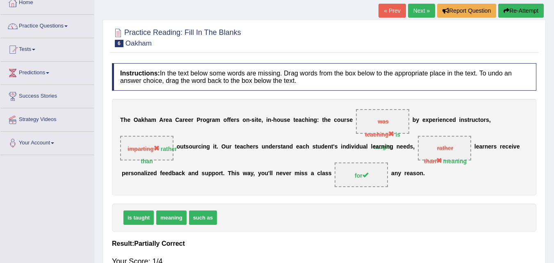
click at [522, 9] on button "Re-Attempt" at bounding box center [522, 11] width 46 height 14
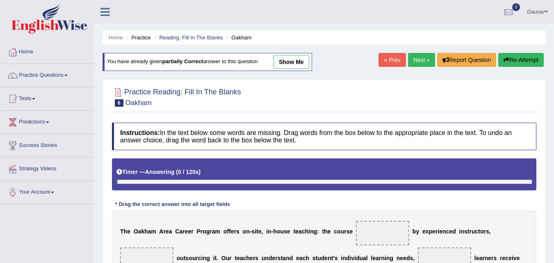
click at [224, 231] on div "T h e O [PERSON_NAME] C a r e e r P r o g r a m o f f e r s o n - s i t e , i n…" at bounding box center [324, 259] width 425 height 96
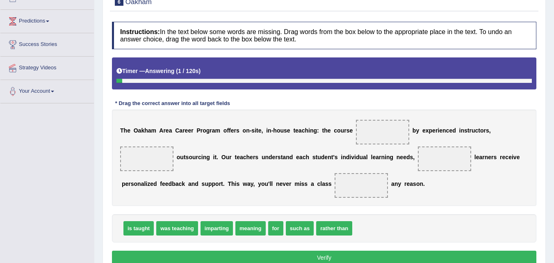
scroll to position [115, 0]
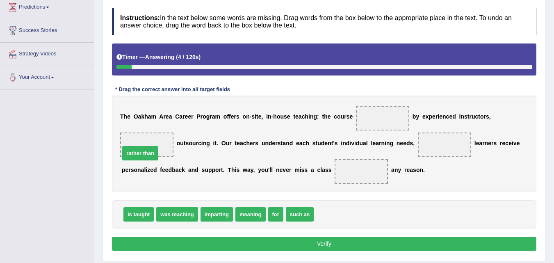
drag, startPoint x: 323, startPoint y: 208, endPoint x: 128, endPoint y: 147, distance: 203.5
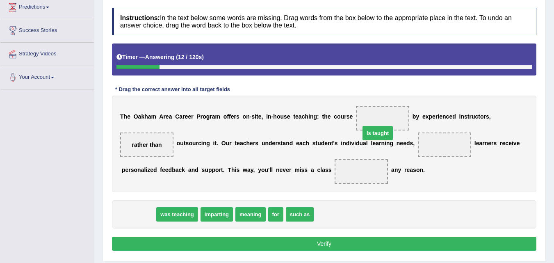
drag, startPoint x: 140, startPoint y: 215, endPoint x: 380, endPoint y: 134, distance: 252.7
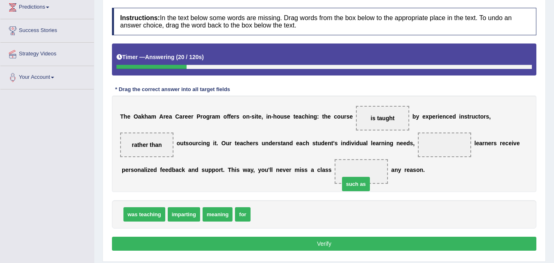
drag, startPoint x: 257, startPoint y: 215, endPoint x: 348, endPoint y: 179, distance: 98.2
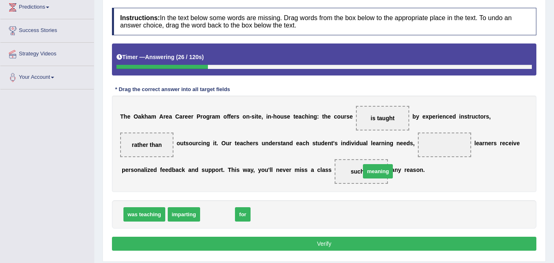
drag, startPoint x: 212, startPoint y: 217, endPoint x: 373, endPoint y: 174, distance: 166.2
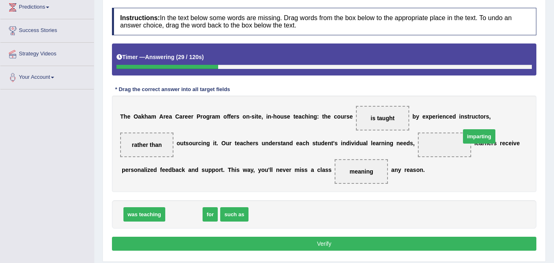
drag, startPoint x: 176, startPoint y: 214, endPoint x: 468, endPoint y: 136, distance: 302.4
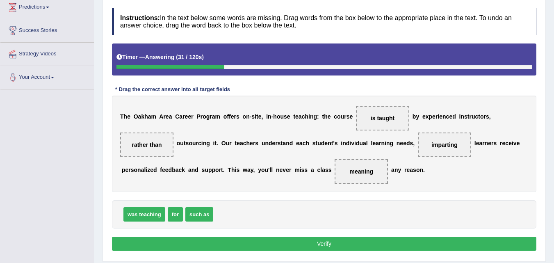
click at [296, 237] on button "Verify" at bounding box center [324, 244] width 425 height 14
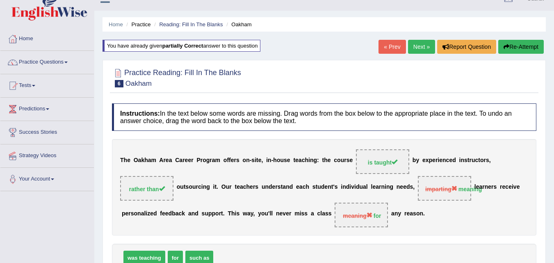
scroll to position [0, 0]
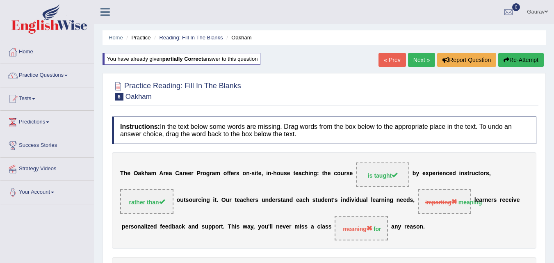
click at [421, 61] on link "Next »" at bounding box center [421, 60] width 27 height 14
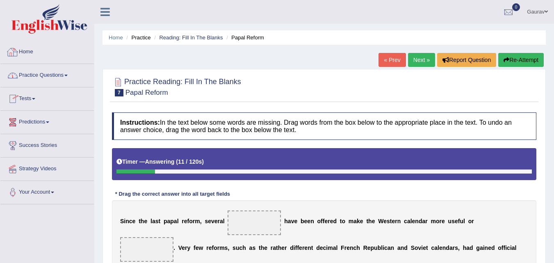
click at [44, 75] on link "Practice Questions" at bounding box center [47, 74] width 94 height 21
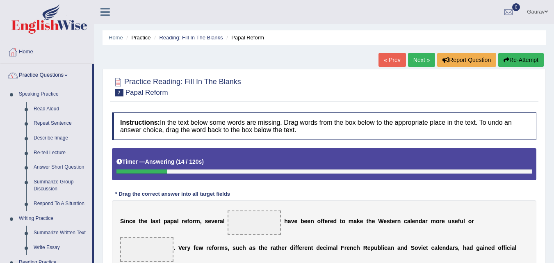
click at [97, 115] on div "Home Practice Reading: Fill In The Blanks Papal Reform « Prev Next » Report Que…" at bounding box center [324, 205] width 460 height 410
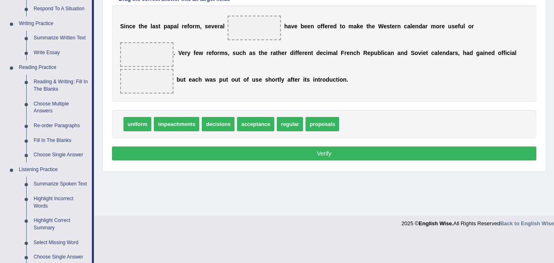
scroll to position [197, 0]
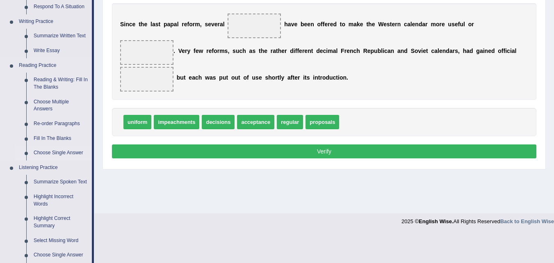
click at [48, 152] on link "Choose Single Answer" at bounding box center [61, 153] width 62 height 15
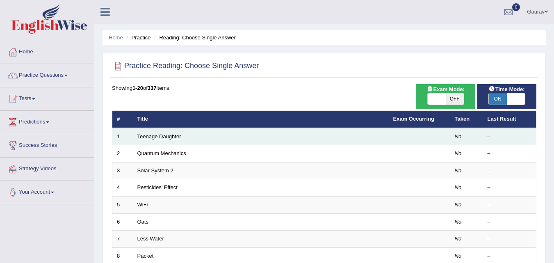
click at [168, 137] on link "Teenage Daughter" at bounding box center [159, 136] width 44 height 6
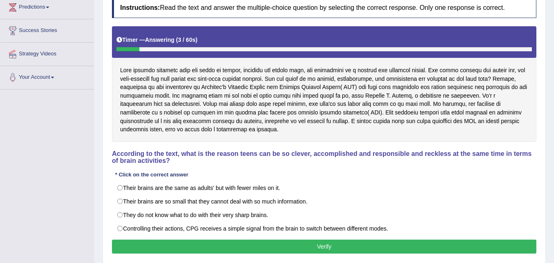
scroll to position [131, 0]
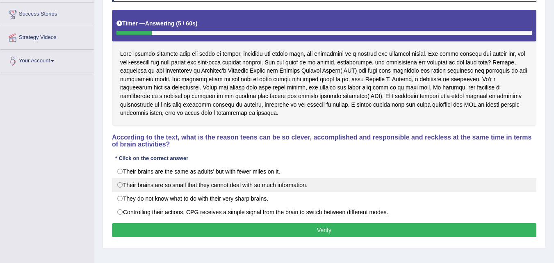
click at [132, 186] on label "Their brains are so small that they cannot deal with so much information." at bounding box center [324, 185] width 425 height 14
radio input "true"
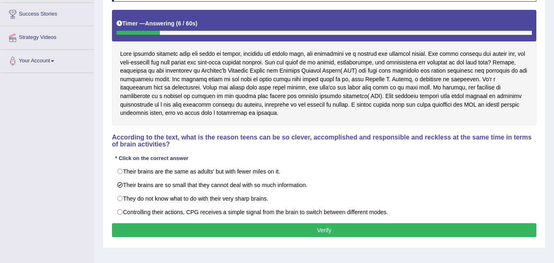
click at [194, 226] on button "Verify" at bounding box center [324, 230] width 425 height 14
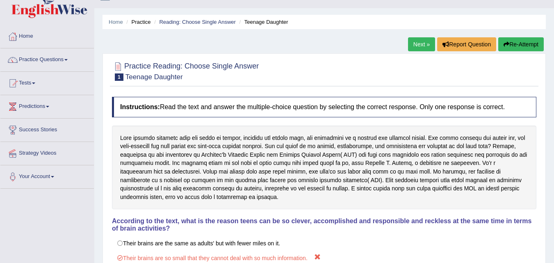
scroll to position [0, 0]
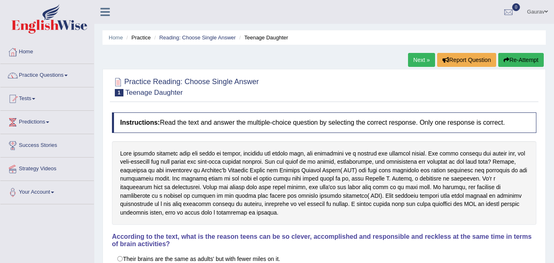
click at [414, 61] on link "Next »" at bounding box center [421, 60] width 27 height 14
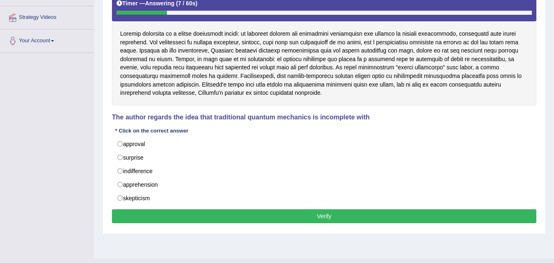
scroll to position [135, 0]
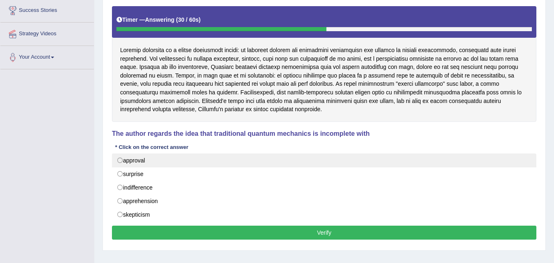
click at [129, 162] on label "approval" at bounding box center [324, 160] width 425 height 14
radio input "true"
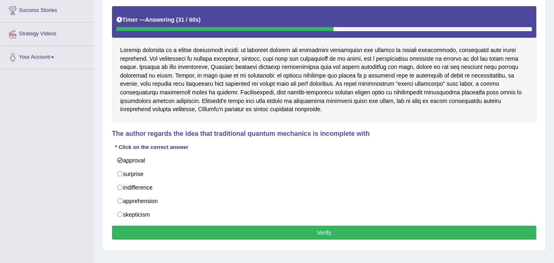
click at [221, 229] on button "Verify" at bounding box center [324, 233] width 425 height 14
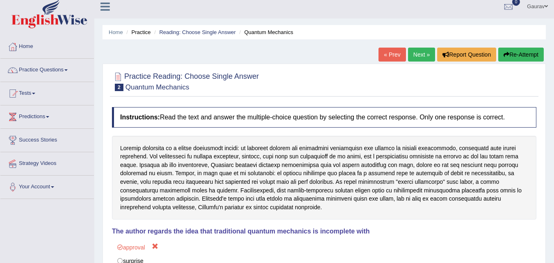
scroll to position [0, 0]
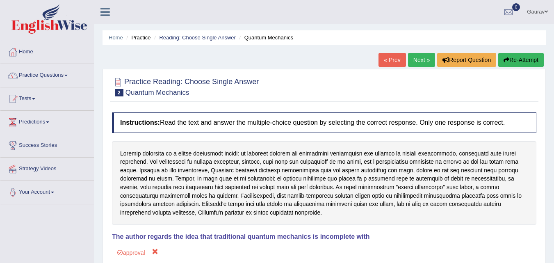
click at [417, 55] on link "Next »" at bounding box center [421, 60] width 27 height 14
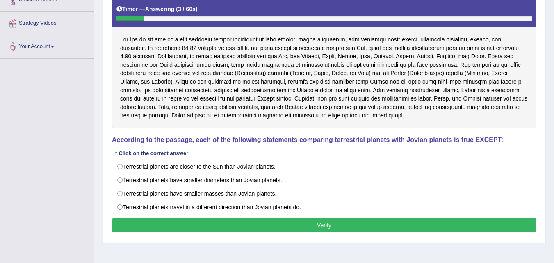
scroll to position [148, 0]
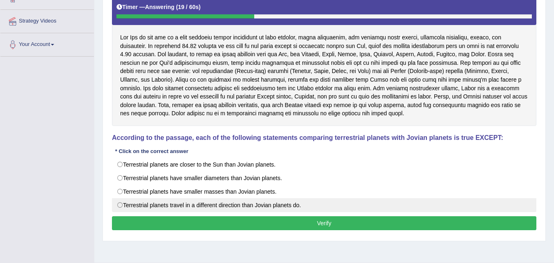
click at [122, 208] on label "Terrestrial planets travel in a different direction than Jovian planets do." at bounding box center [324, 205] width 425 height 14
radio input "true"
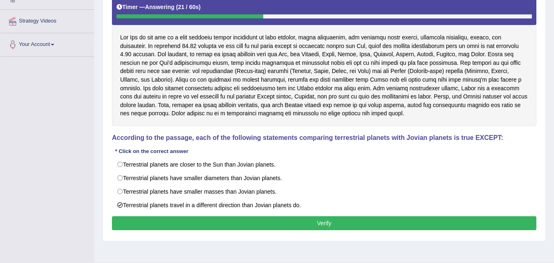
click at [169, 219] on button "Verify" at bounding box center [324, 223] width 425 height 14
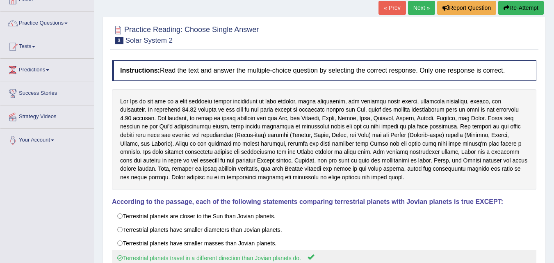
scroll to position [0, 0]
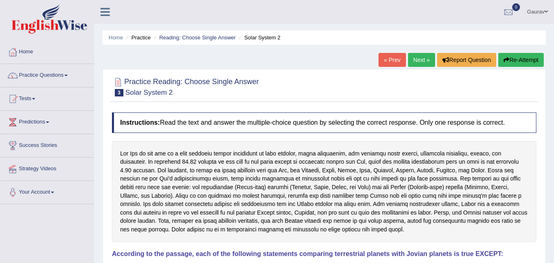
click at [412, 59] on link "Next »" at bounding box center [421, 60] width 27 height 14
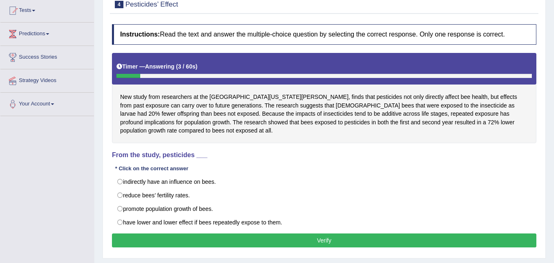
scroll to position [99, 0]
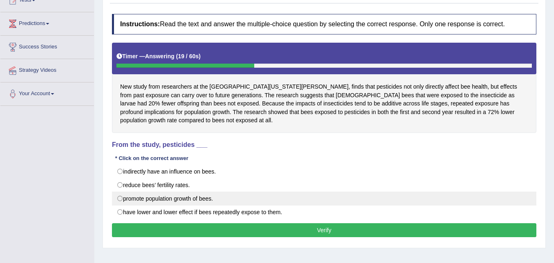
click at [137, 197] on label "promote population growth of bees." at bounding box center [324, 199] width 425 height 14
radio input "true"
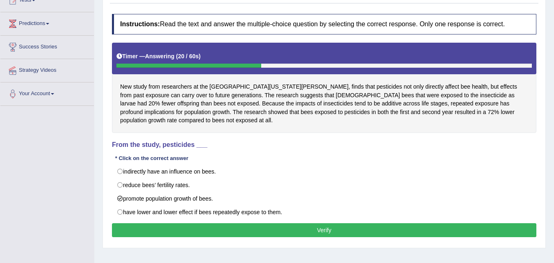
click at [209, 232] on button "Verify" at bounding box center [324, 230] width 425 height 14
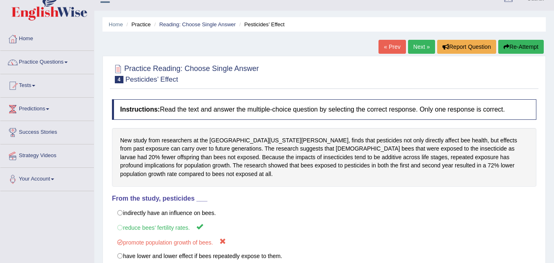
scroll to position [0, 0]
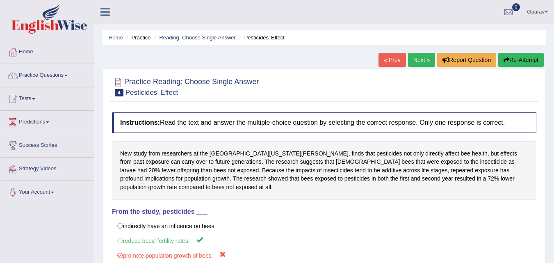
click at [422, 59] on link "Next »" at bounding box center [421, 60] width 27 height 14
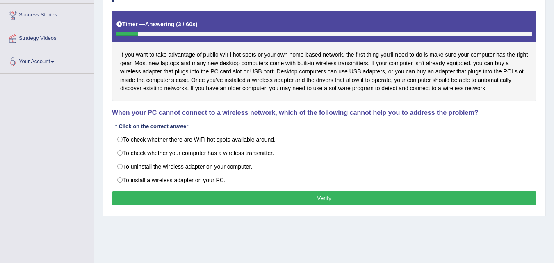
scroll to position [131, 0]
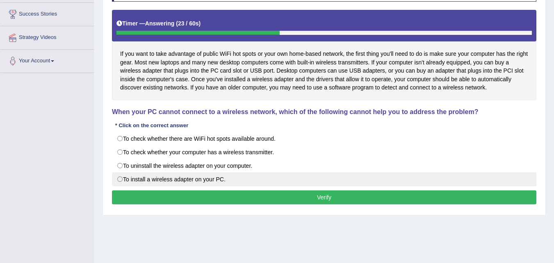
click at [146, 181] on label "To install a wireless adapter on your PC." at bounding box center [324, 179] width 425 height 14
radio input "true"
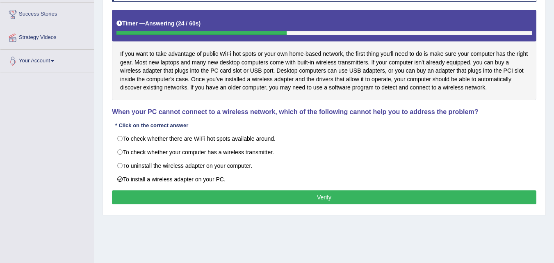
click at [164, 192] on button "Verify" at bounding box center [324, 197] width 425 height 14
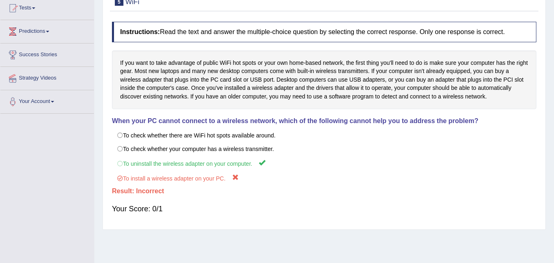
scroll to position [0, 0]
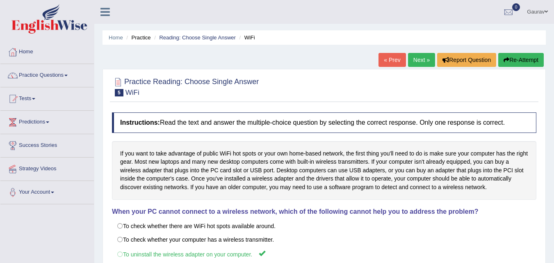
click at [518, 56] on button "Re-Attempt" at bounding box center [522, 60] width 46 height 14
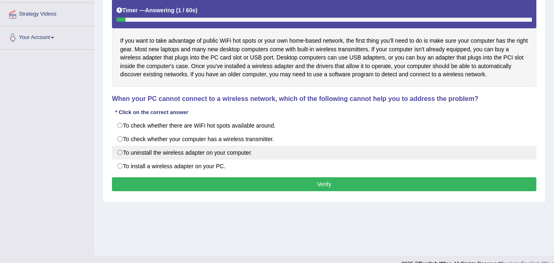
click at [183, 151] on label "To uninstall the wireless adapter on your computer." at bounding box center [324, 153] width 425 height 14
radio input "true"
click at [123, 137] on input "To check whether your computer has a wireless transmitter." at bounding box center [125, 139] width 5 height 5
radio input "true"
click at [123, 123] on input "To check whether there are WiFi hot spots available around." at bounding box center [125, 125] width 5 height 5
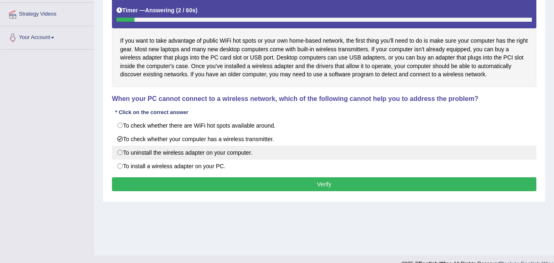
radio input "true"
click at [123, 164] on input "To install a wireless adapter on your PC." at bounding box center [125, 166] width 5 height 5
radio input "true"
click at [123, 150] on input "To uninstall the wireless adapter on your computer." at bounding box center [125, 152] width 5 height 5
radio input "true"
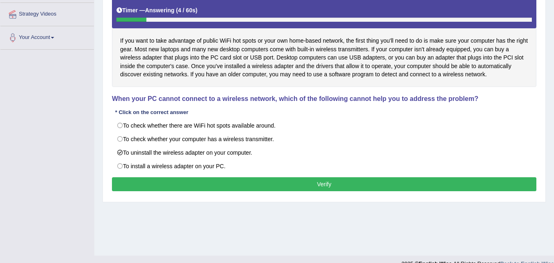
click at [251, 179] on button "Verify" at bounding box center [324, 184] width 425 height 14
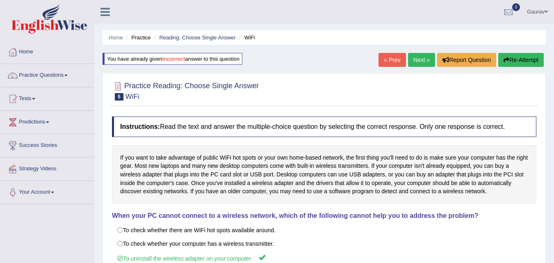
click at [422, 57] on link "Next »" at bounding box center [421, 60] width 27 height 14
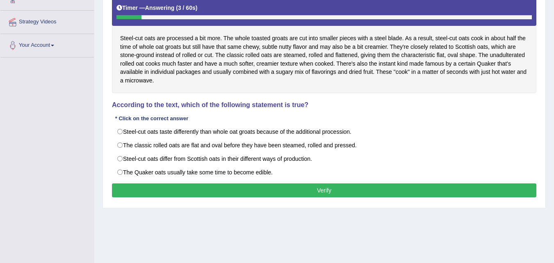
scroll to position [148, 0]
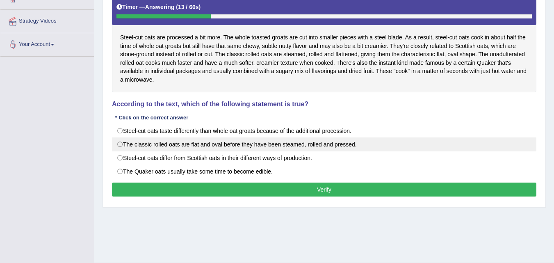
click at [276, 144] on label "The classic rolled oats are flat and oval before they have been steamed, rolled…" at bounding box center [324, 144] width 425 height 14
radio input "true"
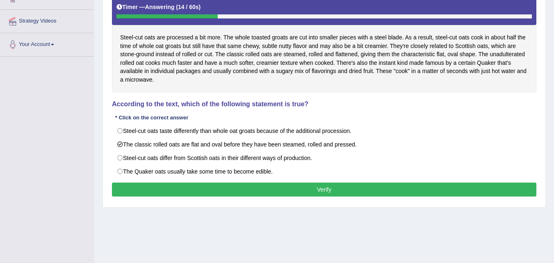
click at [277, 184] on button "Verify" at bounding box center [324, 190] width 425 height 14
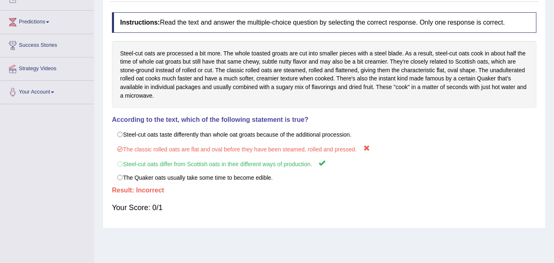
scroll to position [16, 0]
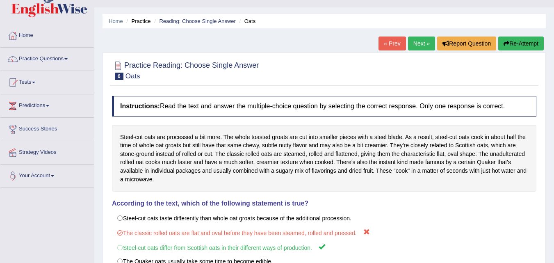
click at [419, 46] on link "Next »" at bounding box center [421, 44] width 27 height 14
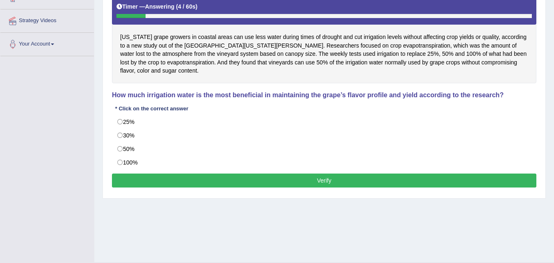
scroll to position [151, 0]
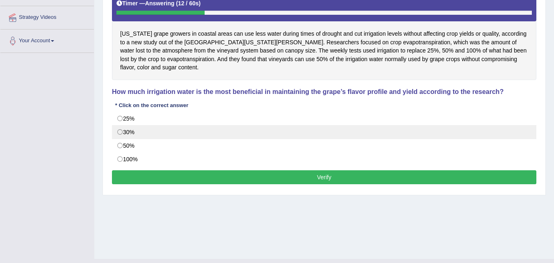
click at [121, 132] on label "30%" at bounding box center [324, 132] width 425 height 14
radio input "true"
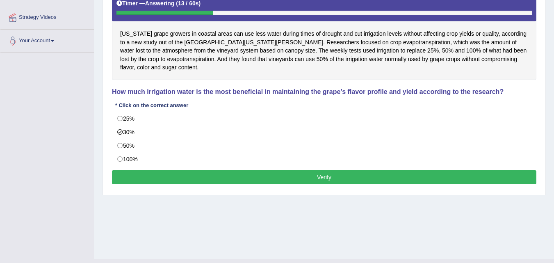
click at [160, 171] on button "Verify" at bounding box center [324, 177] width 425 height 14
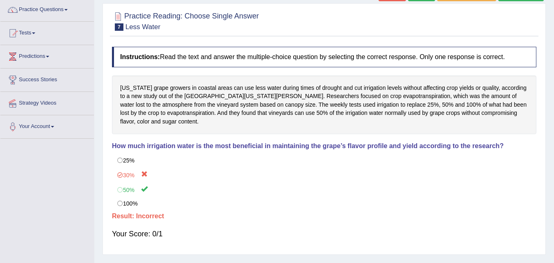
scroll to position [0, 0]
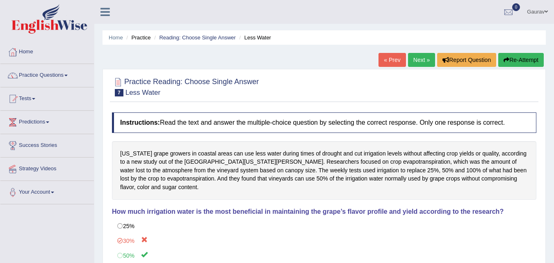
click at [50, 75] on link "Practice Questions" at bounding box center [47, 74] width 94 height 21
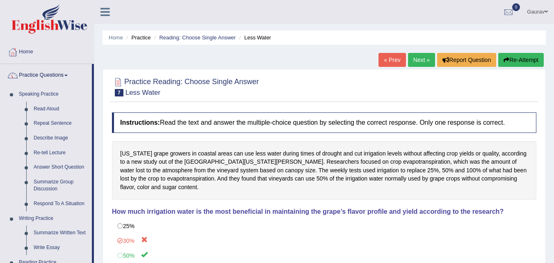
click at [97, 116] on div "Home Practice Reading: Choose Single Answer Less Water « Prev Next » Report Que…" at bounding box center [324, 205] width 460 height 410
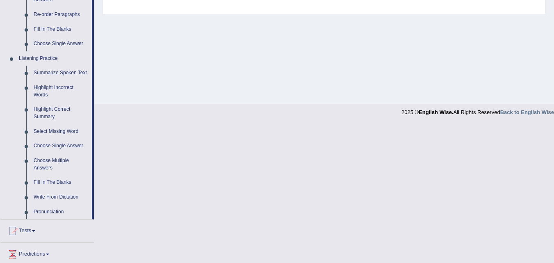
scroll to position [328, 0]
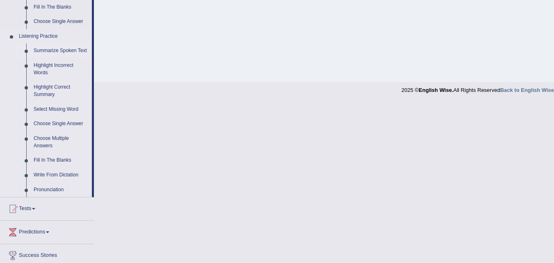
click at [76, 50] on link "Summarize Spoken Text" at bounding box center [61, 51] width 62 height 15
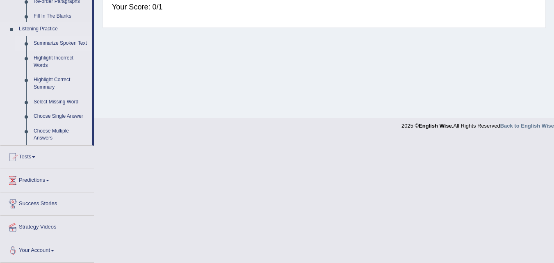
scroll to position [168, 0]
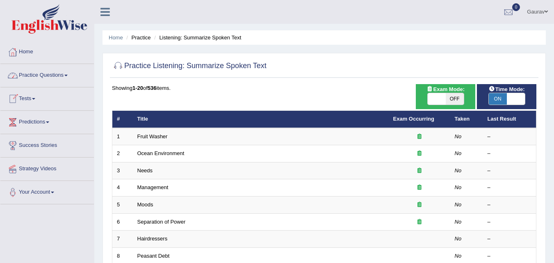
click at [63, 80] on link "Practice Questions" at bounding box center [47, 74] width 94 height 21
